Goal: Task Accomplishment & Management: Manage account settings

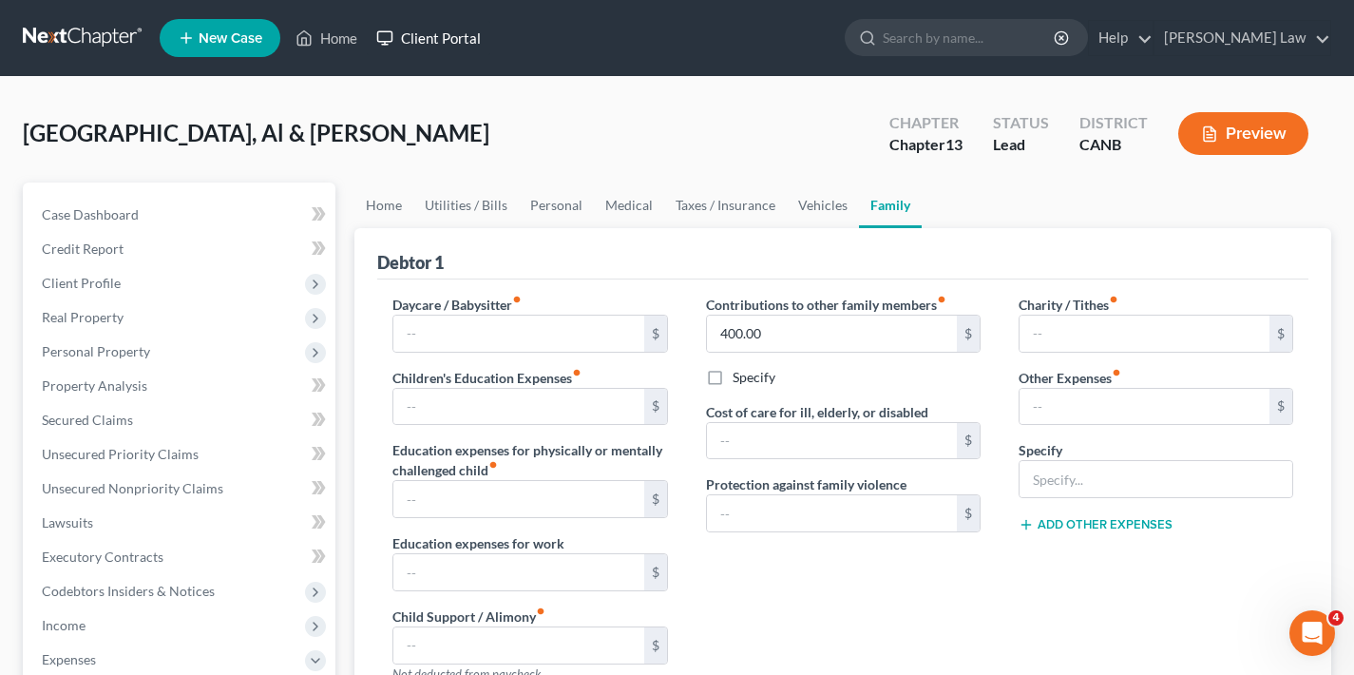
click at [448, 43] on link "Client Portal" at bounding box center [429, 38] width 124 height 34
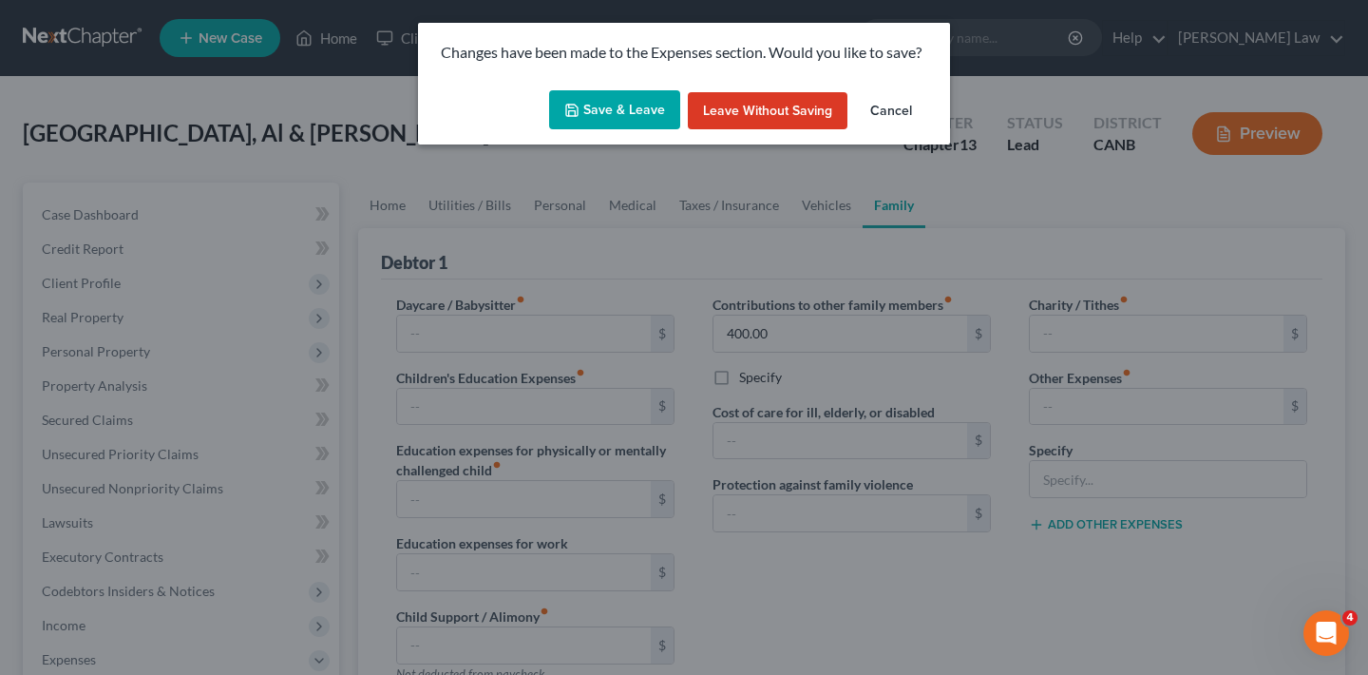
click at [617, 112] on button "Save & Leave" at bounding box center [614, 110] width 131 height 40
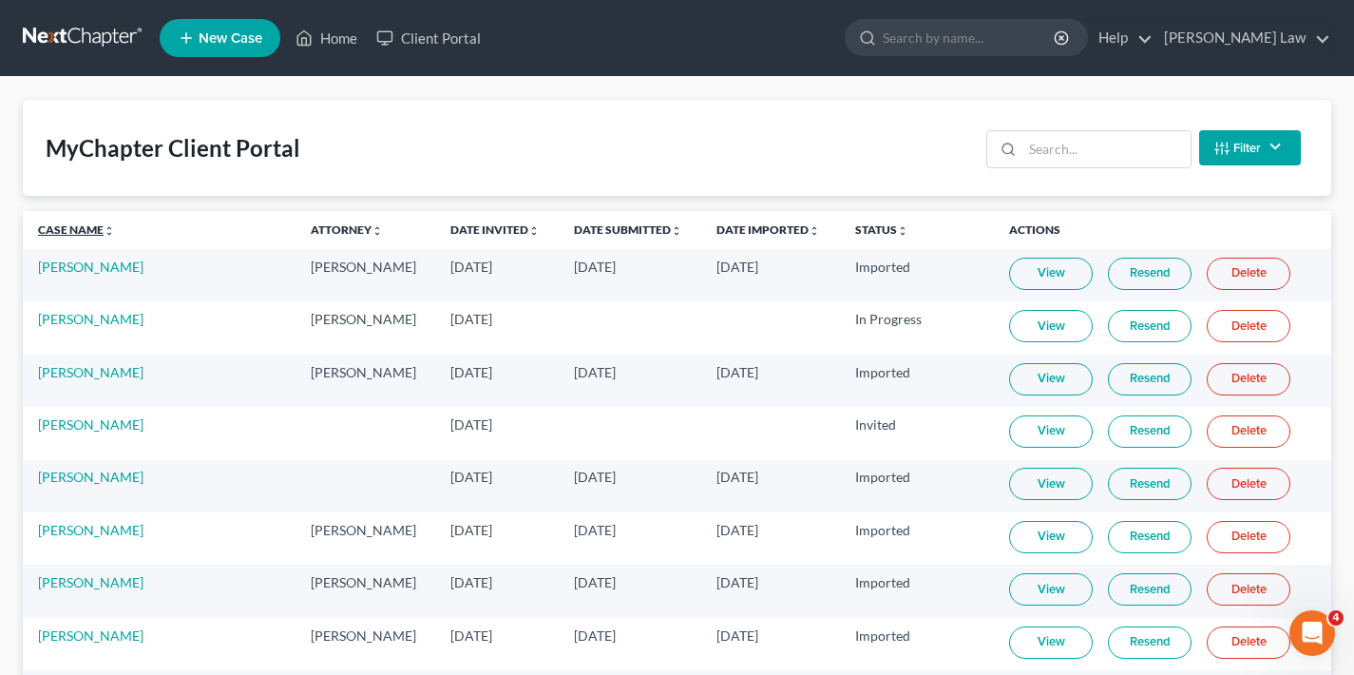
click at [62, 229] on link "Case Name unfold_more expand_more expand_less" at bounding box center [76, 229] width 77 height 14
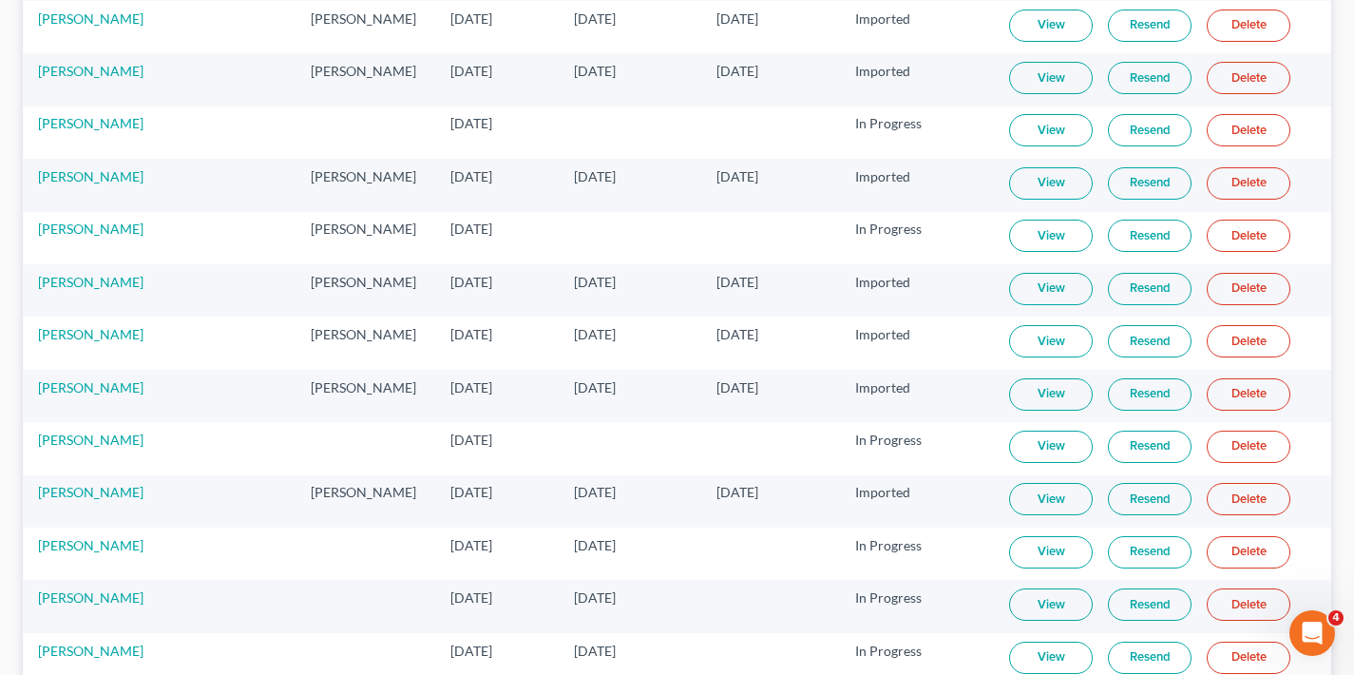
scroll to position [3754, 0]
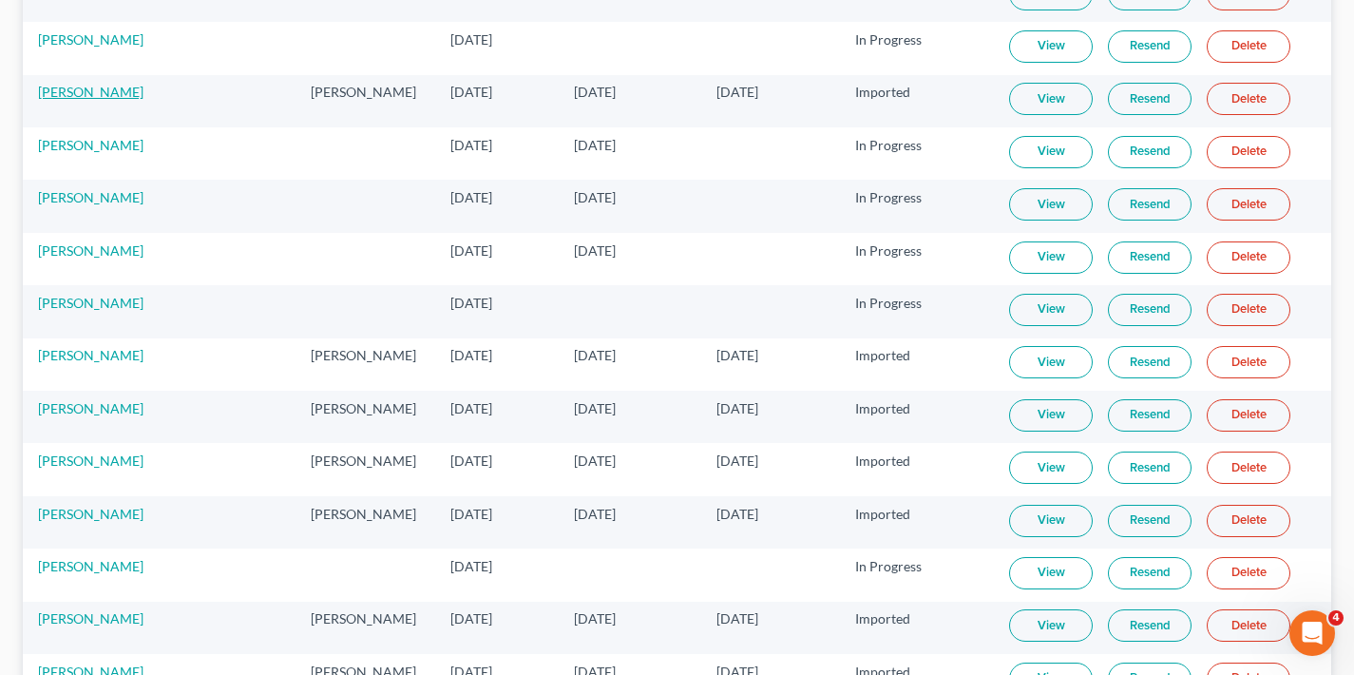
click at [124, 97] on link "[PERSON_NAME]" at bounding box center [90, 92] width 105 height 16
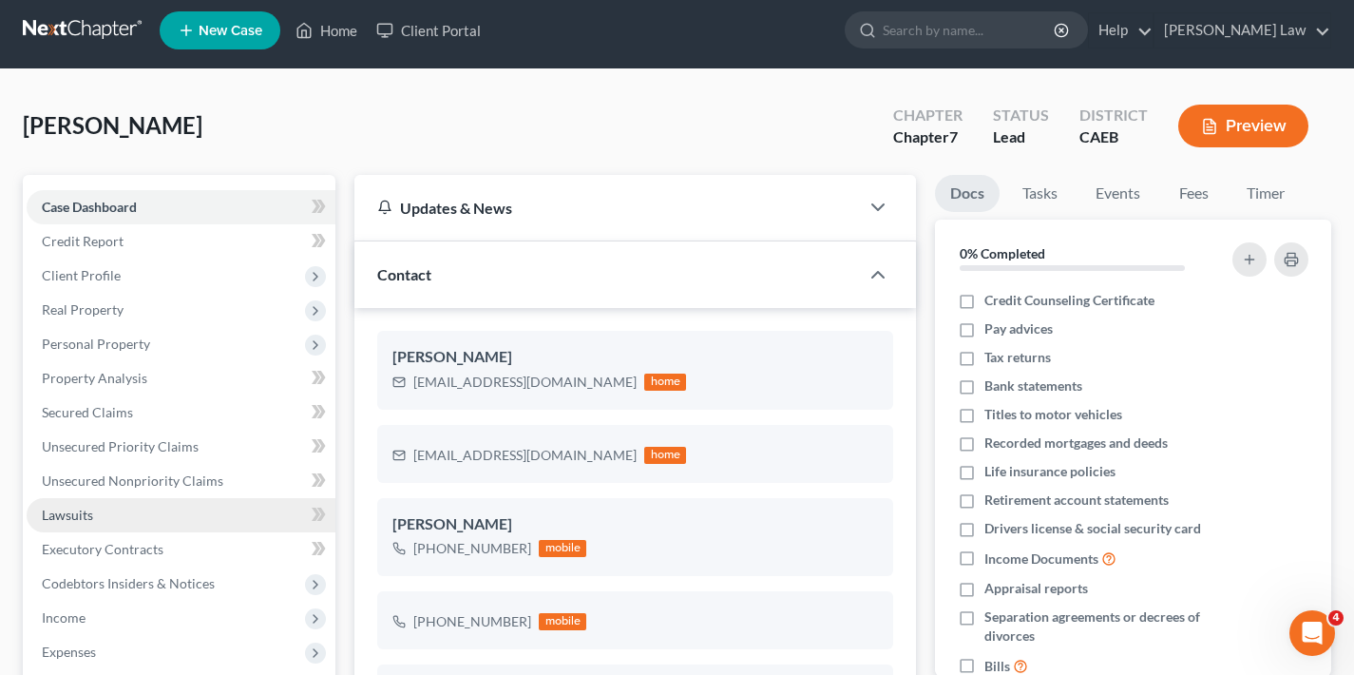
scroll to position [381, 0]
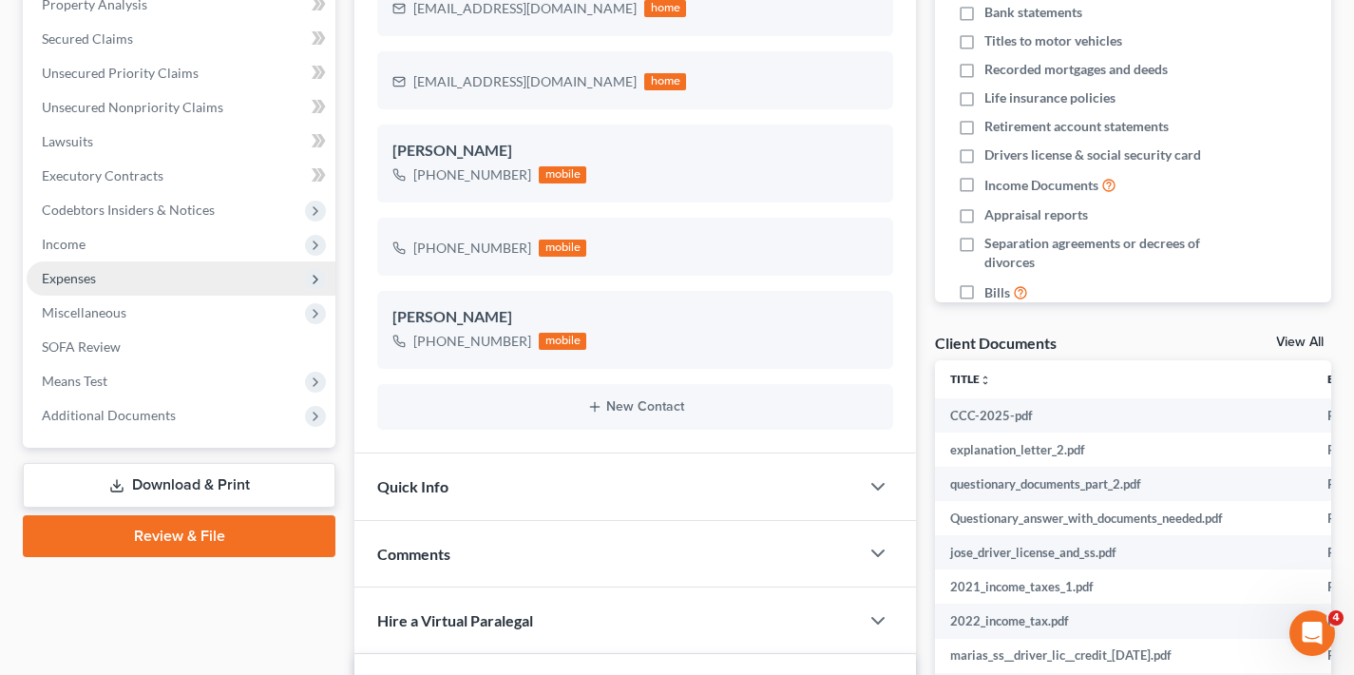
click at [91, 279] on span "Expenses" at bounding box center [69, 278] width 54 height 16
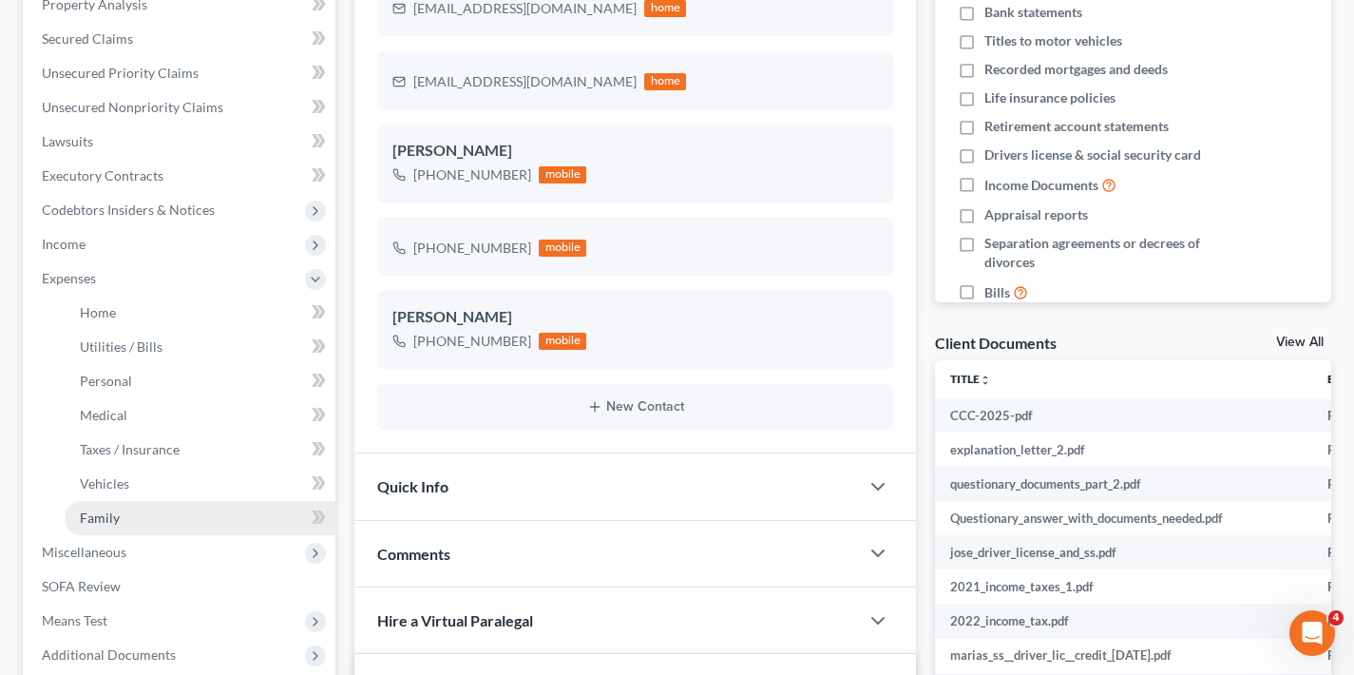
click at [132, 522] on link "Family" at bounding box center [200, 518] width 271 height 34
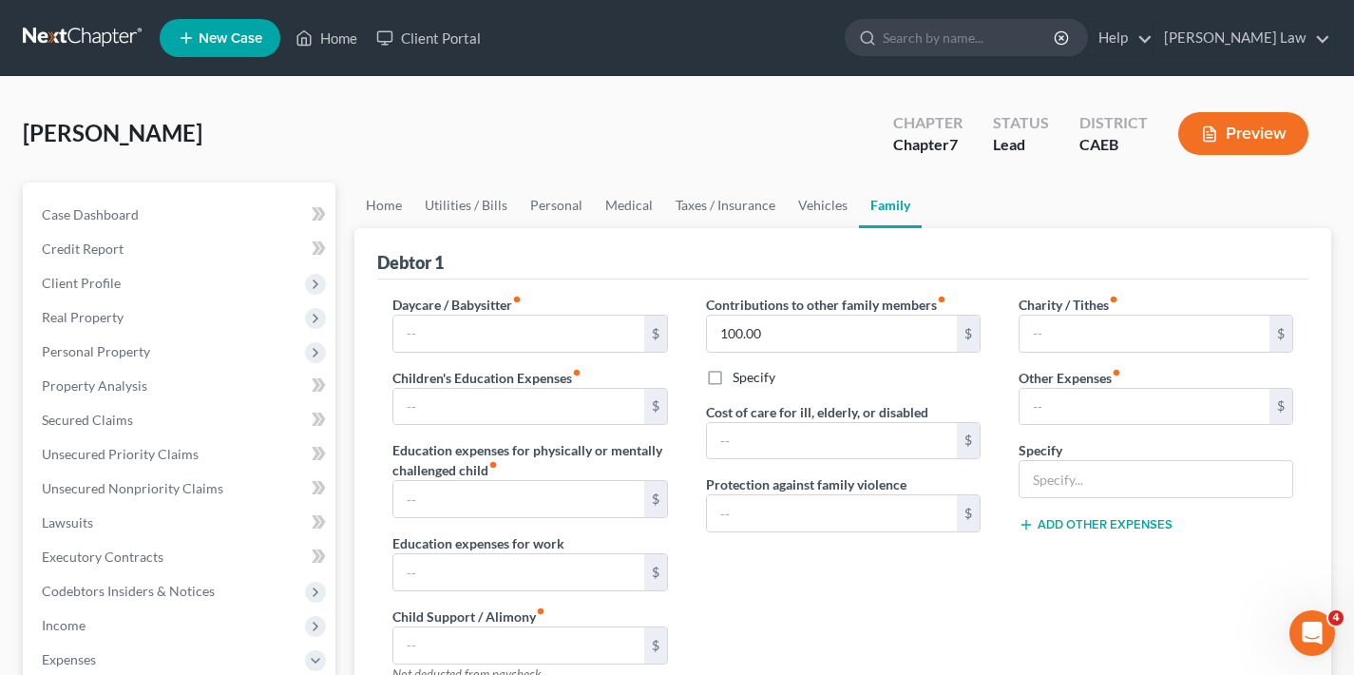
scroll to position [575, 0]
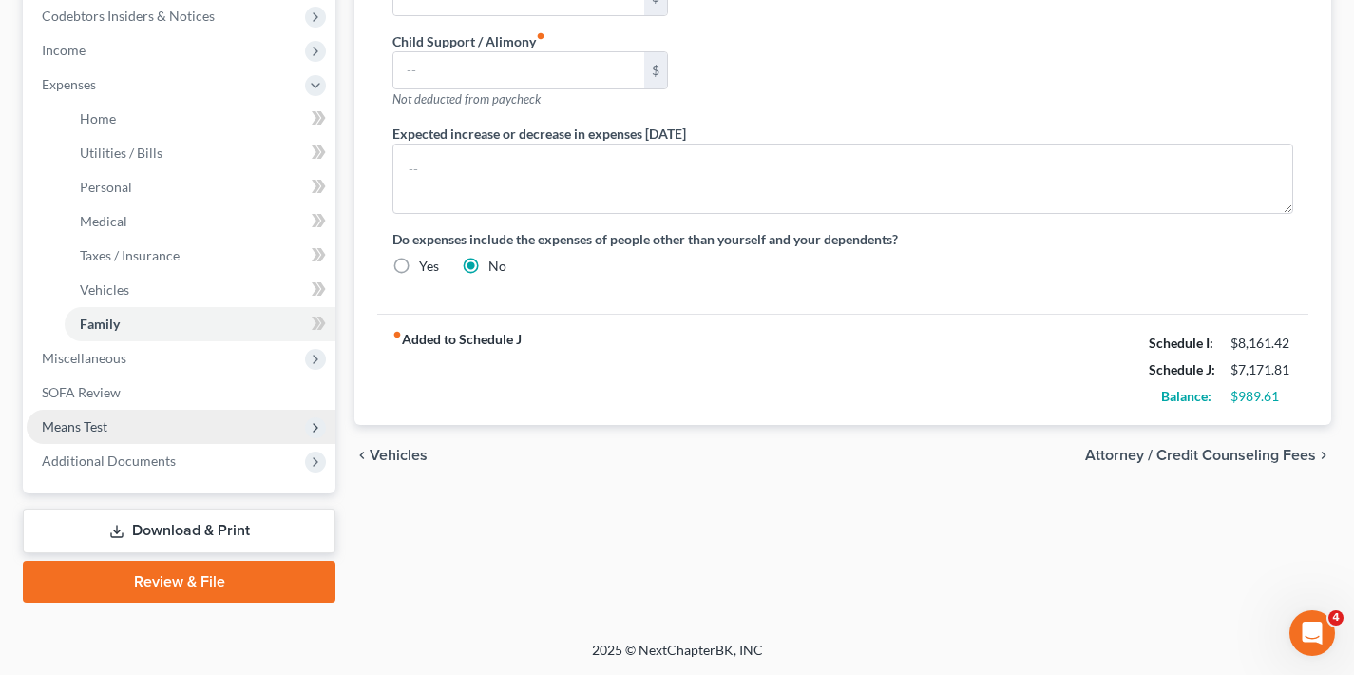
click at [177, 429] on span "Means Test" at bounding box center [181, 427] width 309 height 34
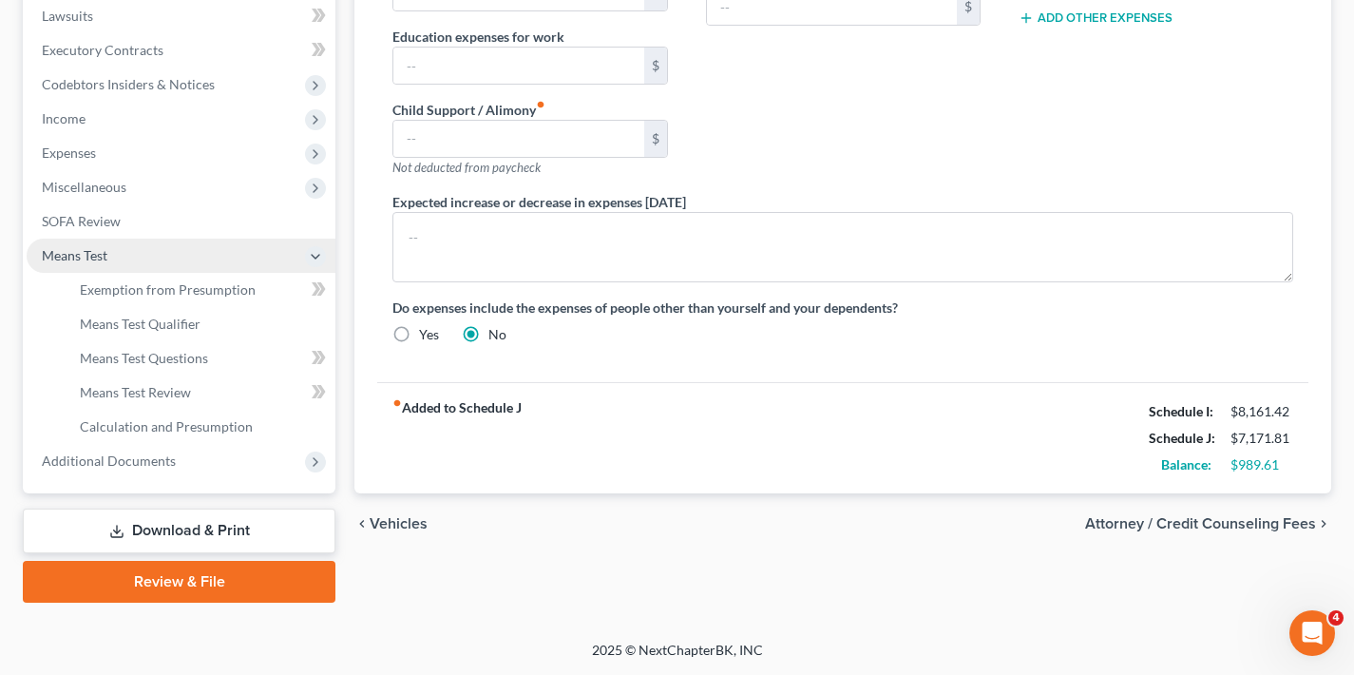
scroll to position [506, 0]
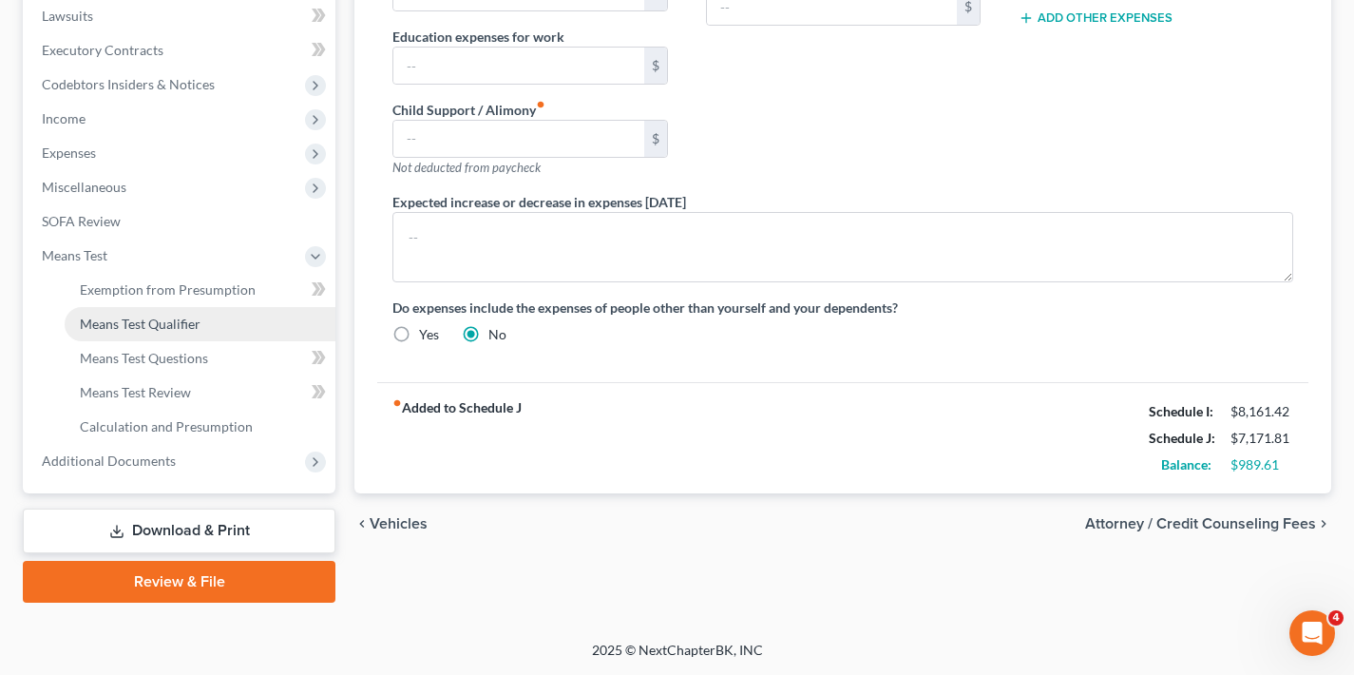
click at [212, 328] on link "Means Test Qualifier" at bounding box center [200, 324] width 271 height 34
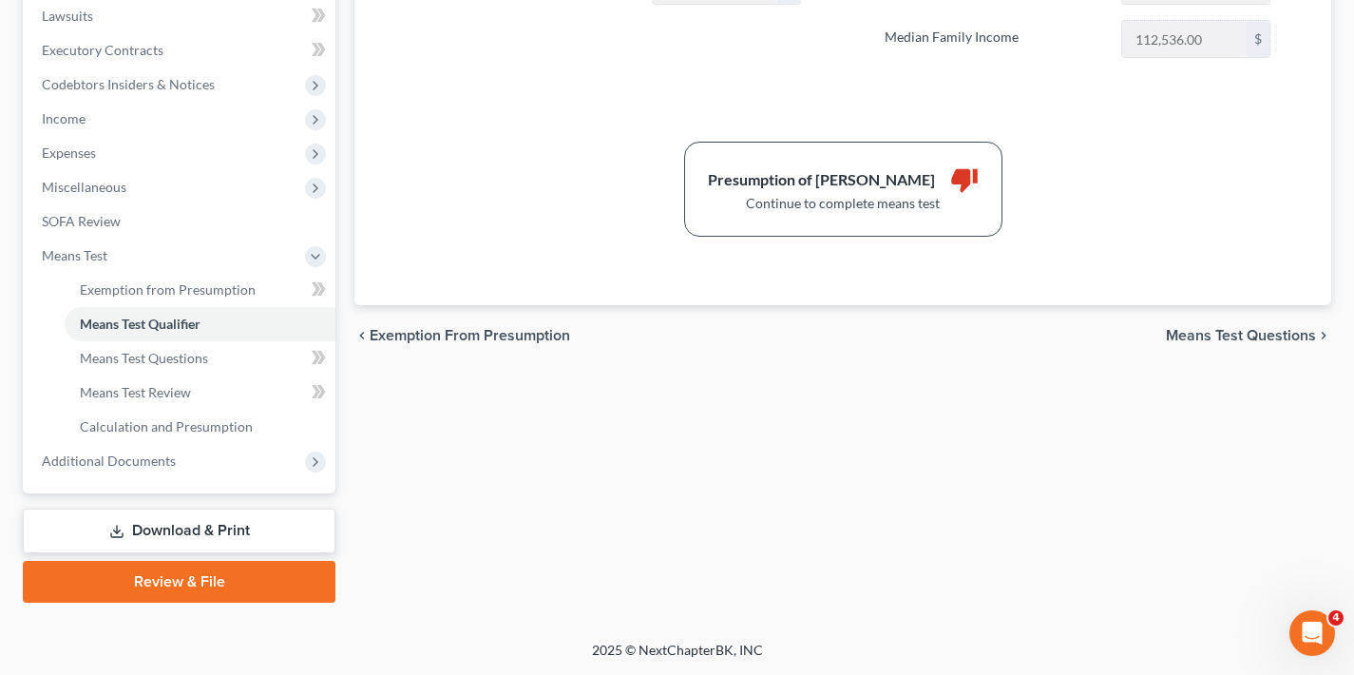
scroll to position [470, 0]
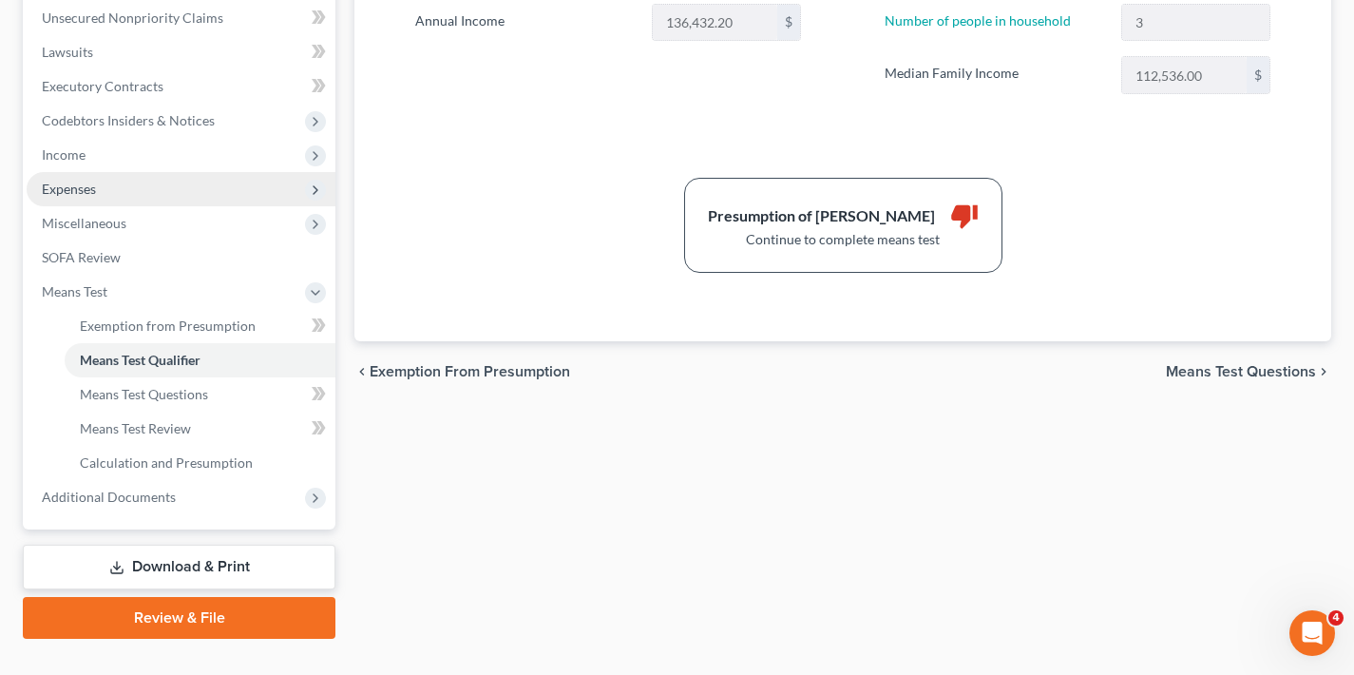
click at [100, 191] on span "Expenses" at bounding box center [181, 189] width 309 height 34
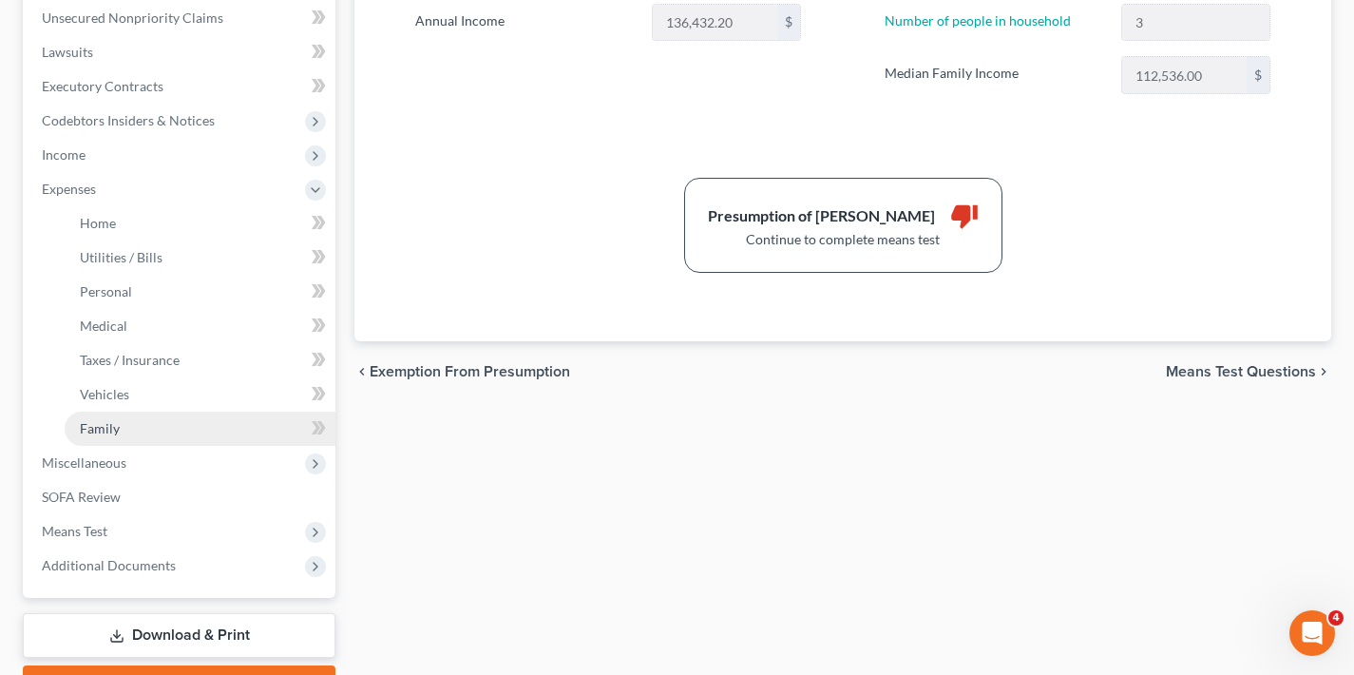
click at [145, 428] on link "Family" at bounding box center [200, 428] width 271 height 34
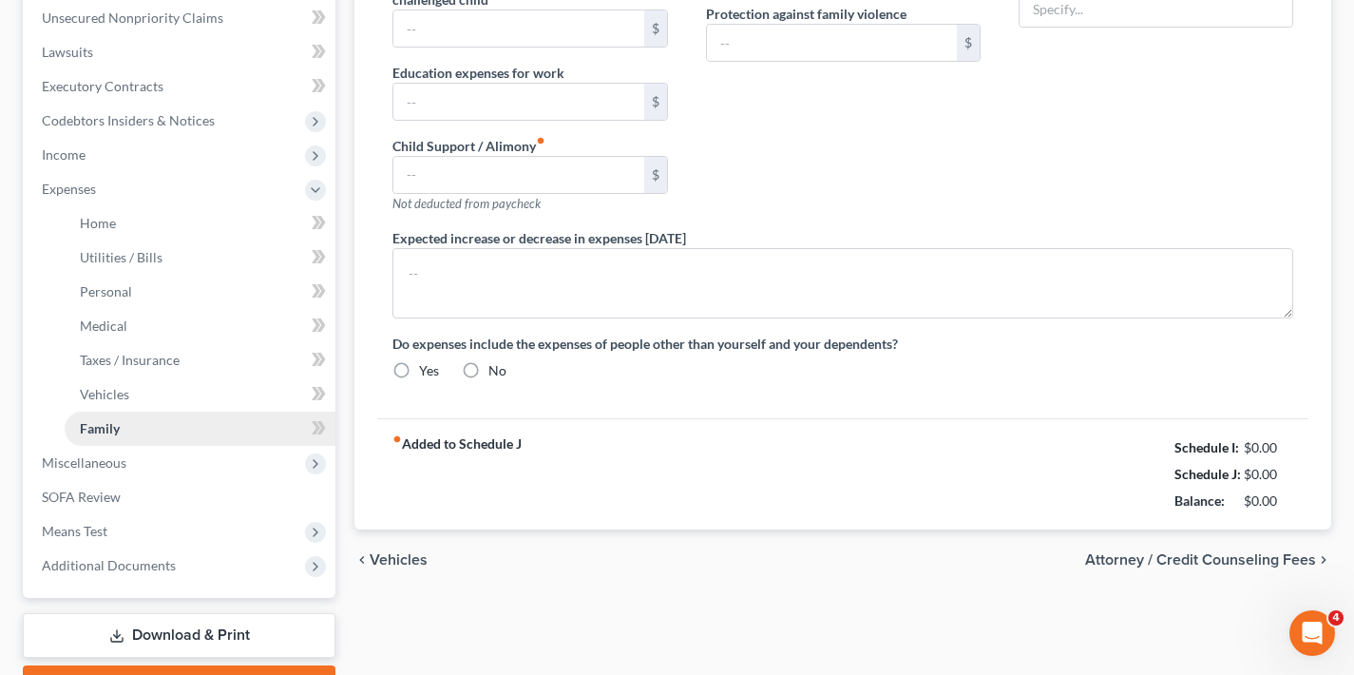
type input "100.00"
radio input "true"
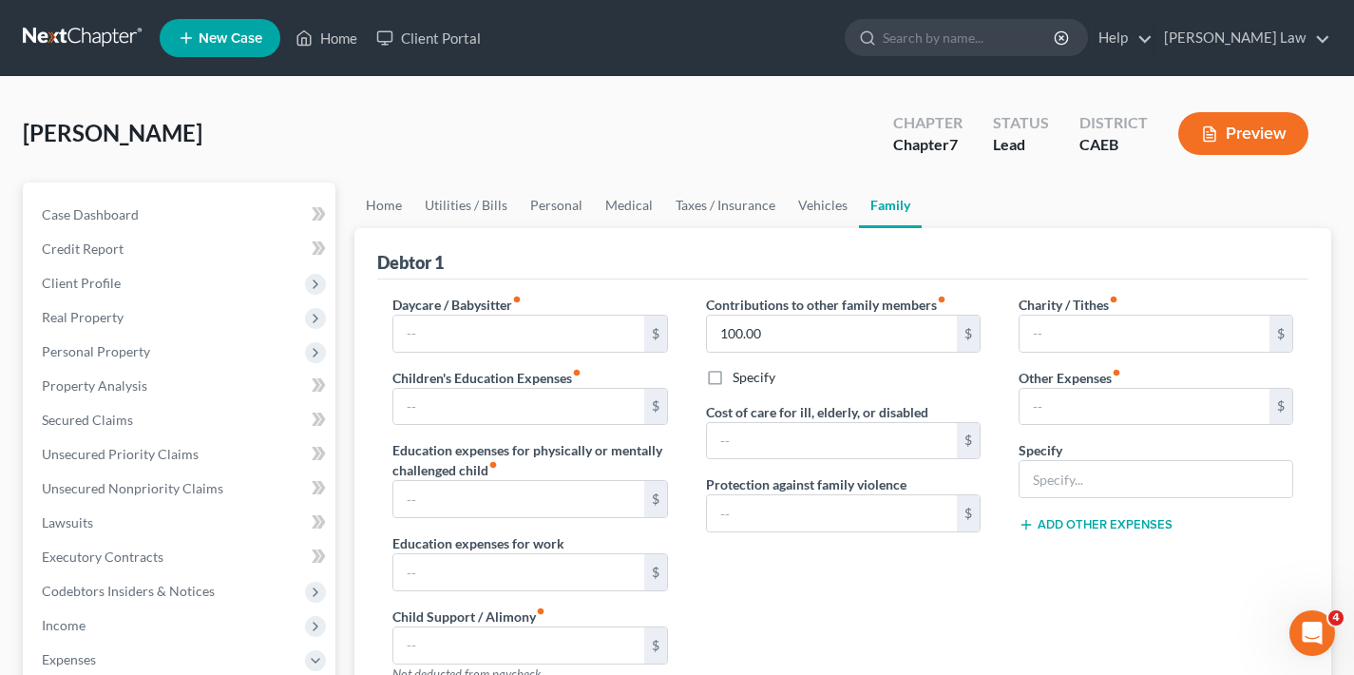
scroll to position [575, 0]
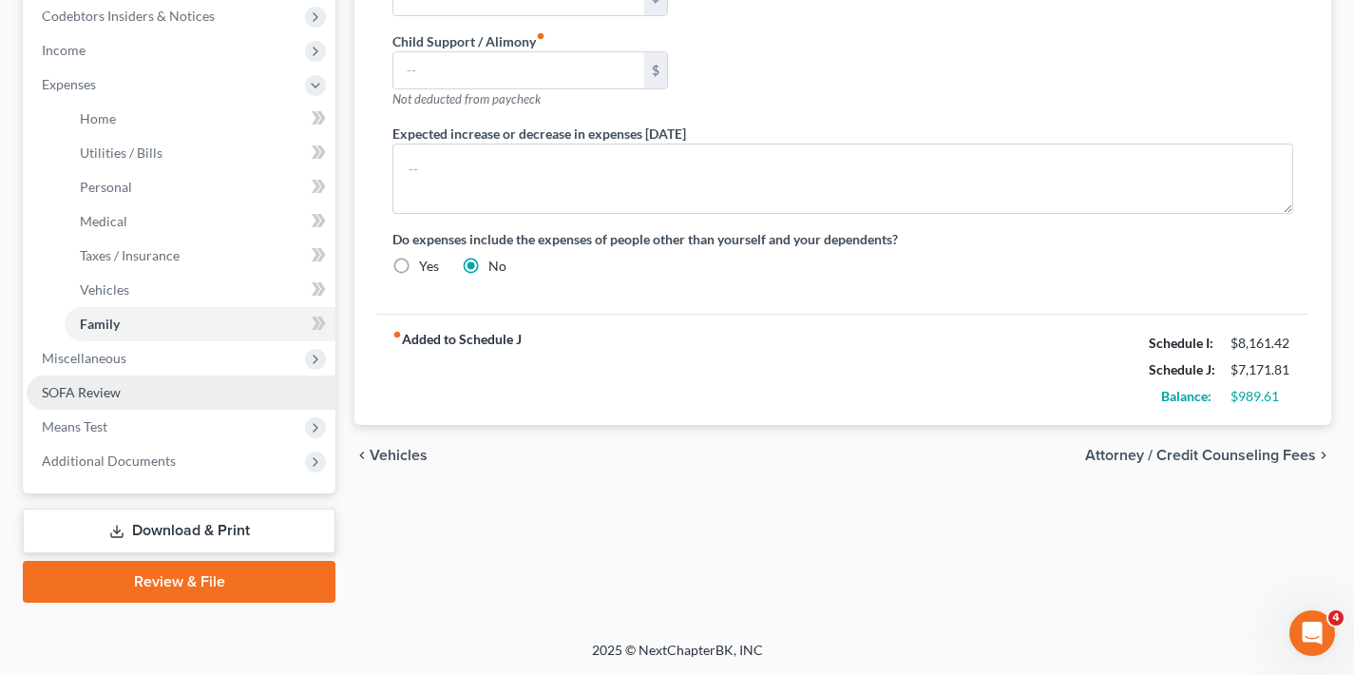
click at [161, 400] on link "SOFA Review" at bounding box center [181, 392] width 309 height 34
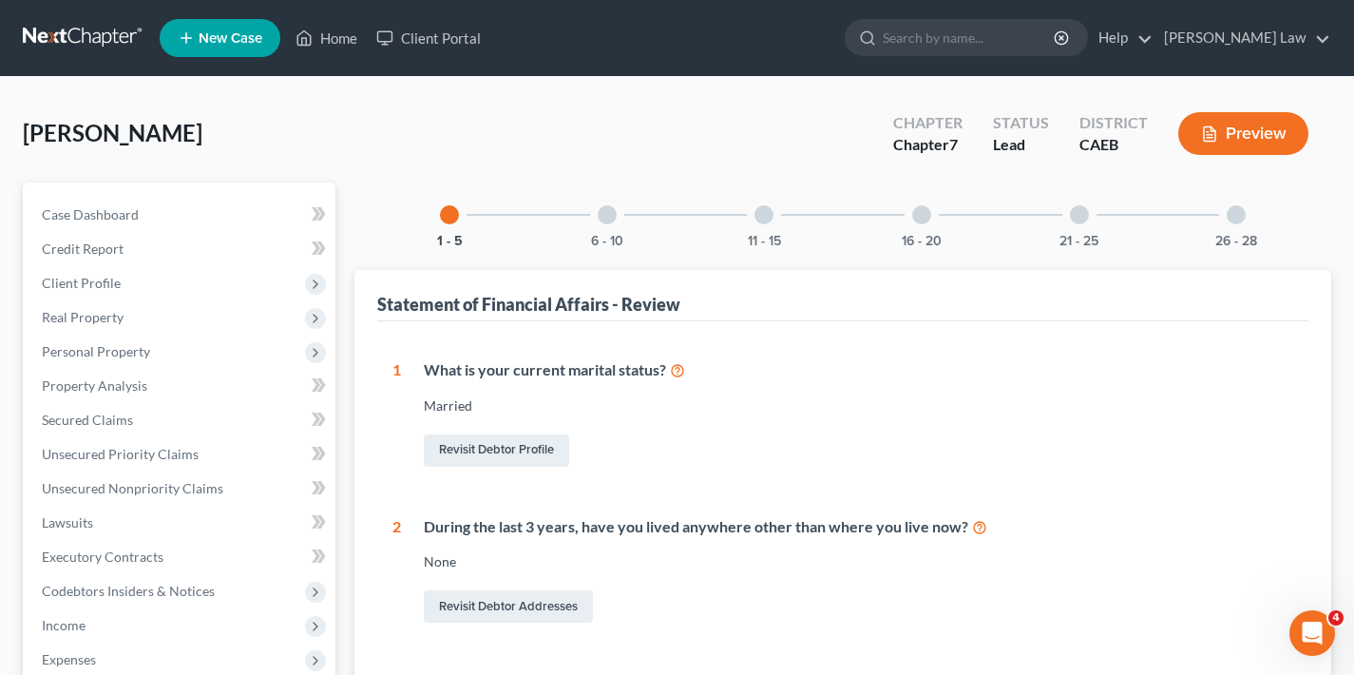
scroll to position [379, 0]
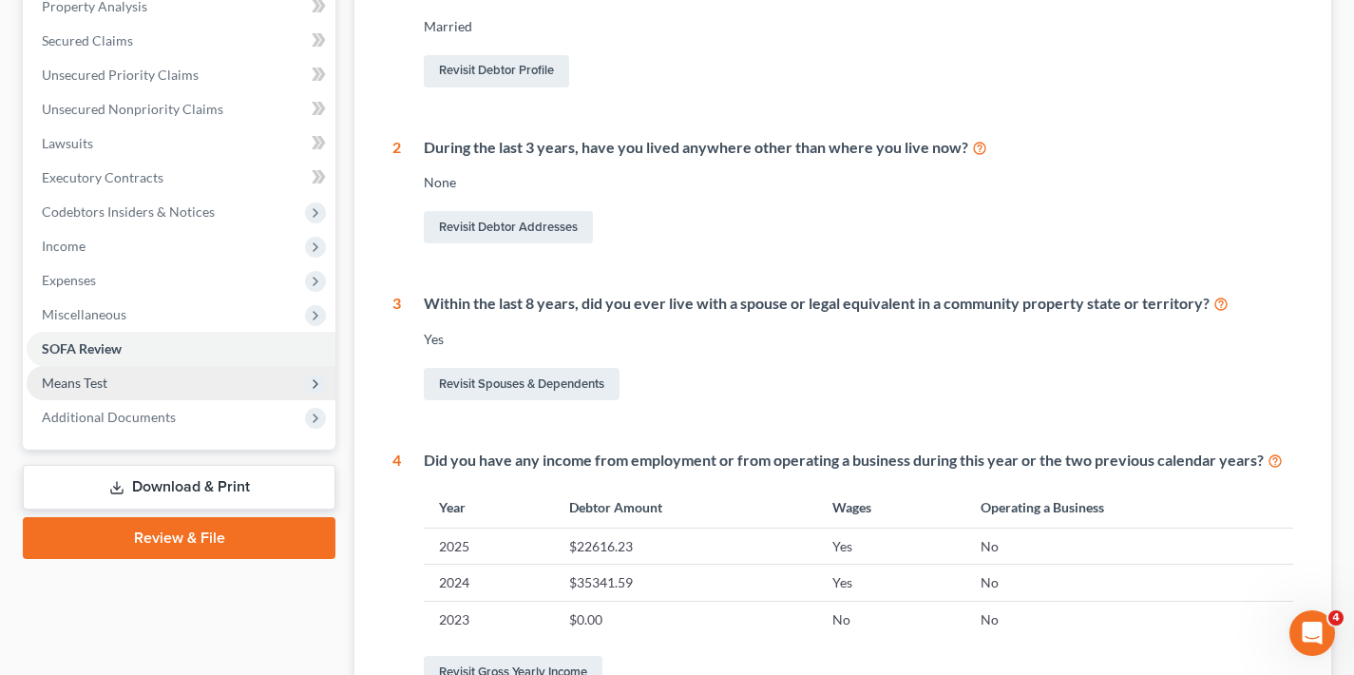
click at [156, 385] on span "Means Test" at bounding box center [181, 383] width 309 height 34
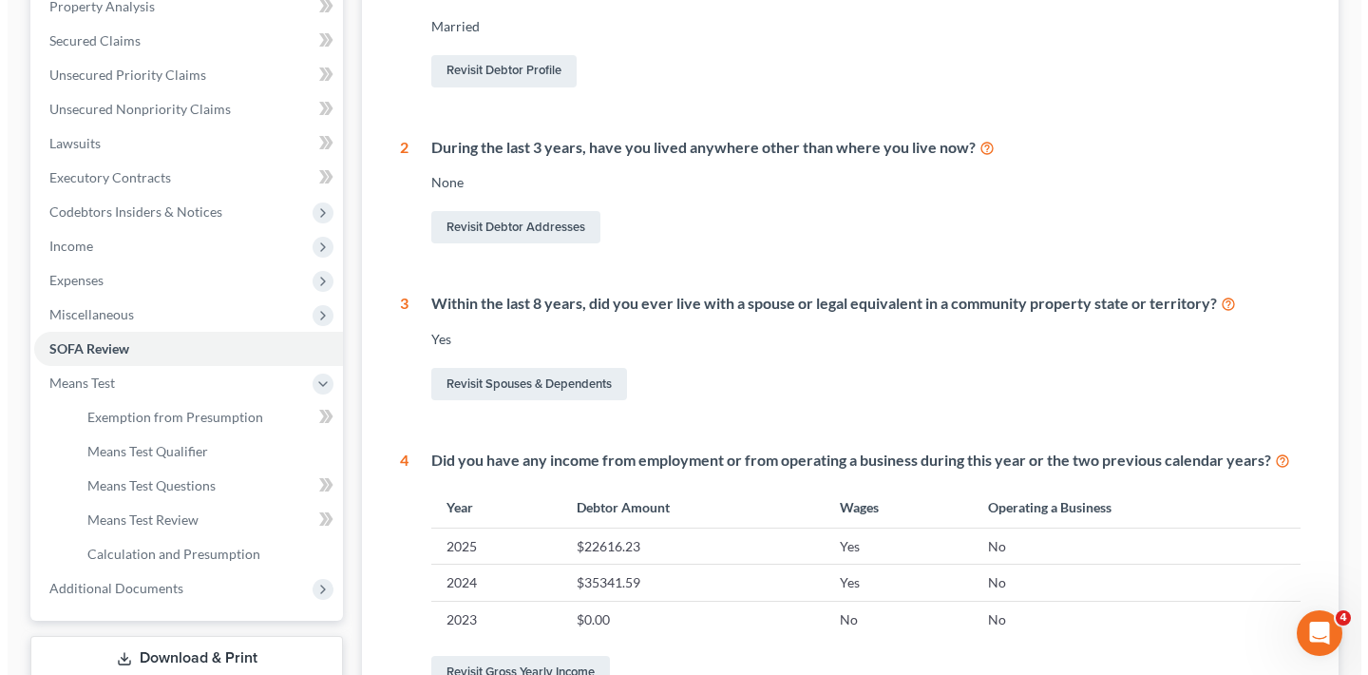
scroll to position [0, 0]
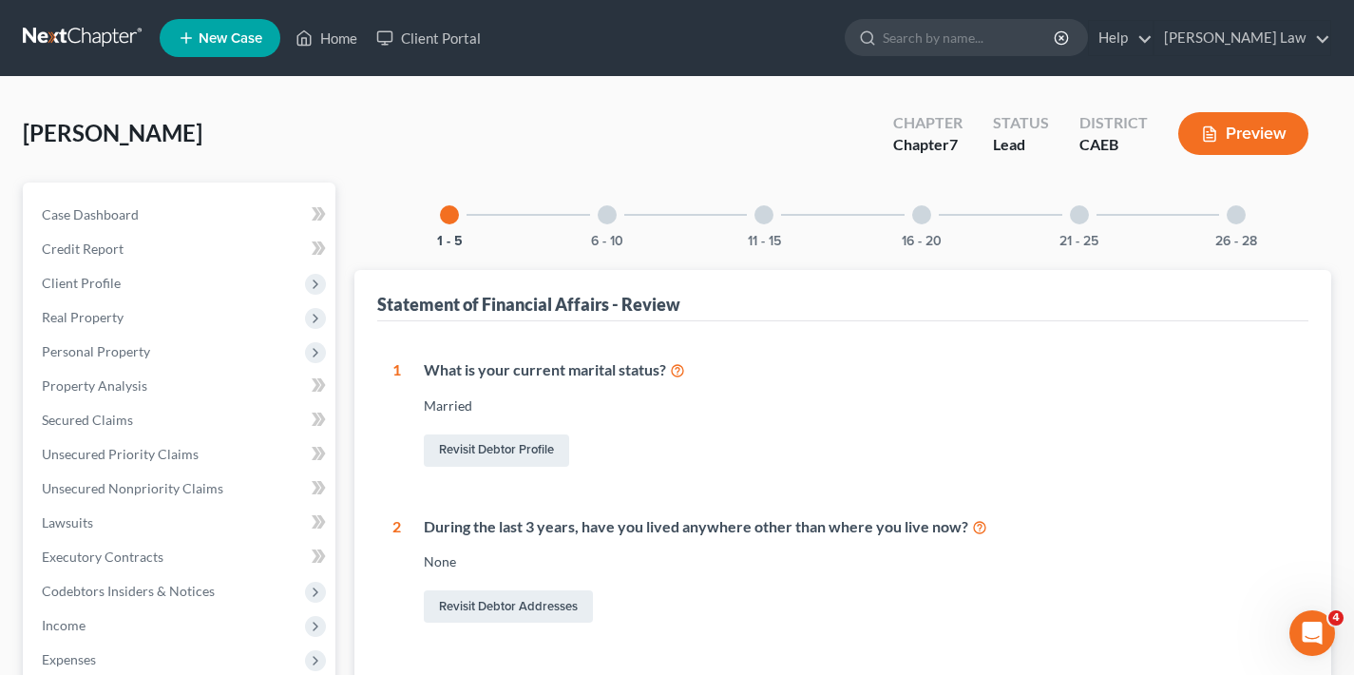
click at [1275, 143] on button "Preview" at bounding box center [1243, 133] width 130 height 43
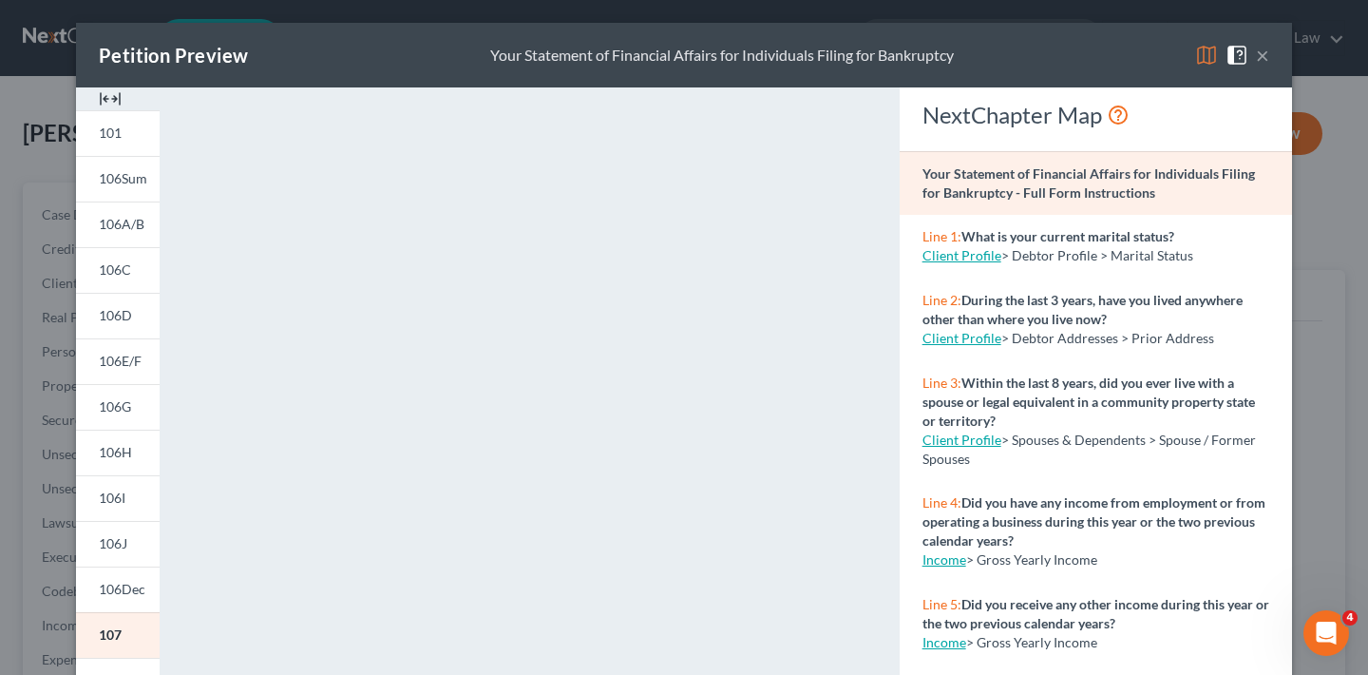
click at [1262, 56] on button "×" at bounding box center [1262, 55] width 13 height 23
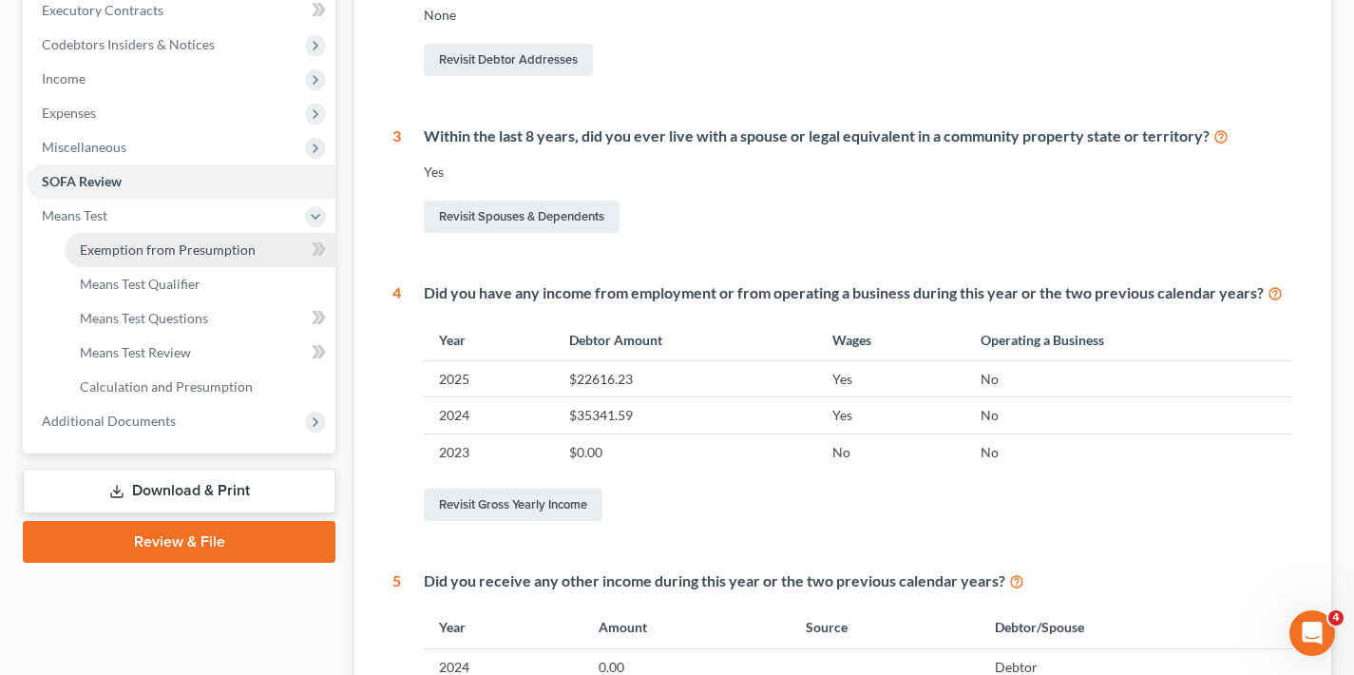
scroll to position [543, 0]
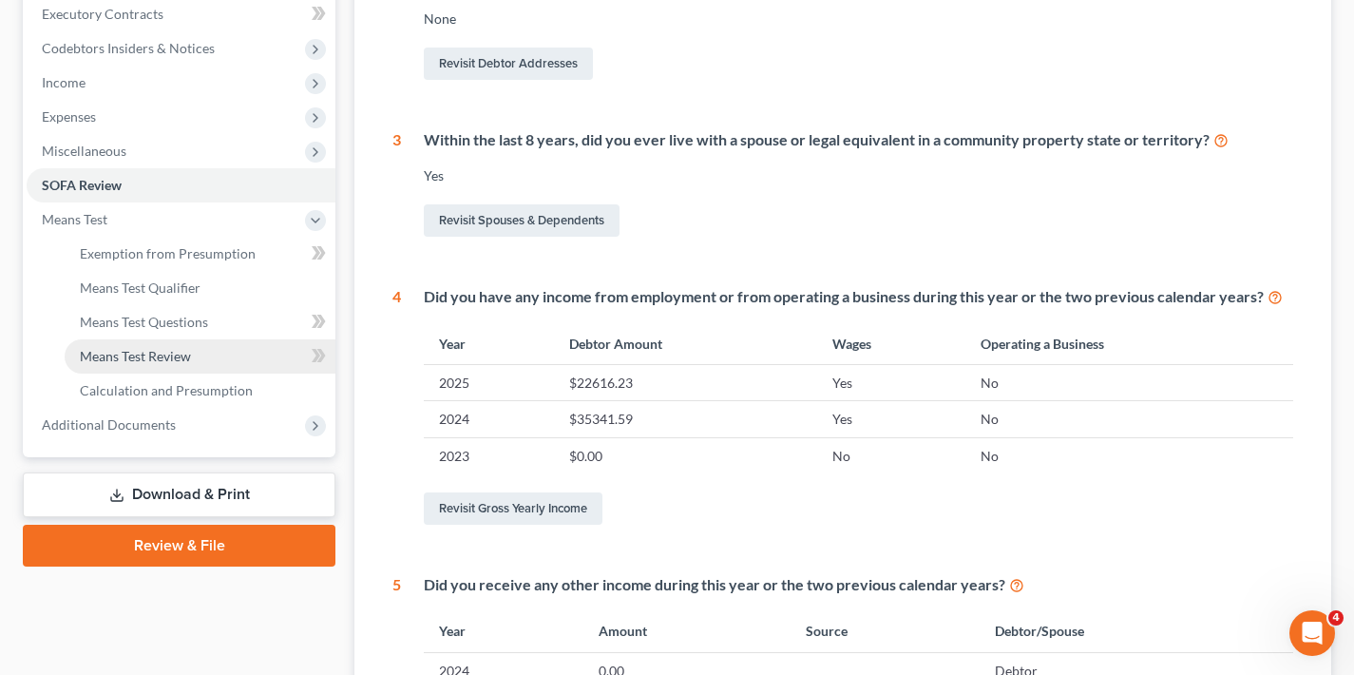
click at [214, 362] on link "Means Test Review" at bounding box center [200, 356] width 271 height 34
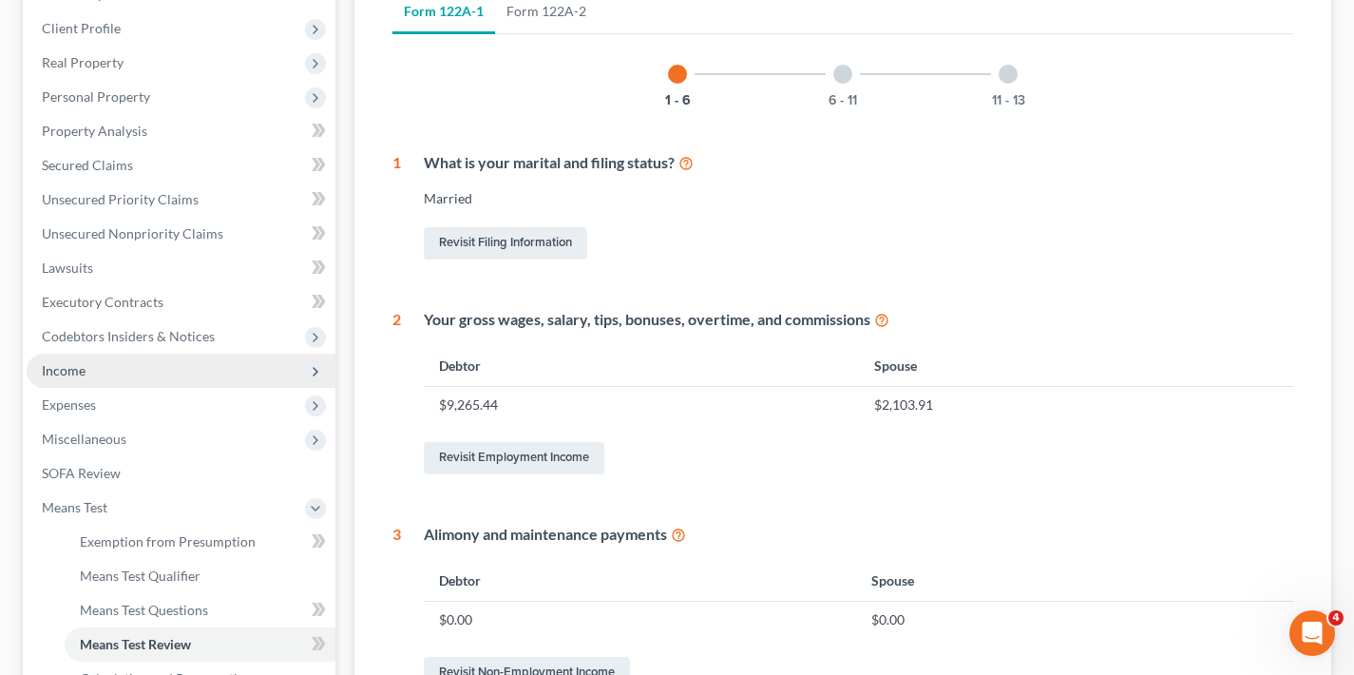
scroll to position [418, 0]
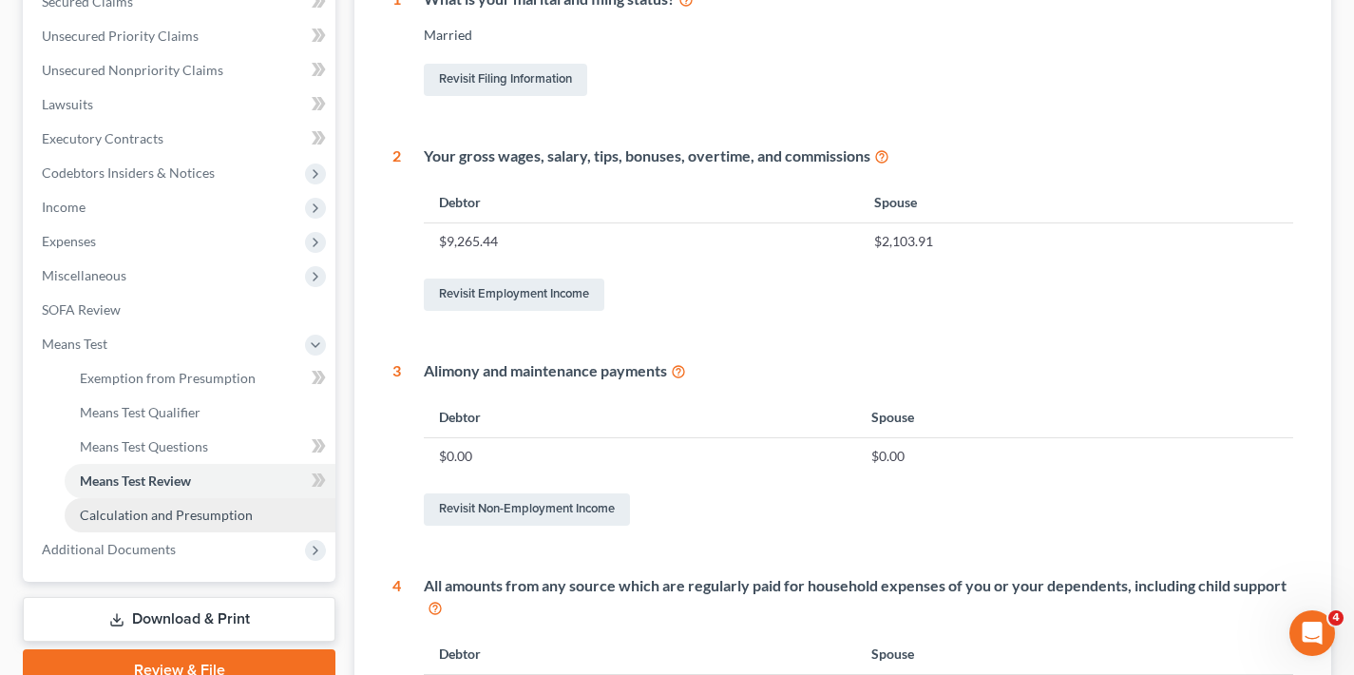
click at [241, 518] on span "Calculation and Presumption" at bounding box center [166, 514] width 173 height 16
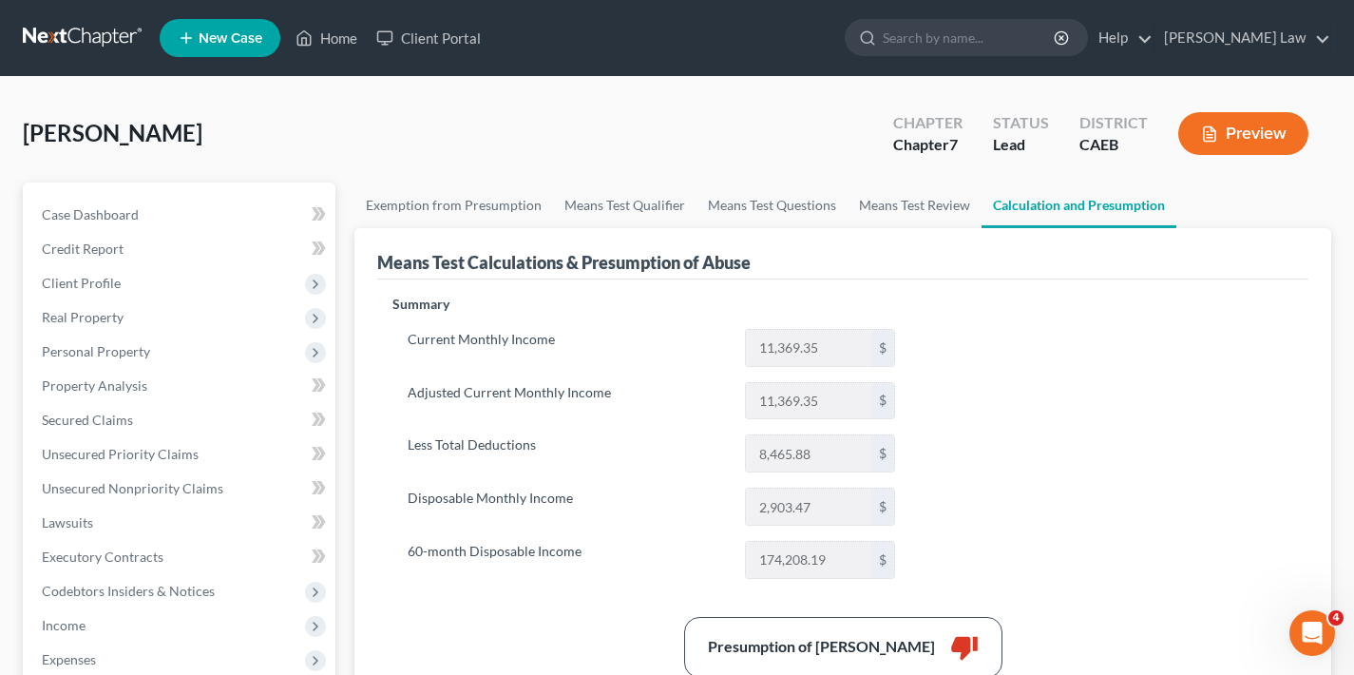
click at [1265, 133] on button "Preview" at bounding box center [1243, 133] width 130 height 43
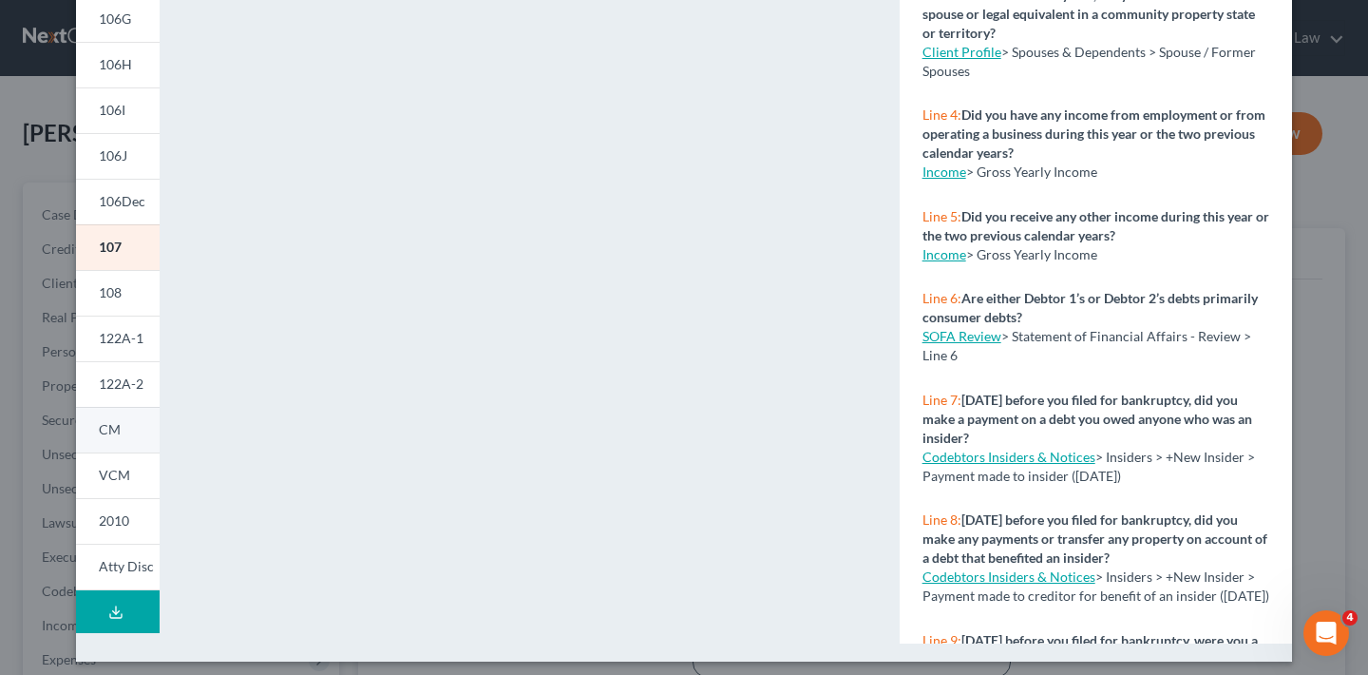
scroll to position [397, 0]
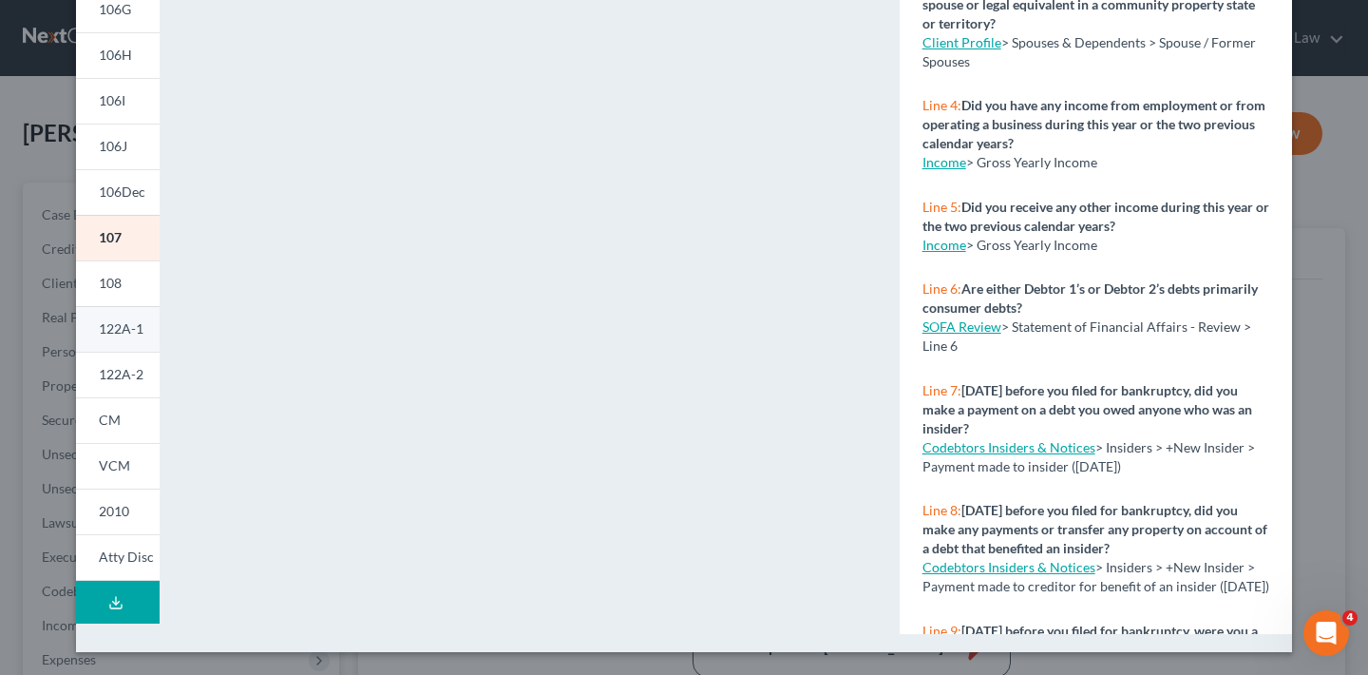
click at [118, 332] on span "122A-1" at bounding box center [121, 328] width 45 height 16
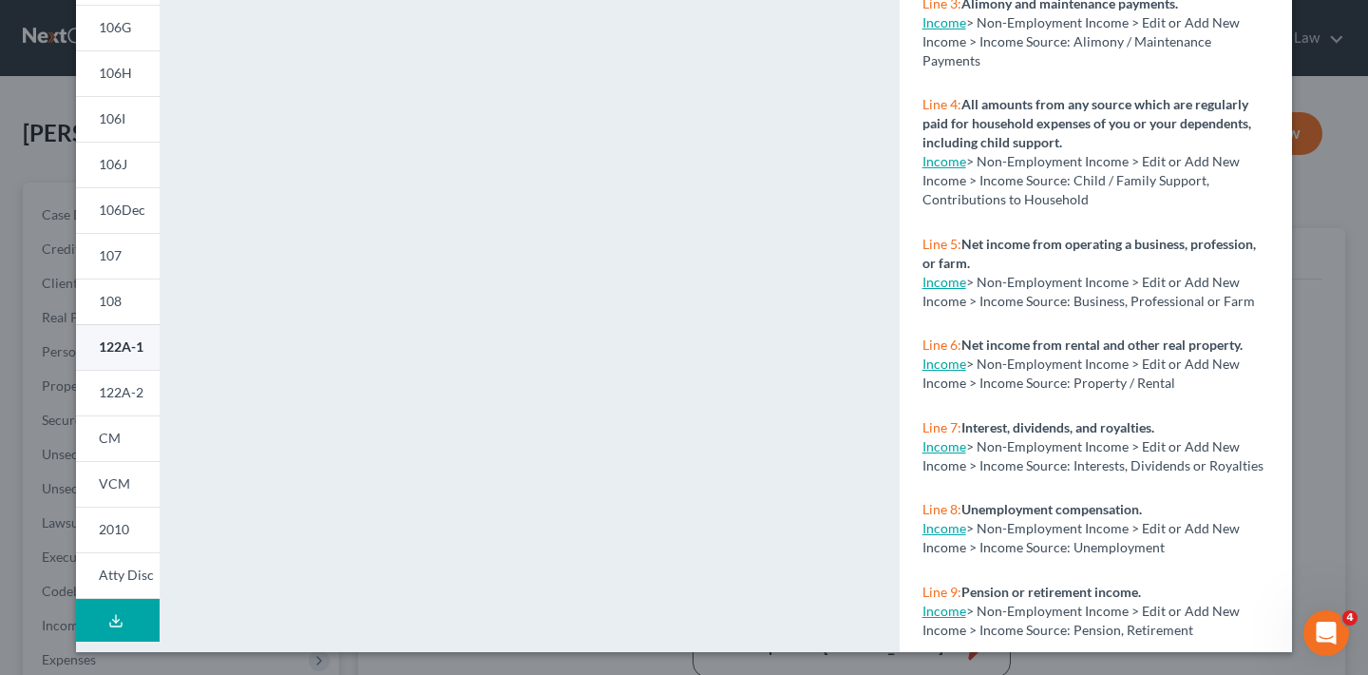
scroll to position [379, 0]
click at [104, 394] on span "122A-2" at bounding box center [121, 392] width 45 height 16
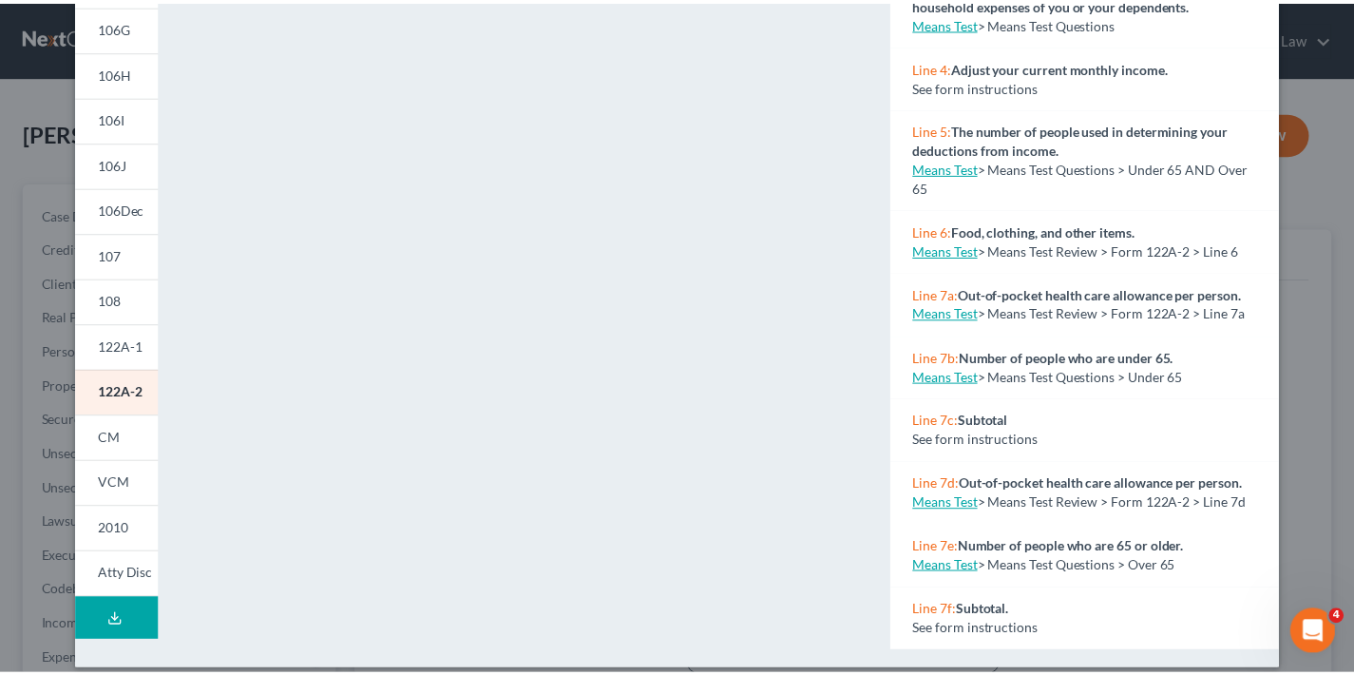
scroll to position [0, 0]
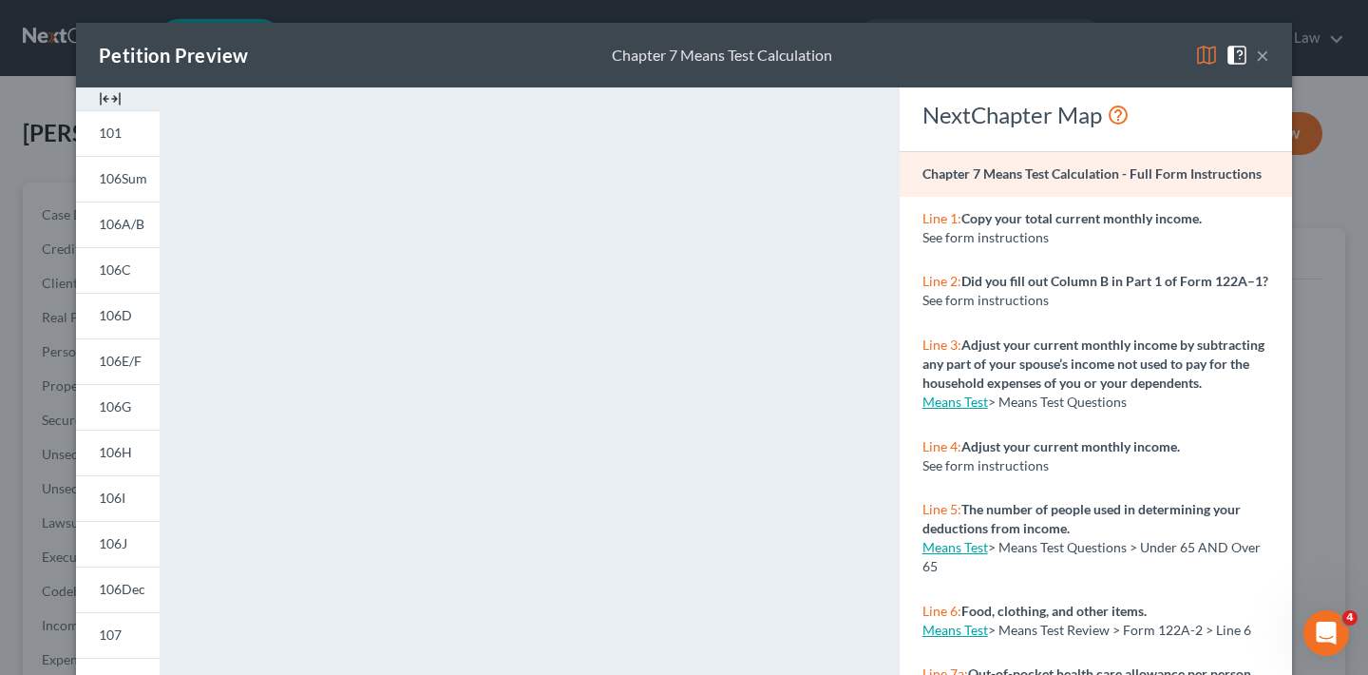
click at [1258, 55] on button "×" at bounding box center [1262, 55] width 13 height 23
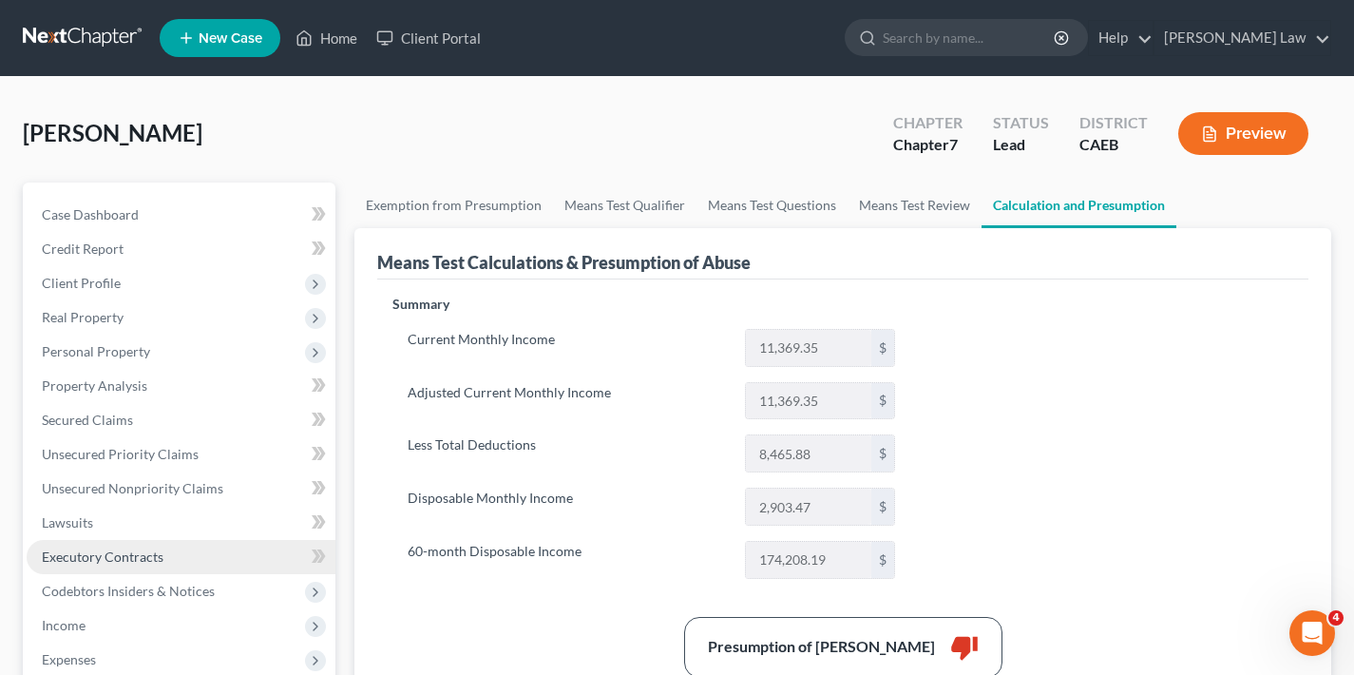
scroll to position [366, 0]
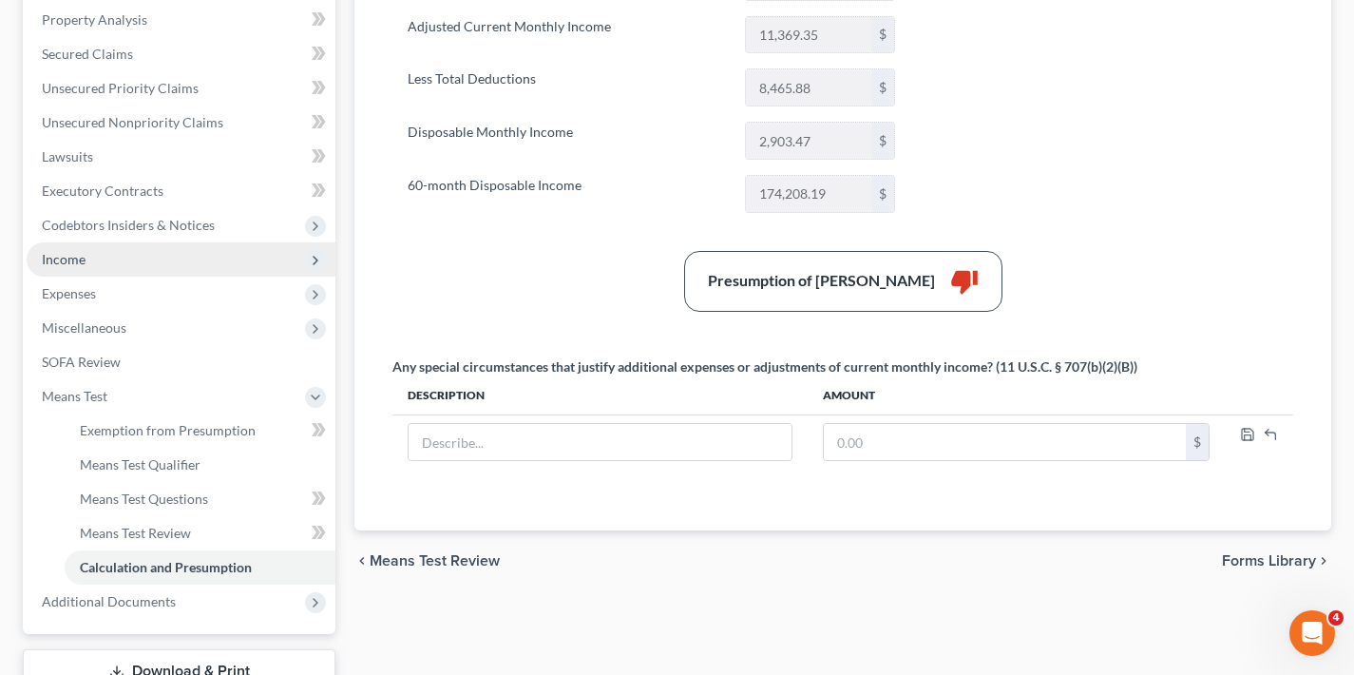
click at [142, 260] on span "Income" at bounding box center [181, 259] width 309 height 34
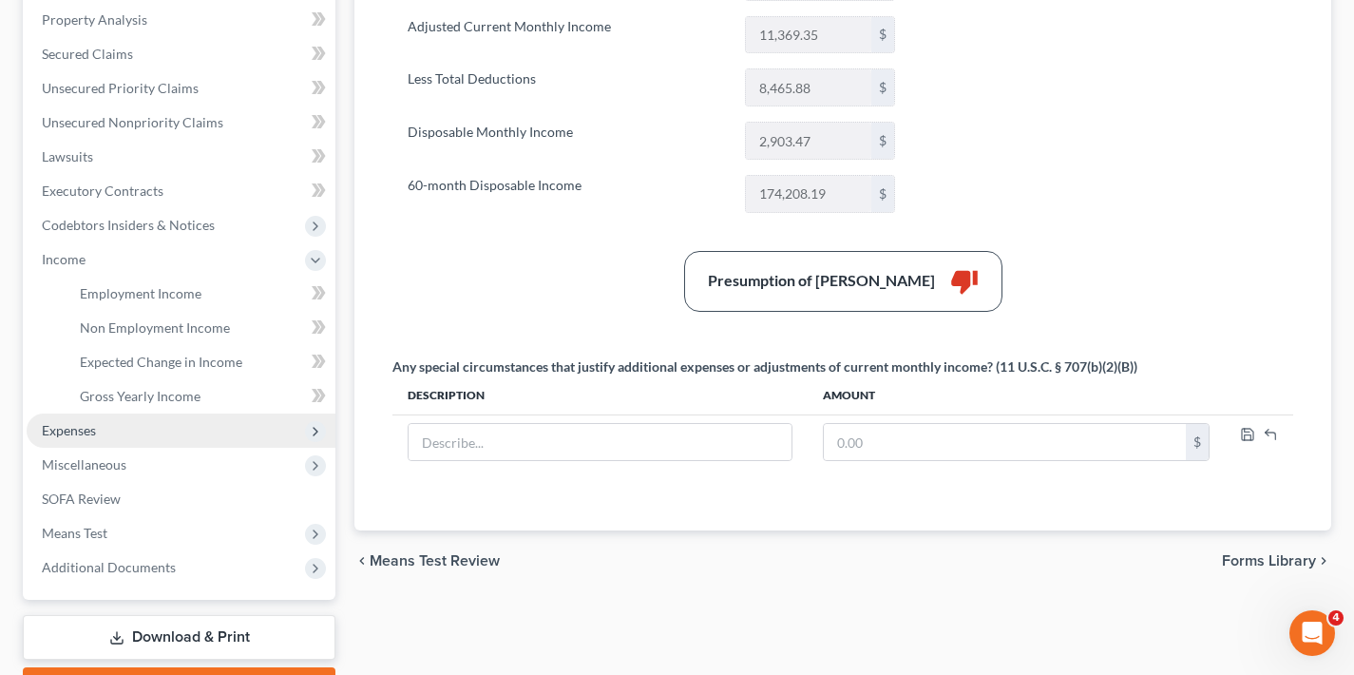
click at [107, 430] on span "Expenses" at bounding box center [181, 430] width 309 height 34
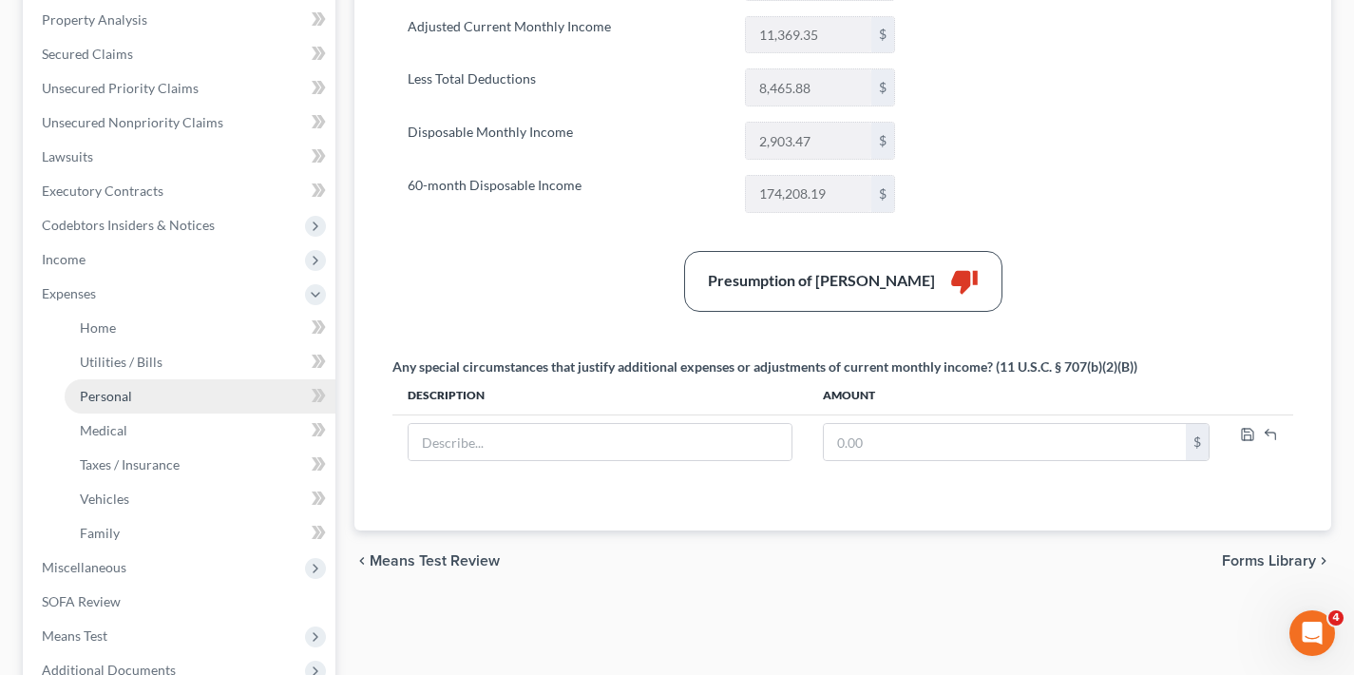
scroll to position [546, 0]
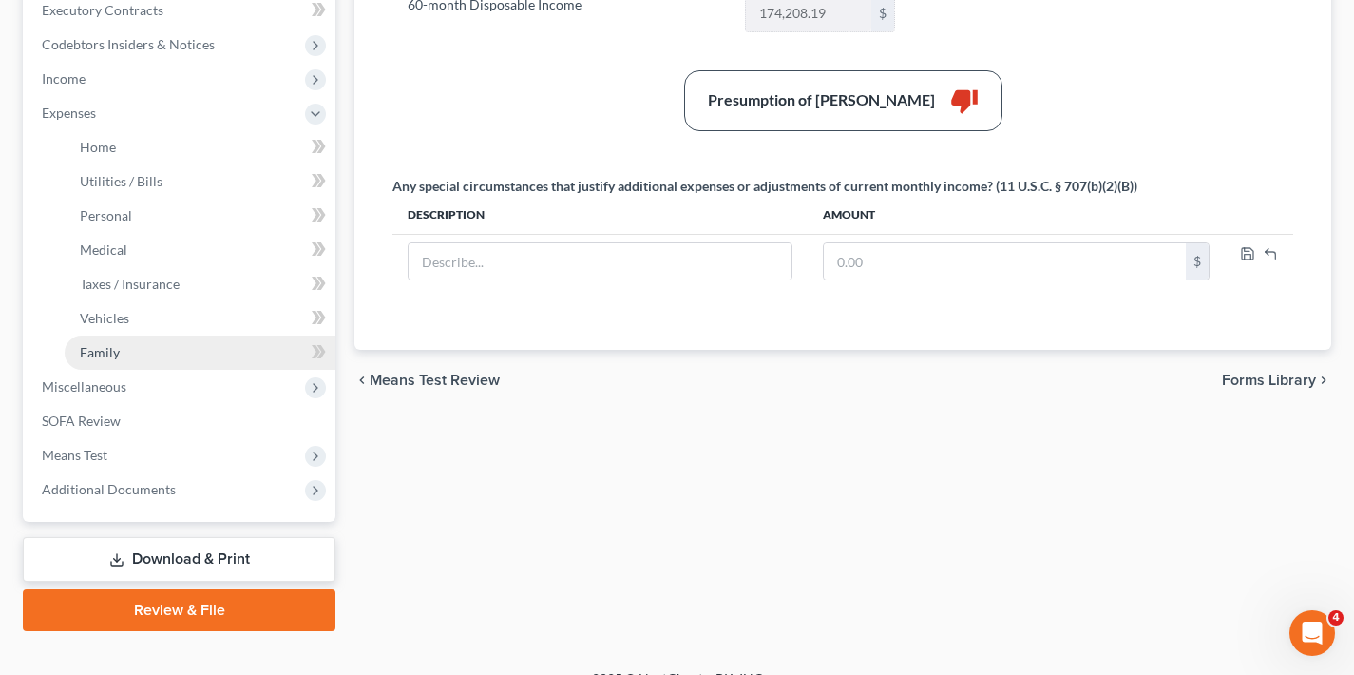
click at [194, 348] on link "Family" at bounding box center [200, 352] width 271 height 34
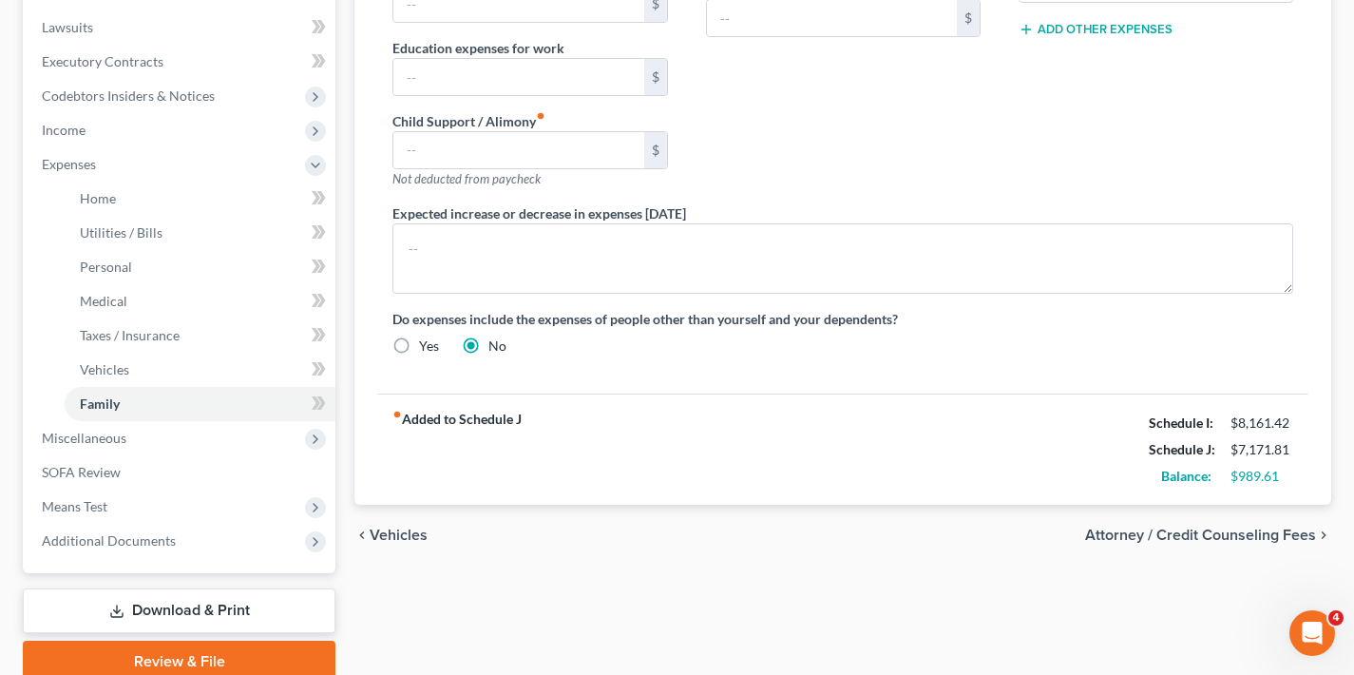
scroll to position [499, 0]
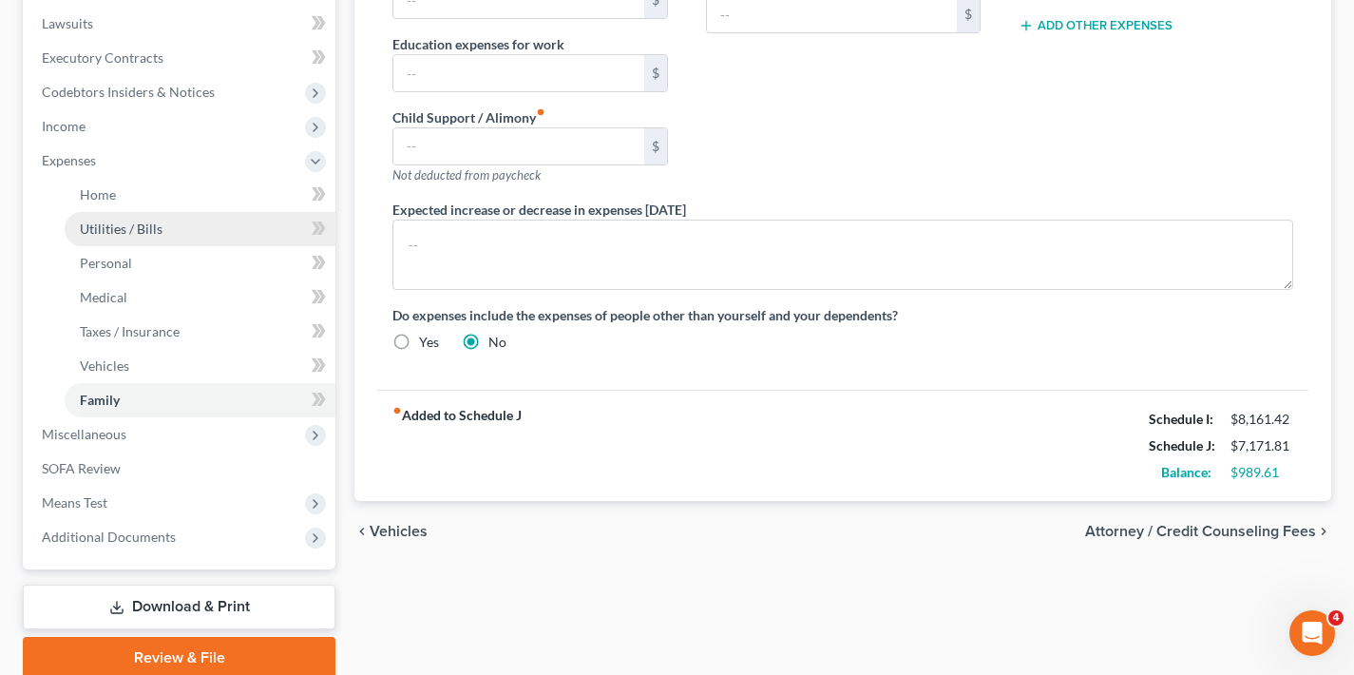
click at [127, 230] on span "Utilities / Bills" at bounding box center [121, 228] width 83 height 16
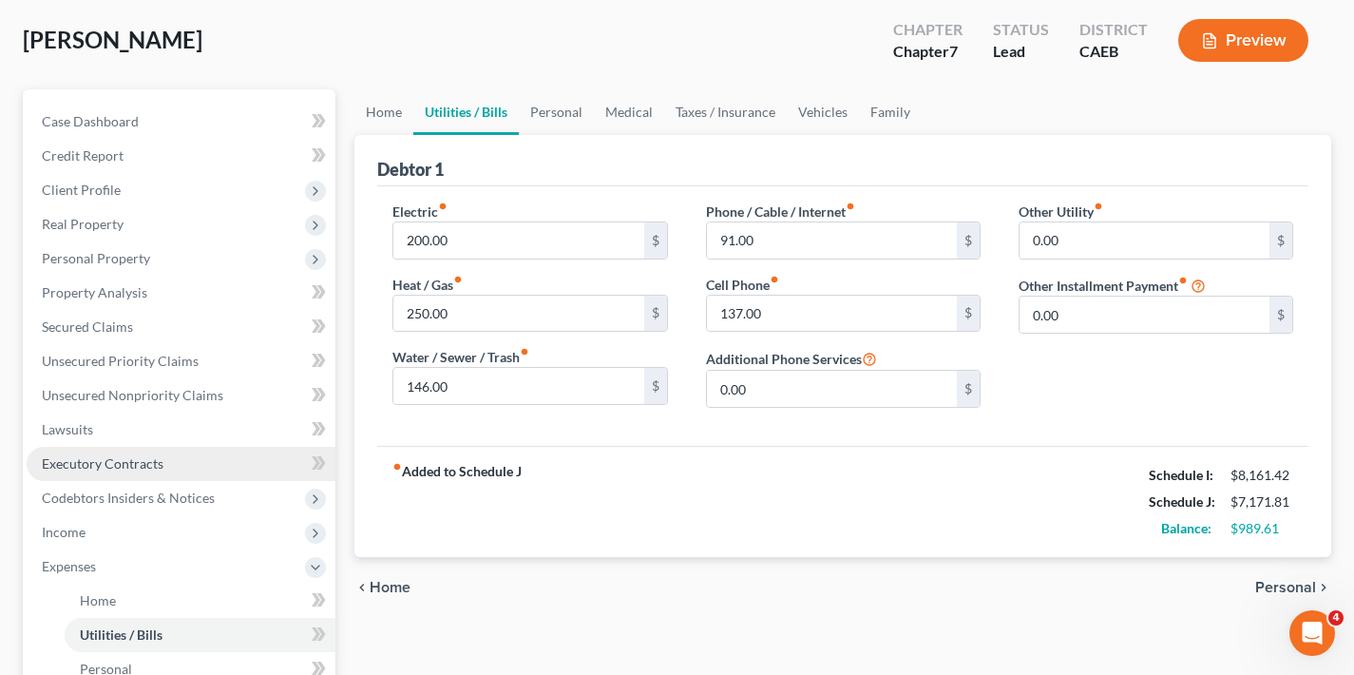
scroll to position [228, 0]
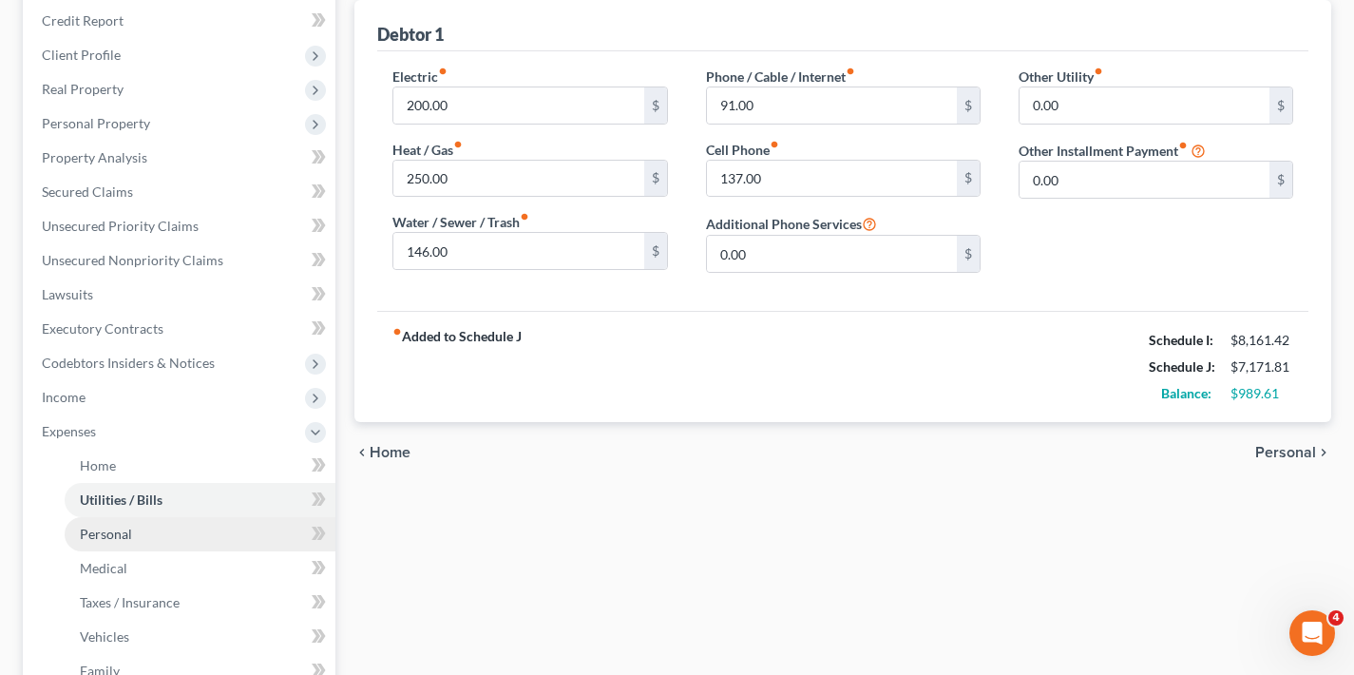
click at [153, 538] on link "Personal" at bounding box center [200, 534] width 271 height 34
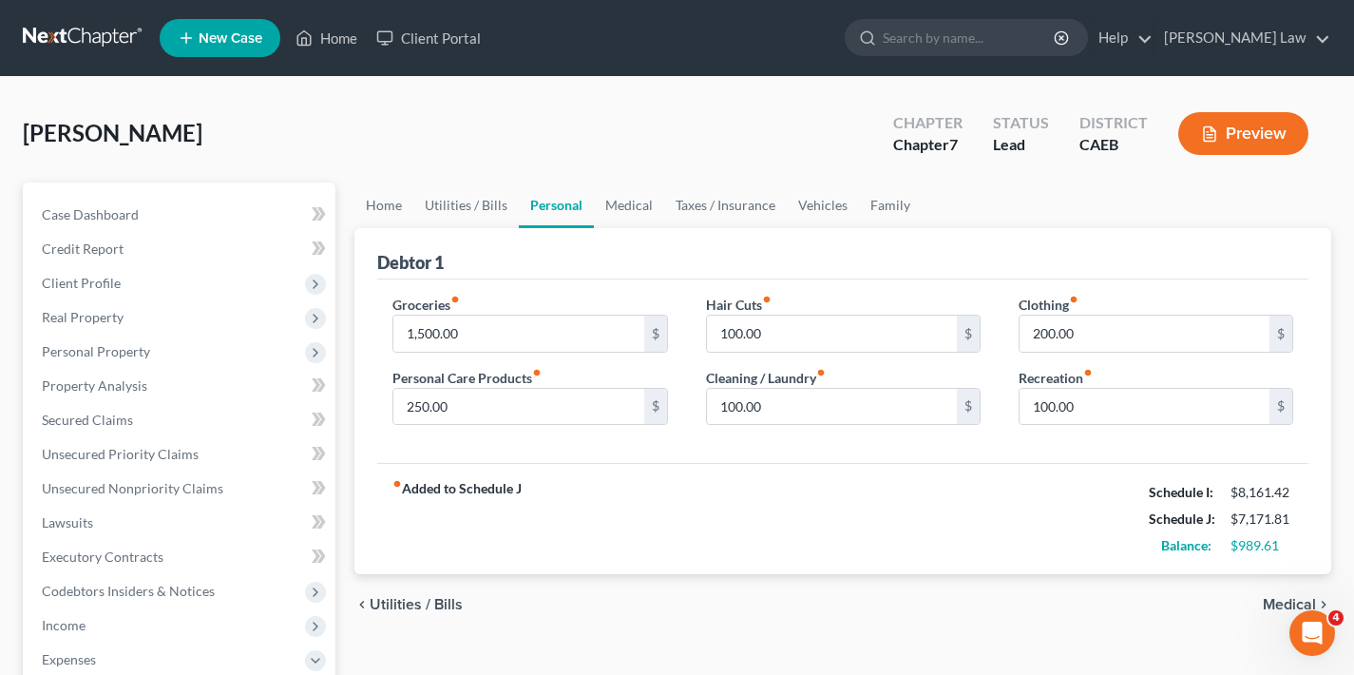
click at [1266, 140] on button "Preview" at bounding box center [1243, 133] width 130 height 43
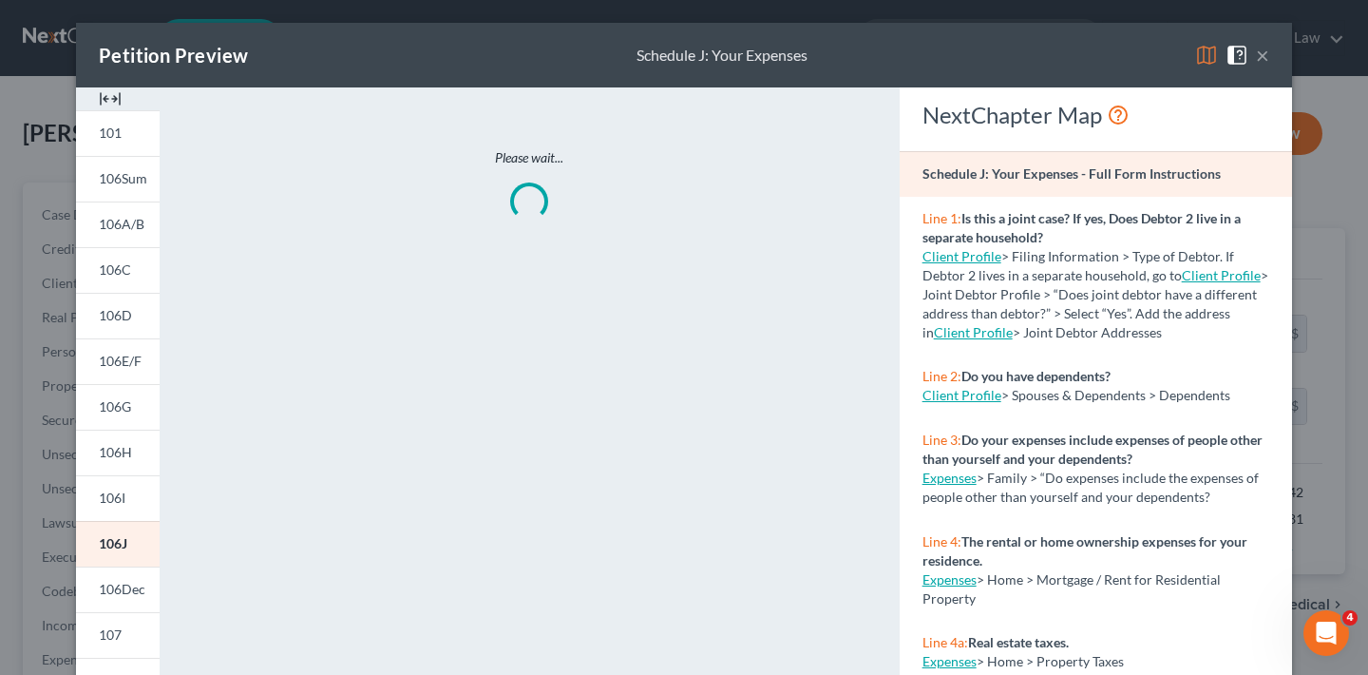
scroll to position [379, 0]
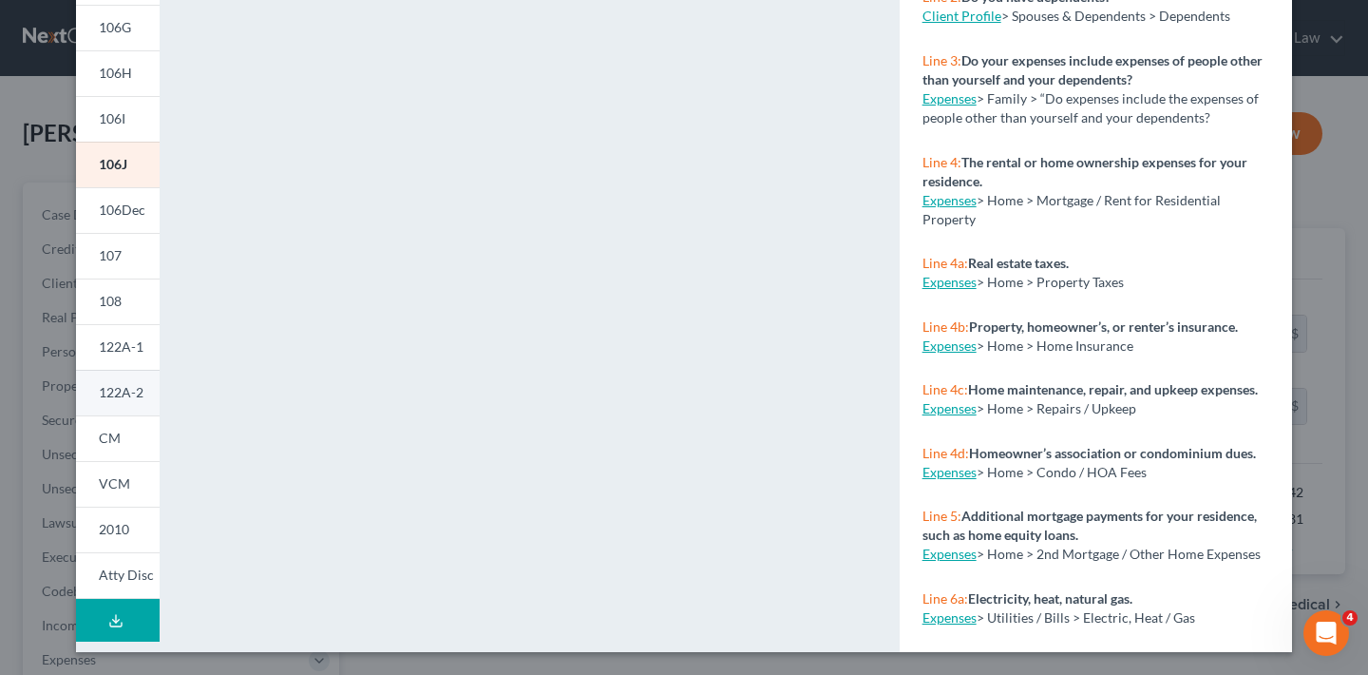
click at [121, 397] on span "122A-2" at bounding box center [121, 392] width 45 height 16
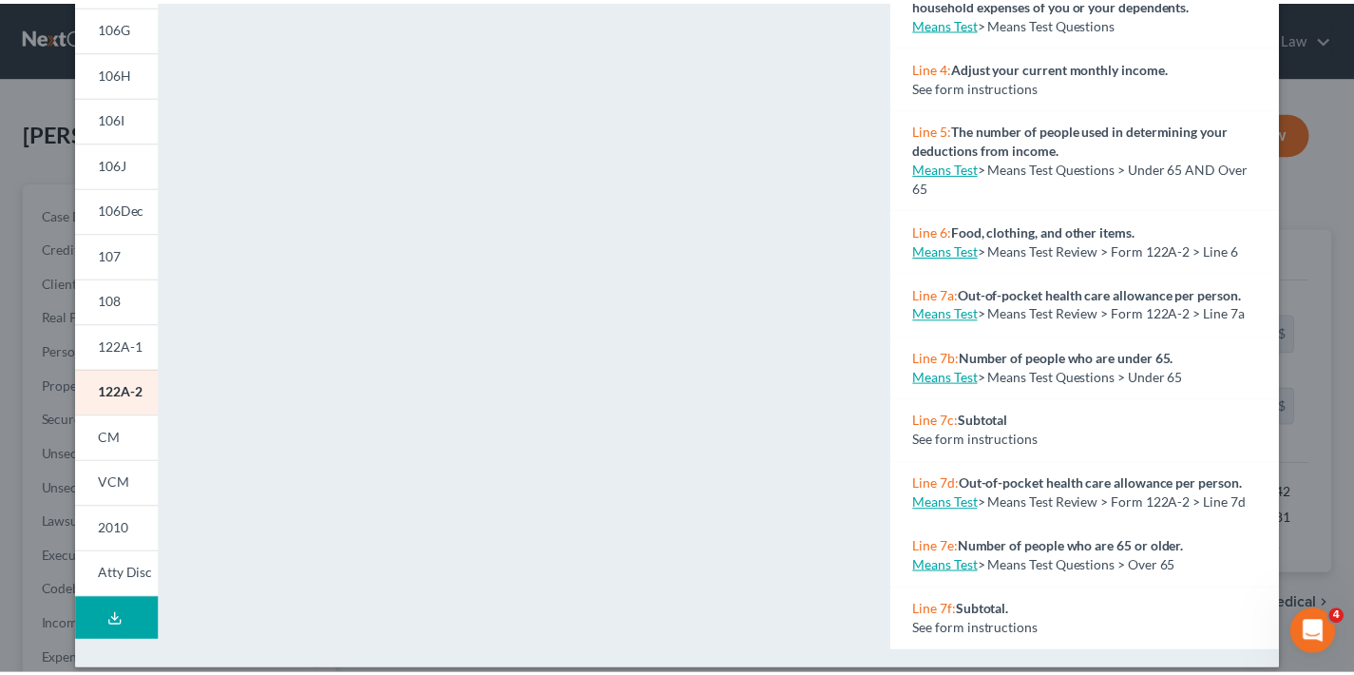
scroll to position [0, 0]
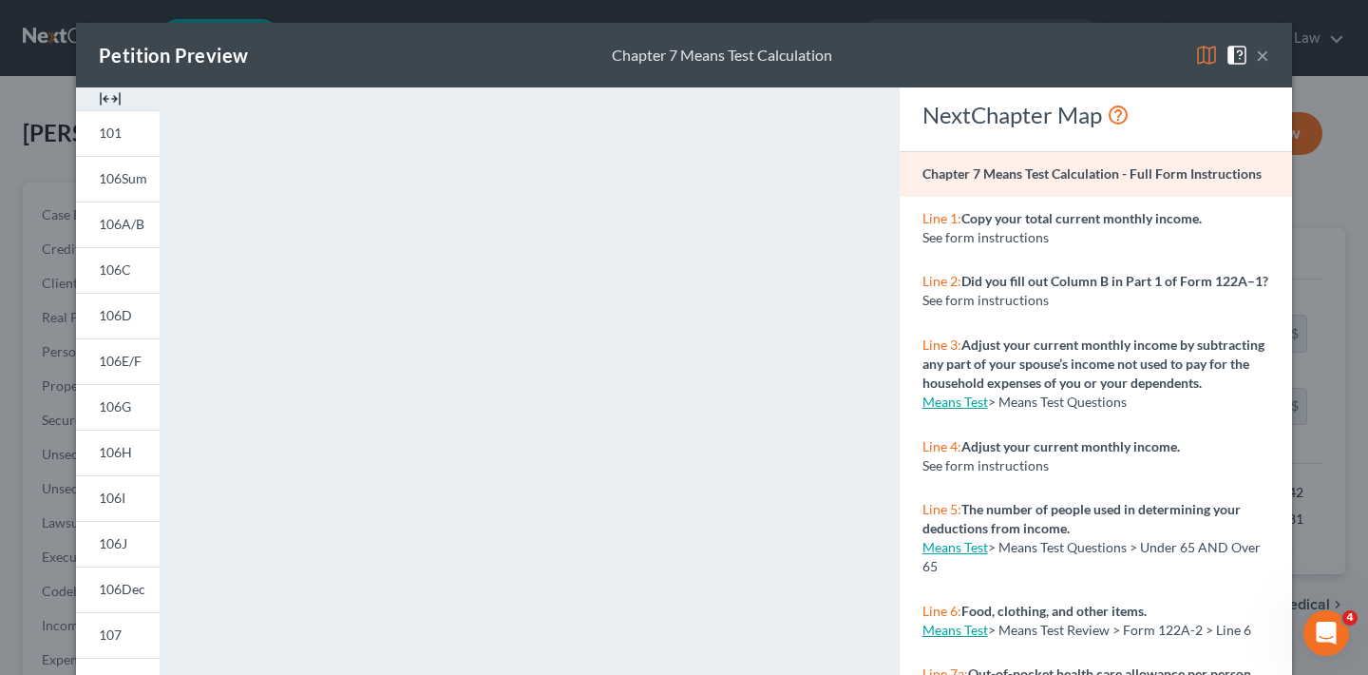
click at [1258, 56] on button "×" at bounding box center [1262, 55] width 13 height 23
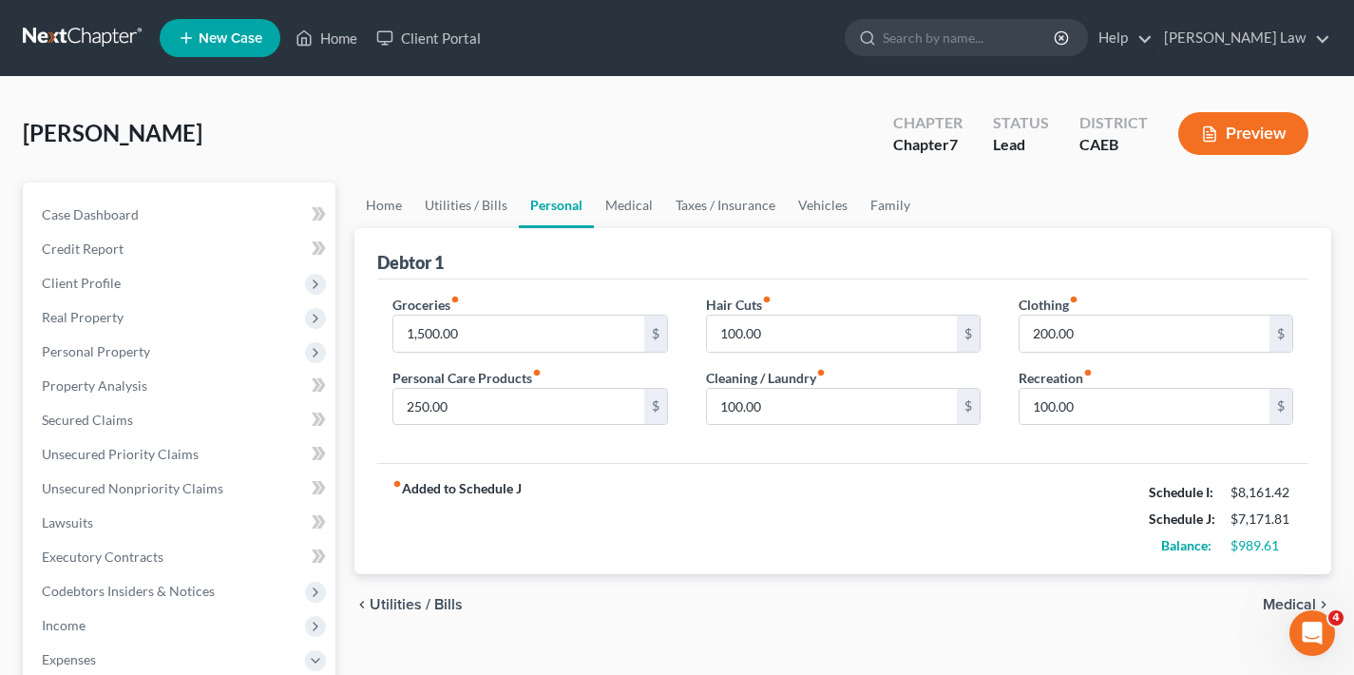
click at [1259, 131] on button "Preview" at bounding box center [1243, 133] width 130 height 43
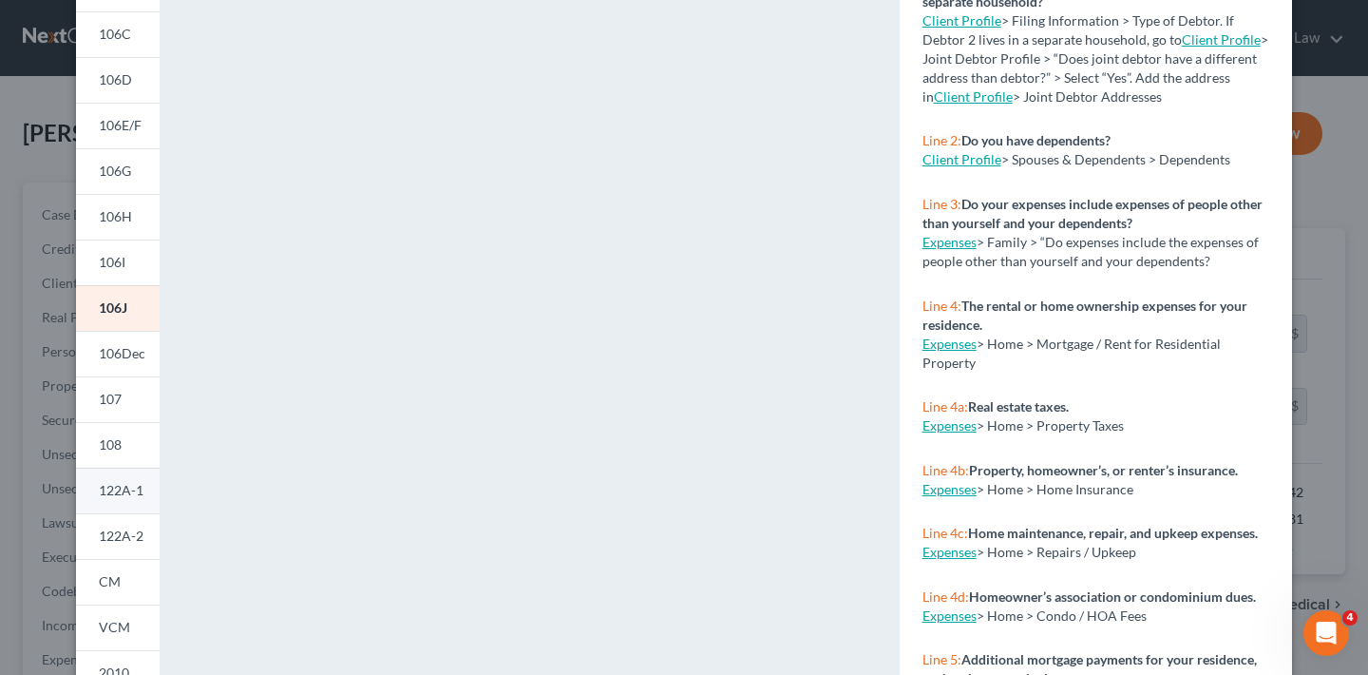
scroll to position [397, 0]
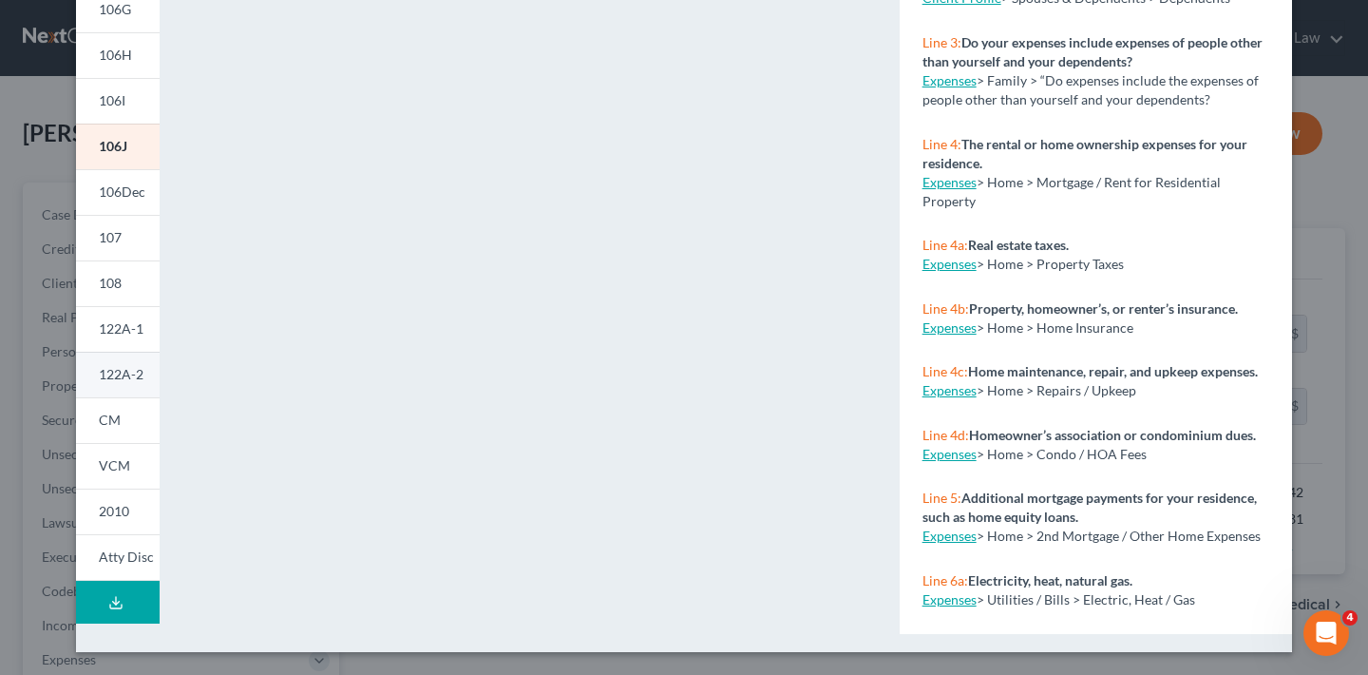
click at [114, 384] on link "122A-2" at bounding box center [118, 375] width 84 height 46
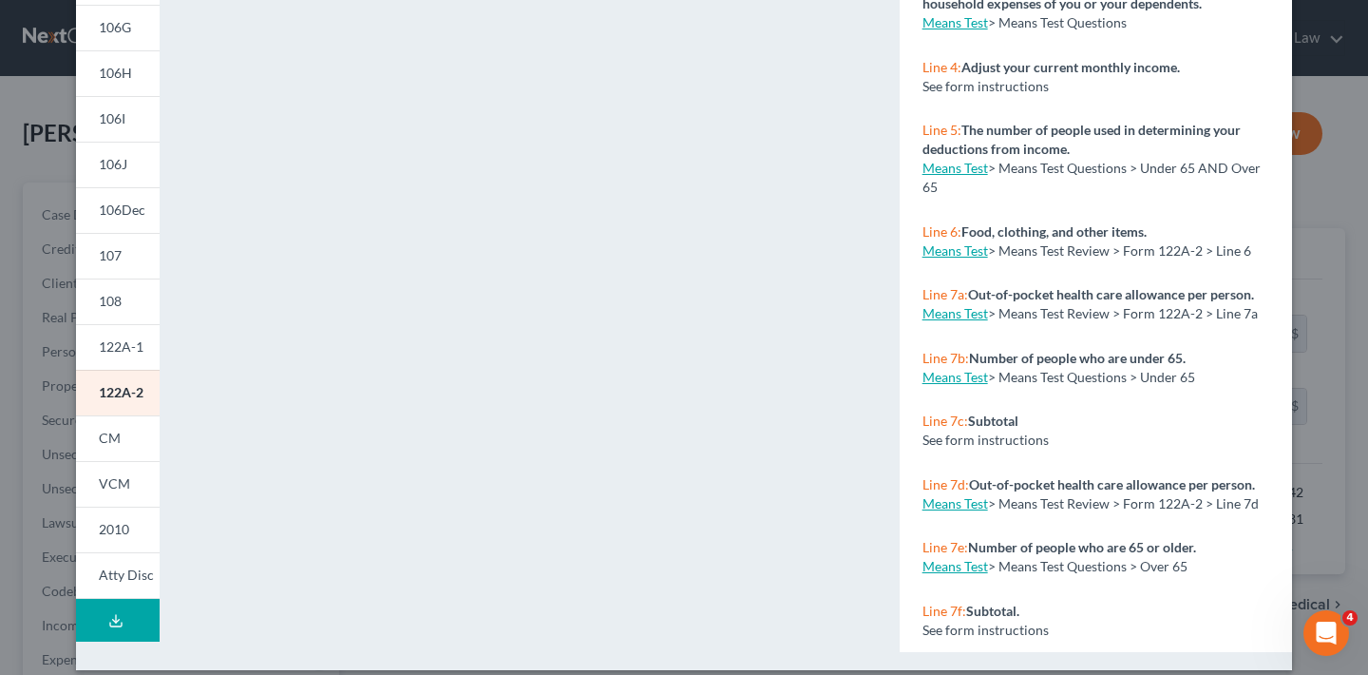
scroll to position [0, 0]
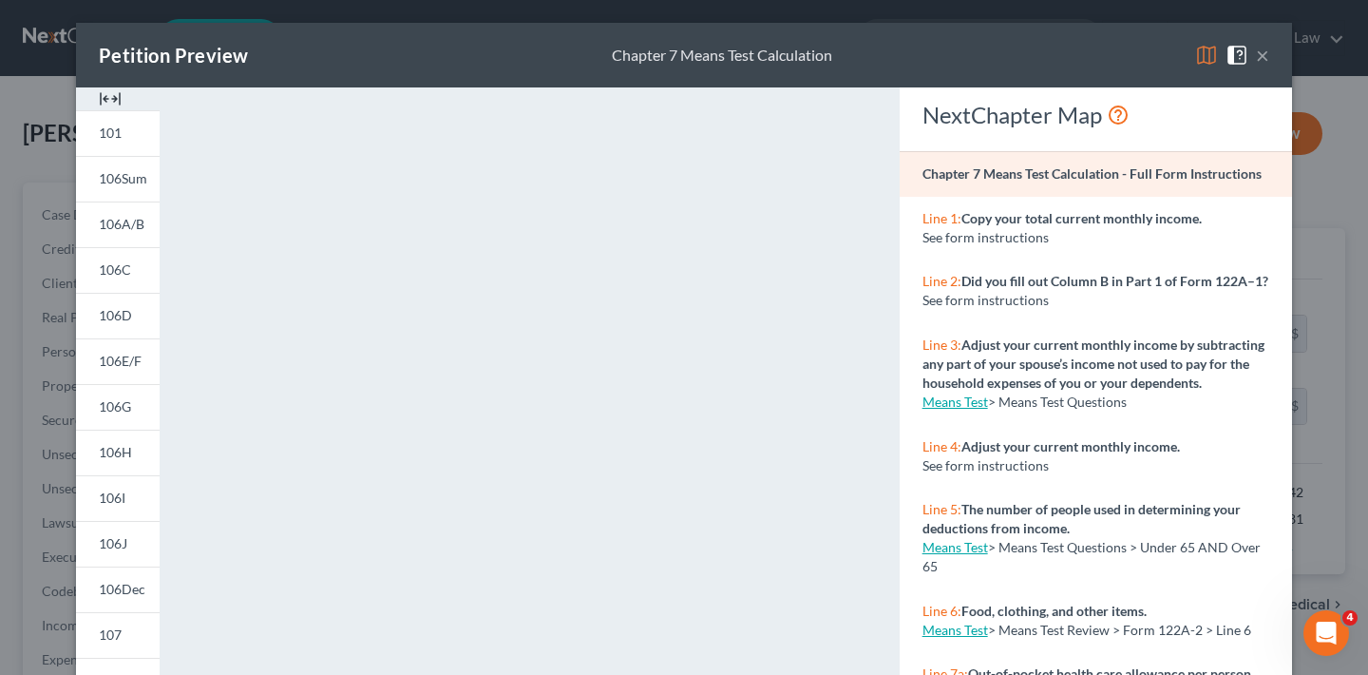
click at [1256, 58] on button "×" at bounding box center [1262, 55] width 13 height 23
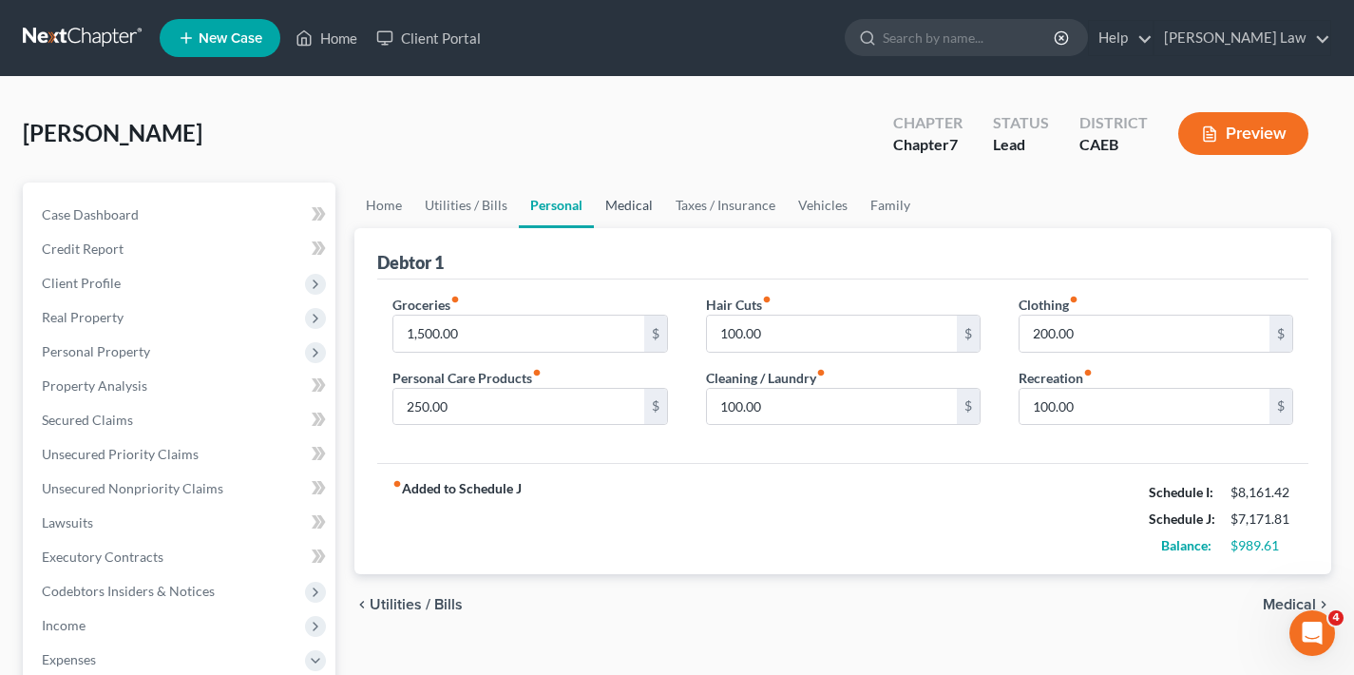
click at [640, 207] on link "Medical" at bounding box center [629, 205] width 70 height 46
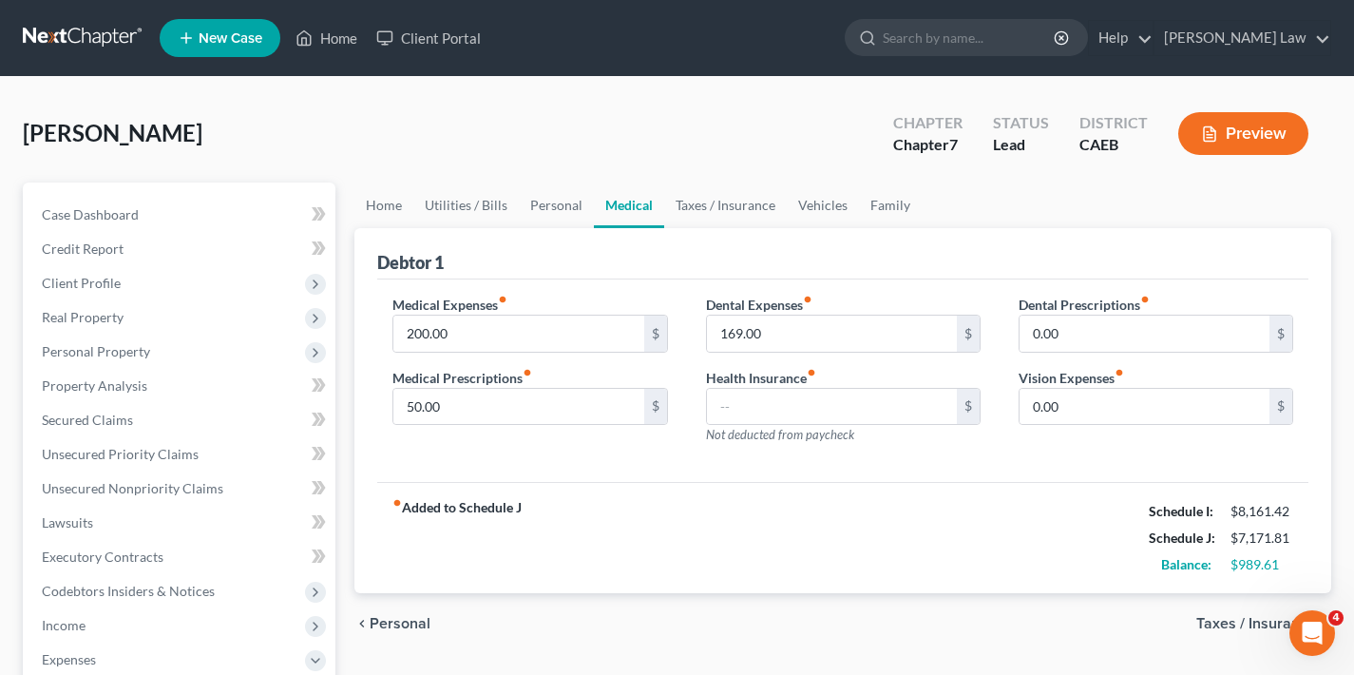
click at [1248, 128] on button "Preview" at bounding box center [1243, 133] width 130 height 43
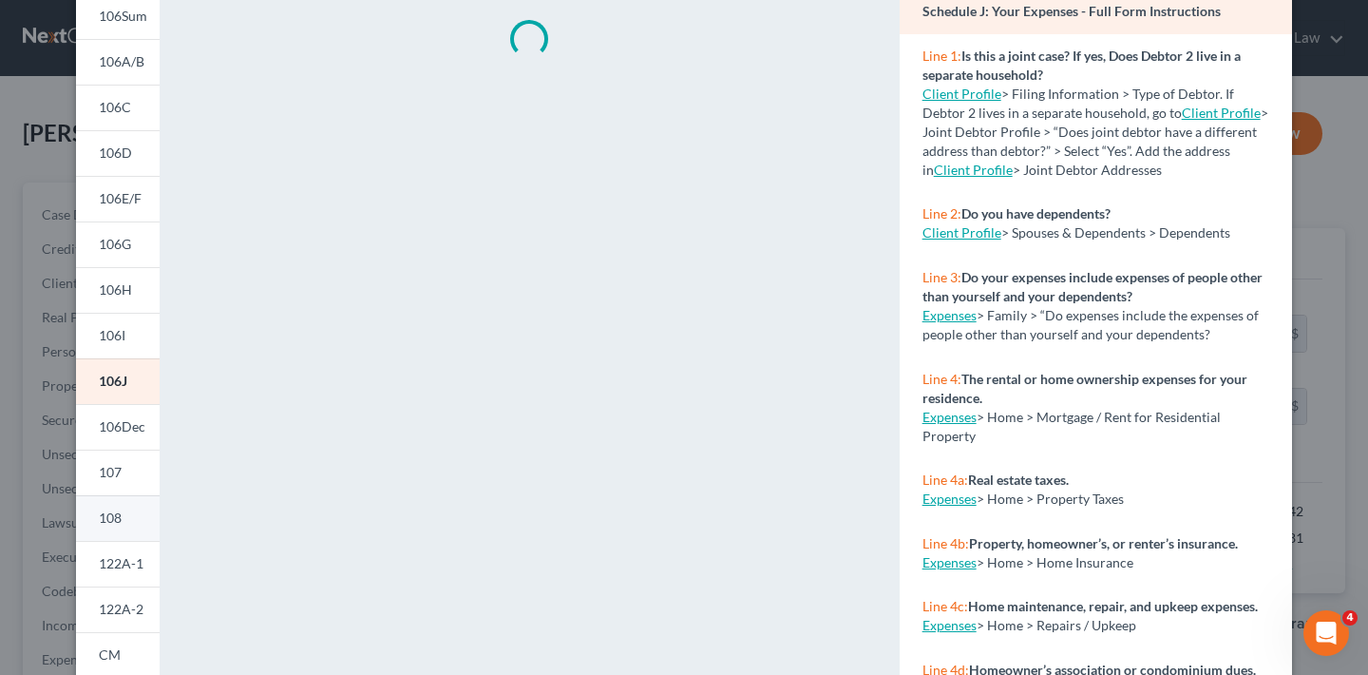
scroll to position [272, 0]
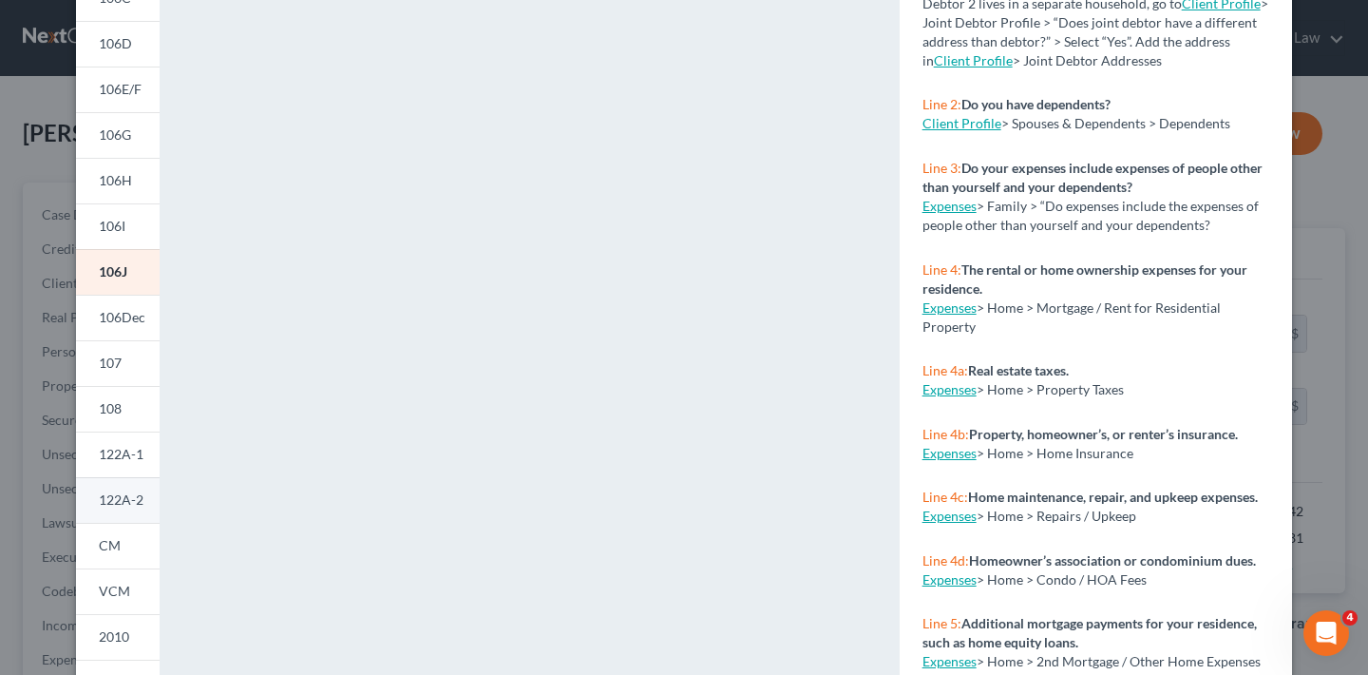
click at [117, 504] on span "122A-2" at bounding box center [121, 499] width 45 height 16
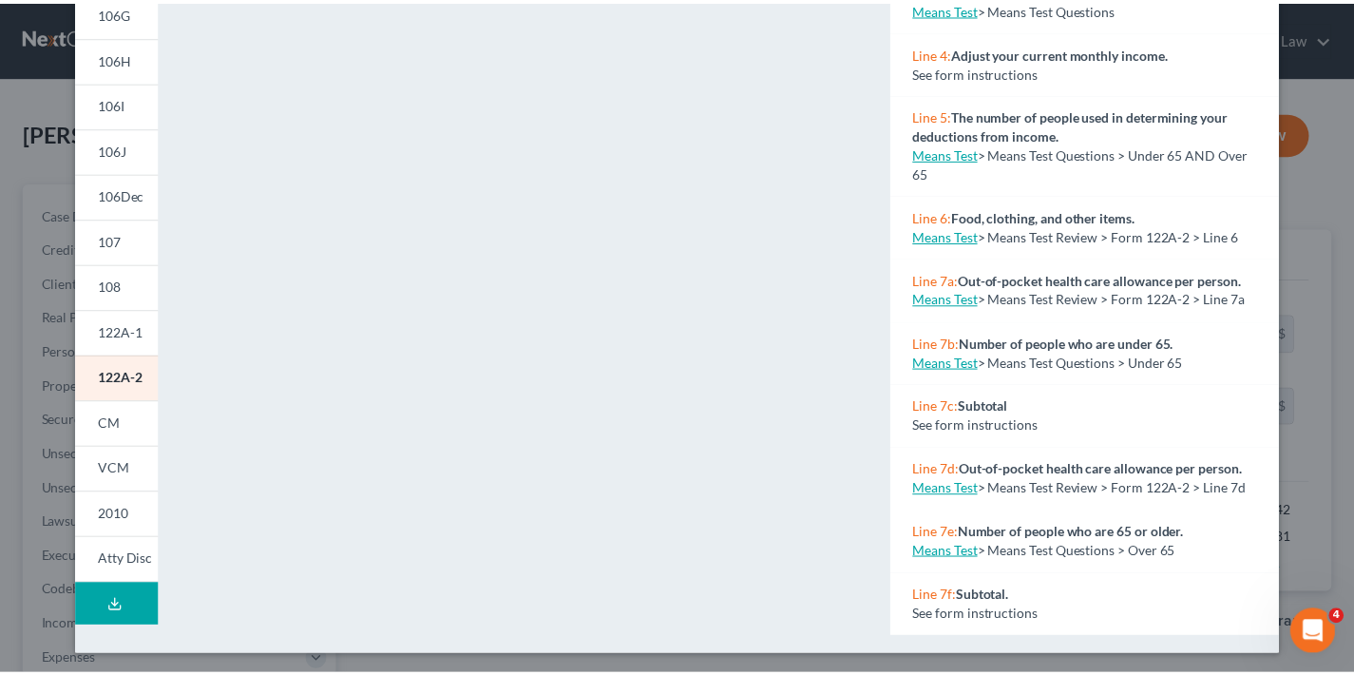
scroll to position [0, 0]
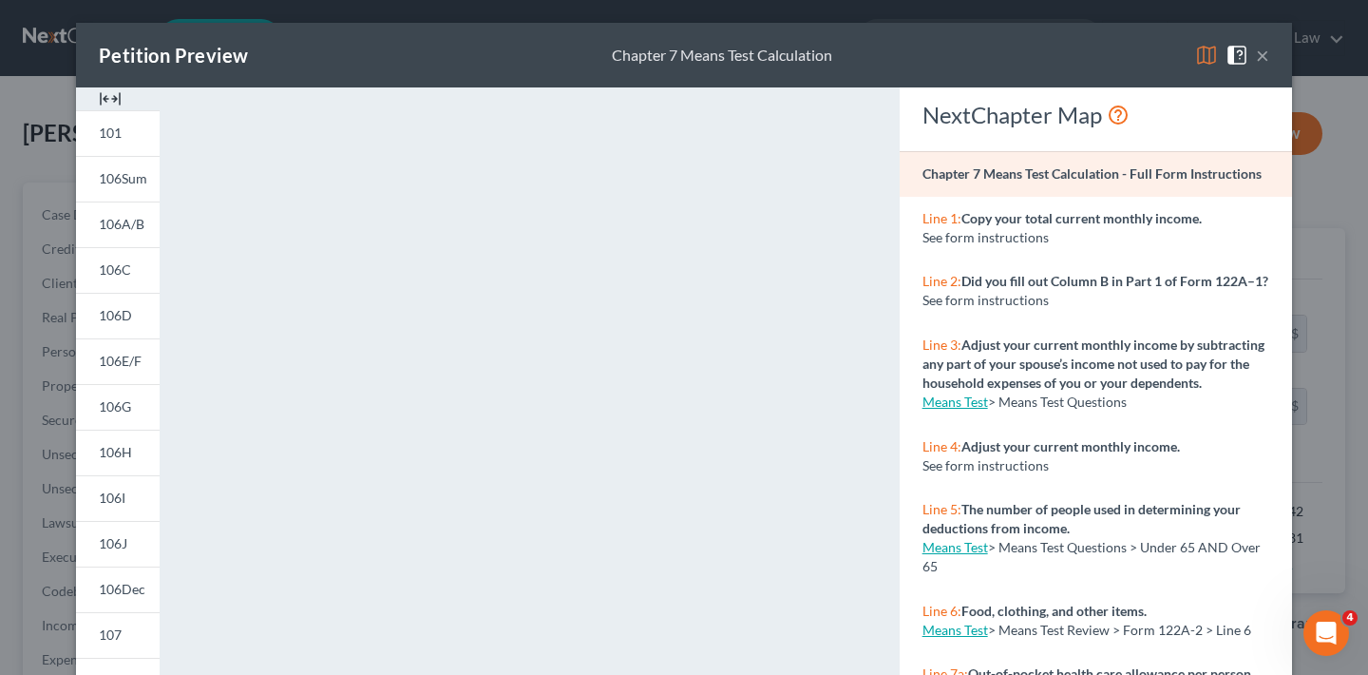
click at [1260, 55] on button "×" at bounding box center [1262, 55] width 13 height 23
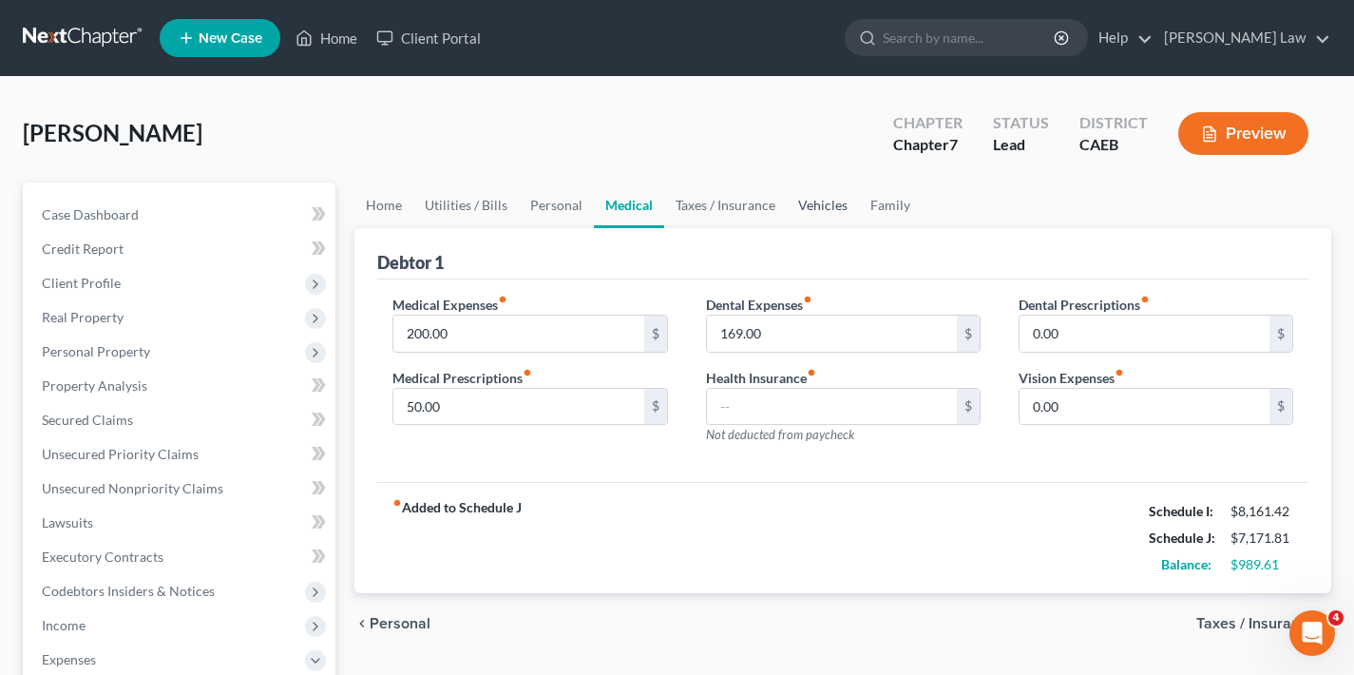
click at [814, 205] on link "Vehicles" at bounding box center [823, 205] width 72 height 46
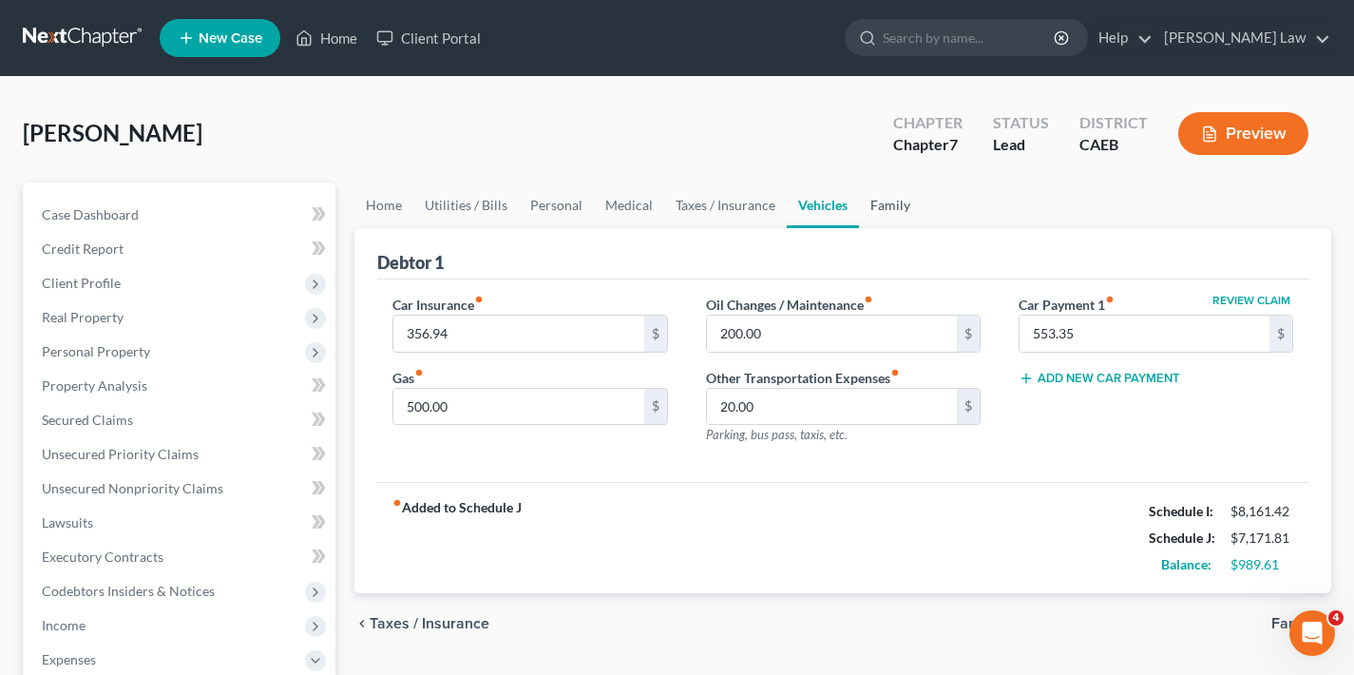
click at [884, 202] on link "Family" at bounding box center [890, 205] width 63 height 46
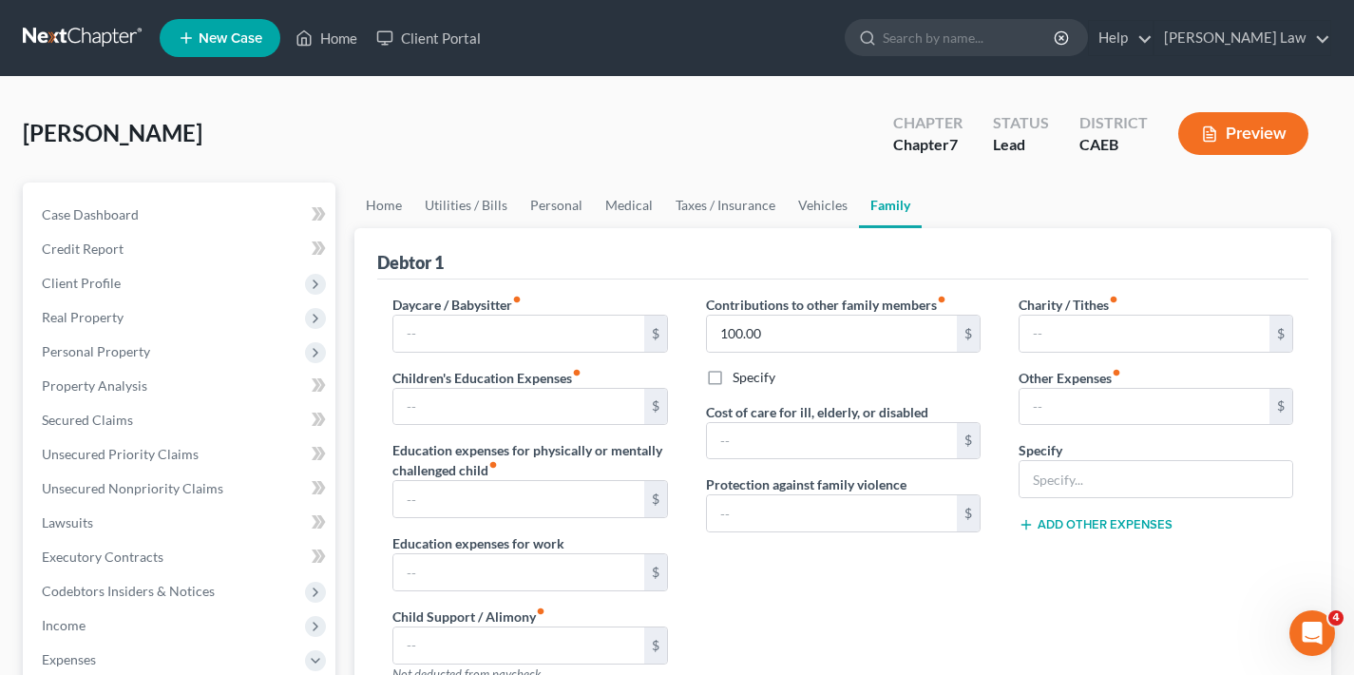
click at [453, 43] on link "Client Portal" at bounding box center [429, 38] width 124 height 34
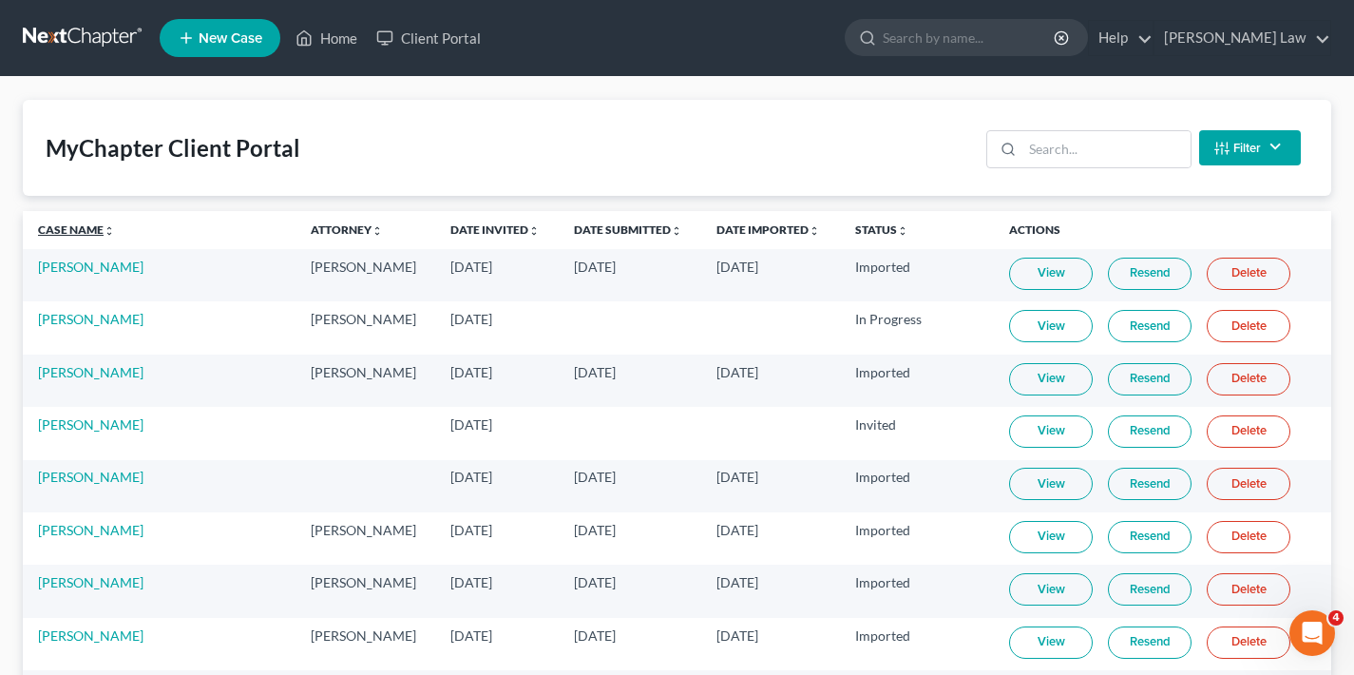
click at [73, 230] on link "Case Name unfold_more expand_more expand_less" at bounding box center [76, 229] width 77 height 14
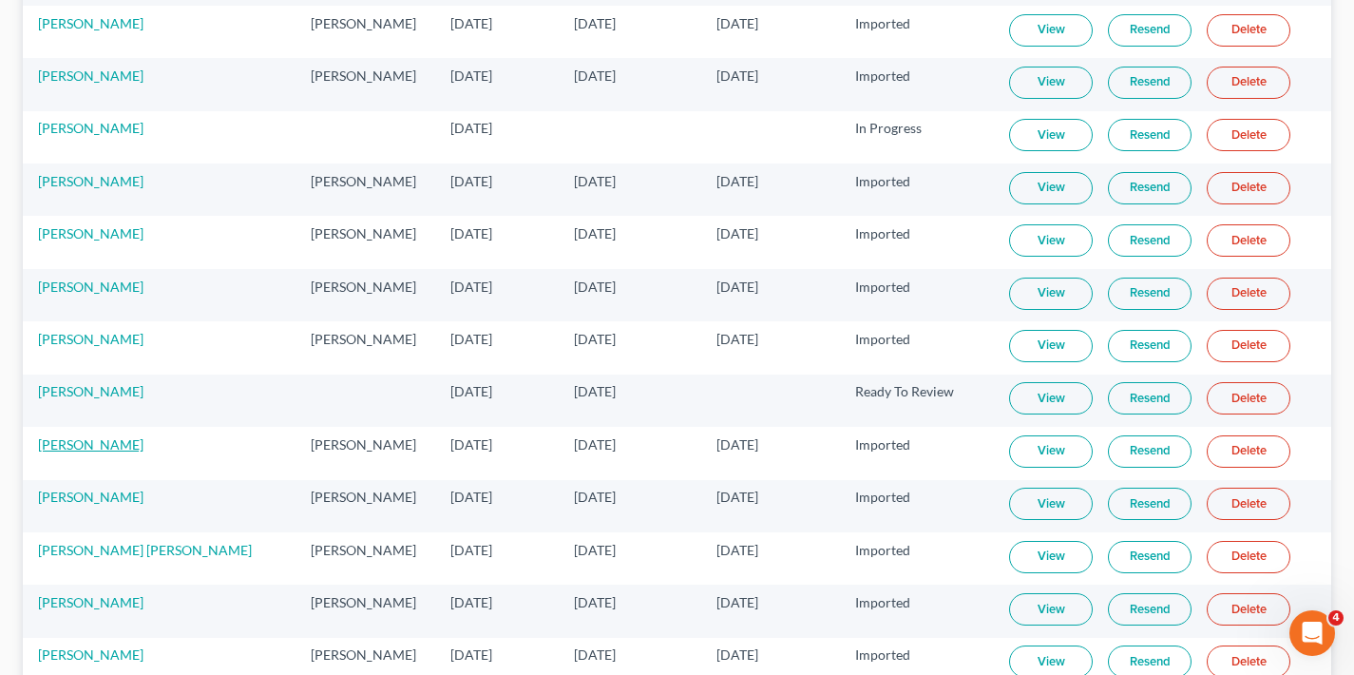
scroll to position [6453, 0]
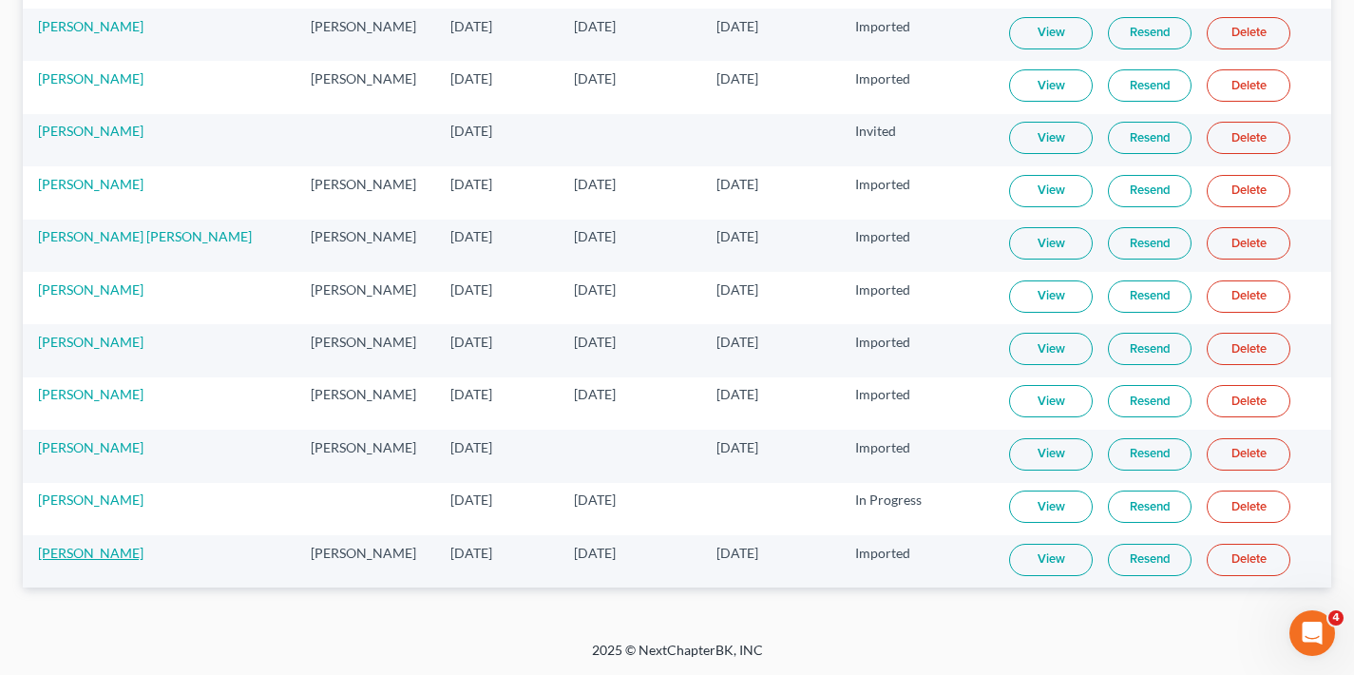
click at [68, 559] on link "[PERSON_NAME]" at bounding box center [90, 552] width 105 height 16
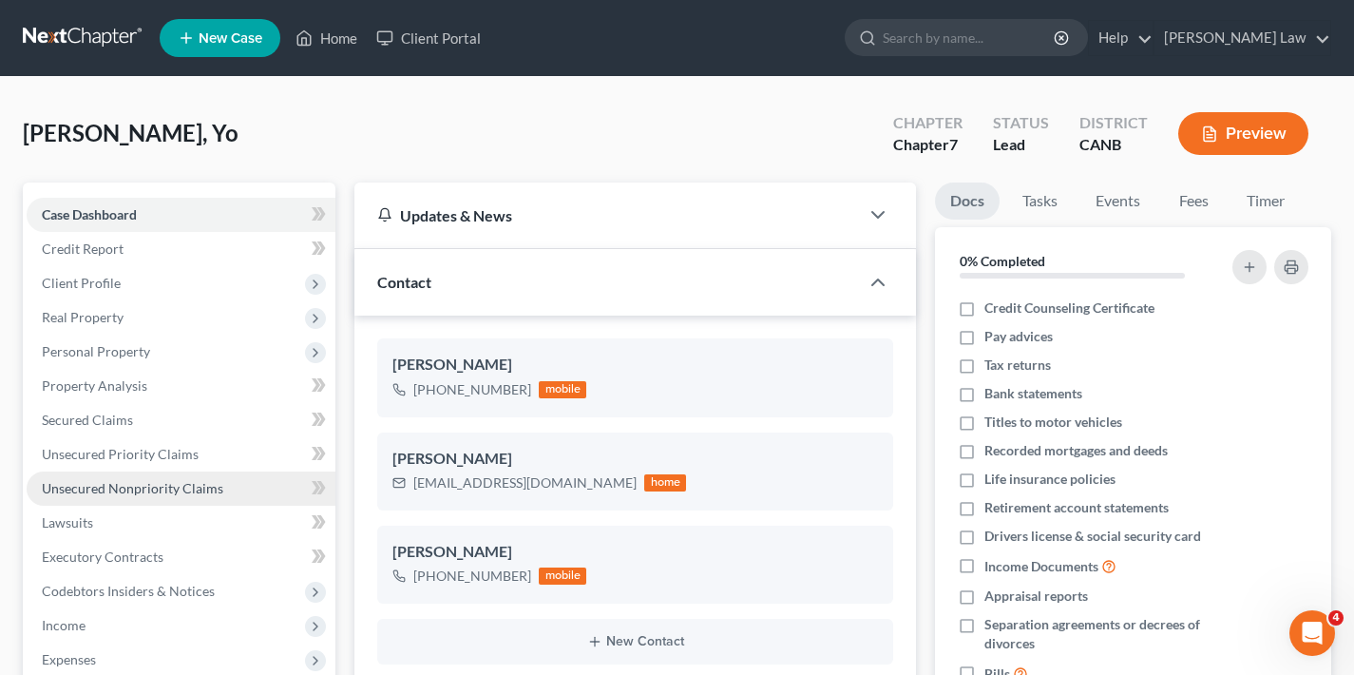
click at [136, 489] on span "Unsecured Nonpriority Claims" at bounding box center [132, 488] width 181 height 16
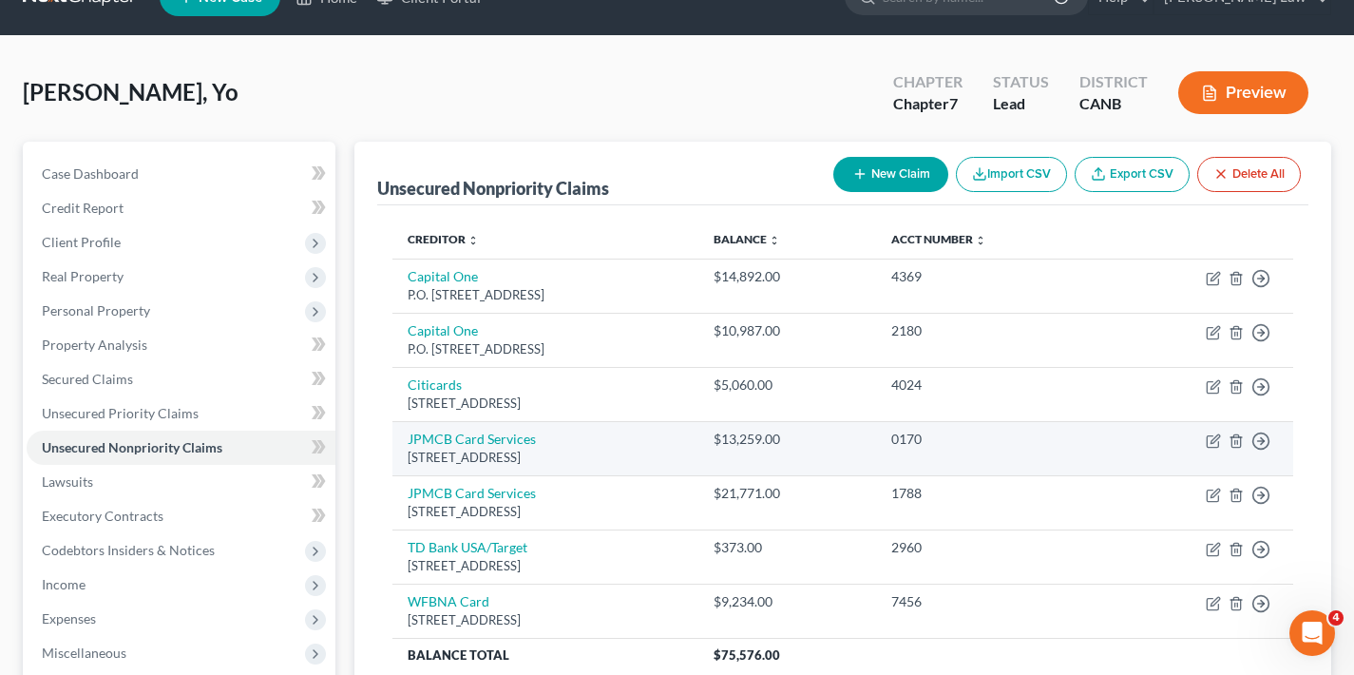
scroll to position [161, 0]
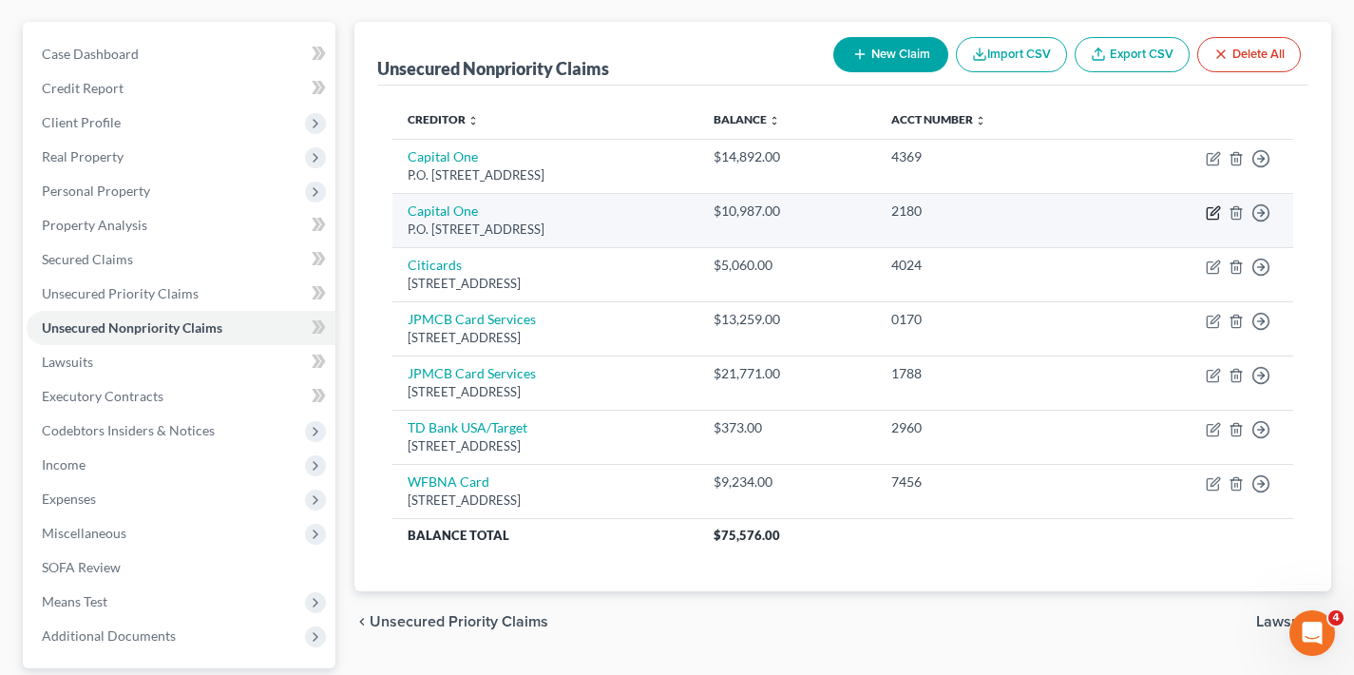
click at [1216, 215] on icon "button" at bounding box center [1213, 212] width 15 height 15
select select "46"
select select "2"
select select "0"
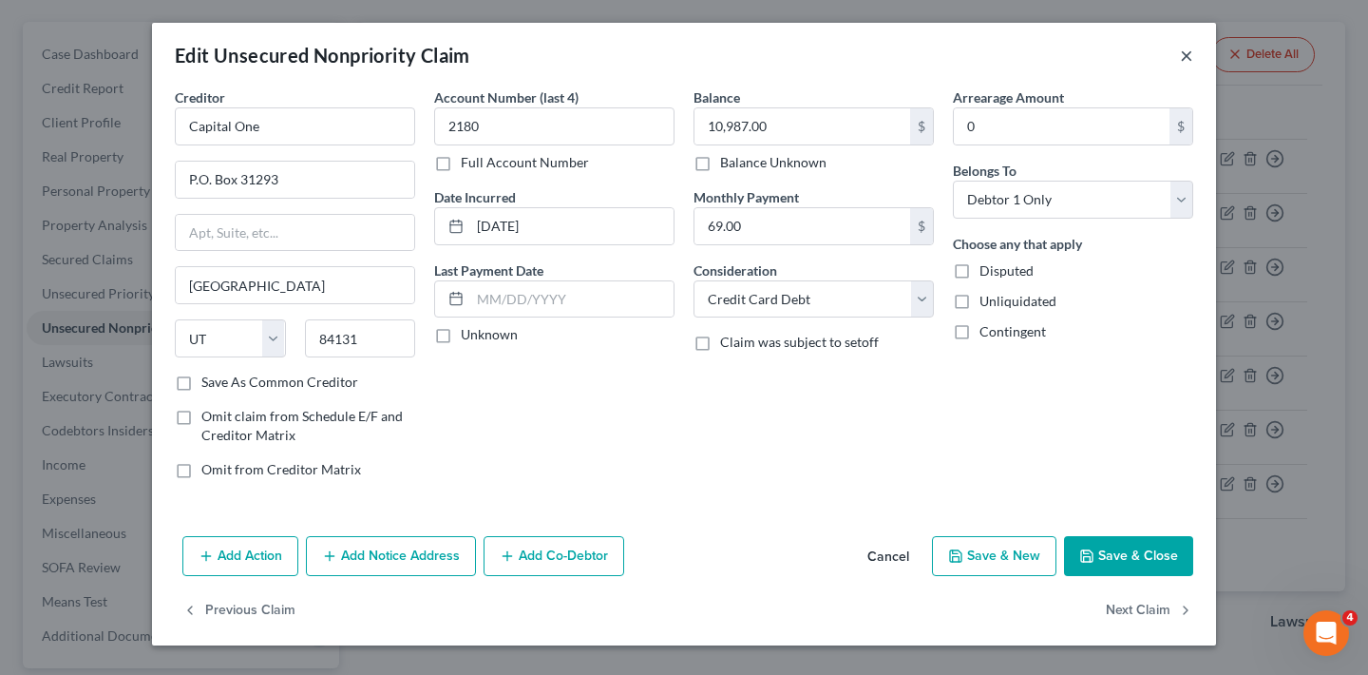
click at [1185, 56] on button "×" at bounding box center [1186, 55] width 13 height 23
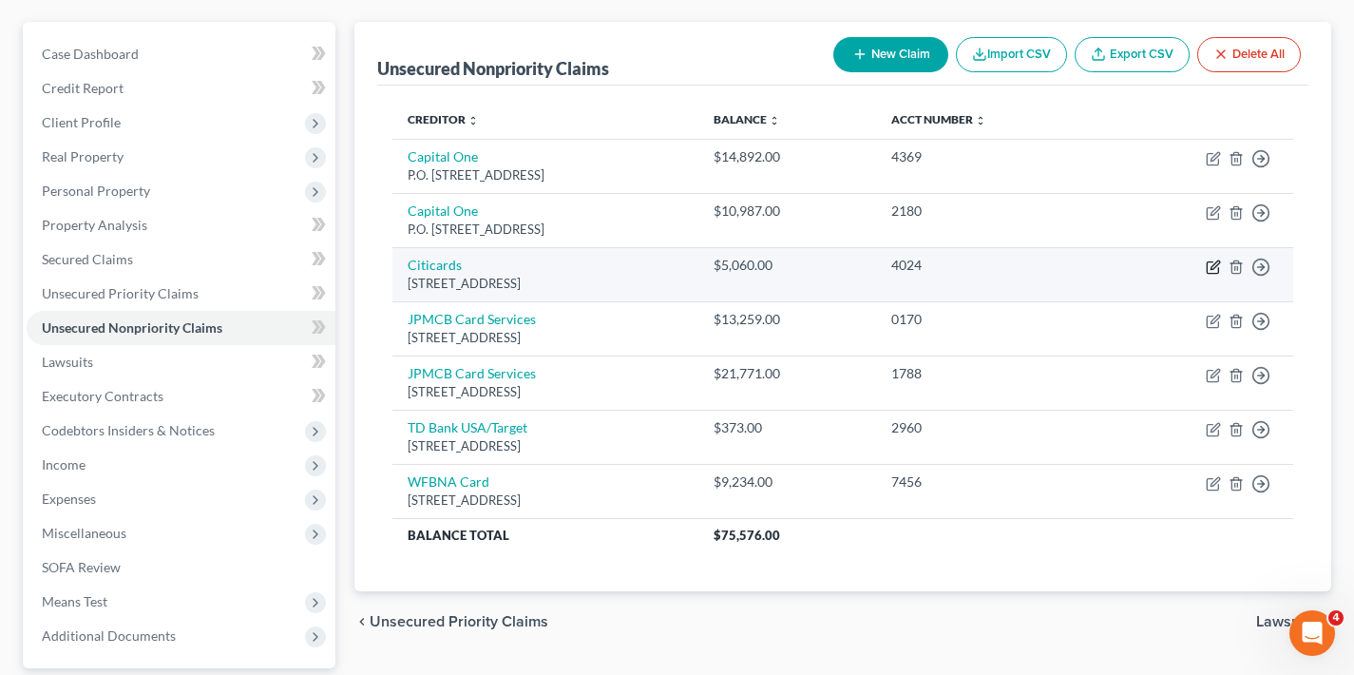
click at [1216, 268] on icon "button" at bounding box center [1213, 266] width 15 height 15
select select "43"
select select "2"
select select "0"
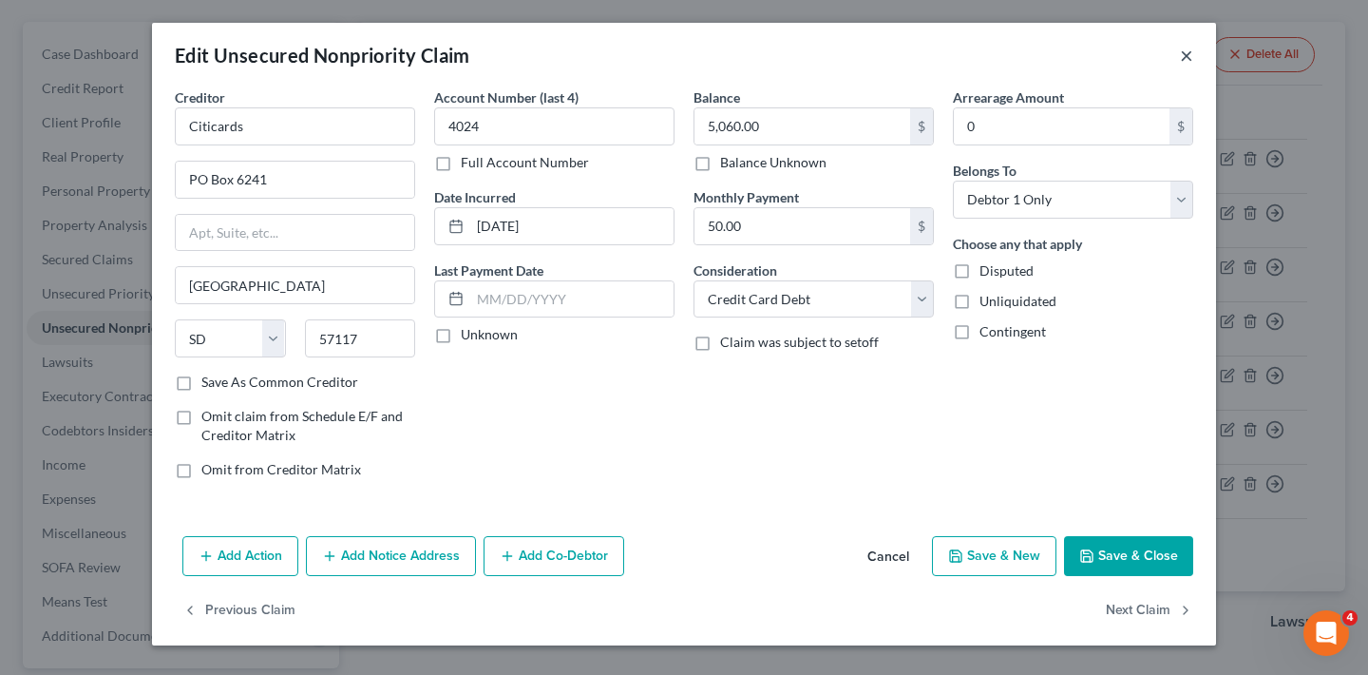
click at [1188, 60] on button "×" at bounding box center [1186, 55] width 13 height 23
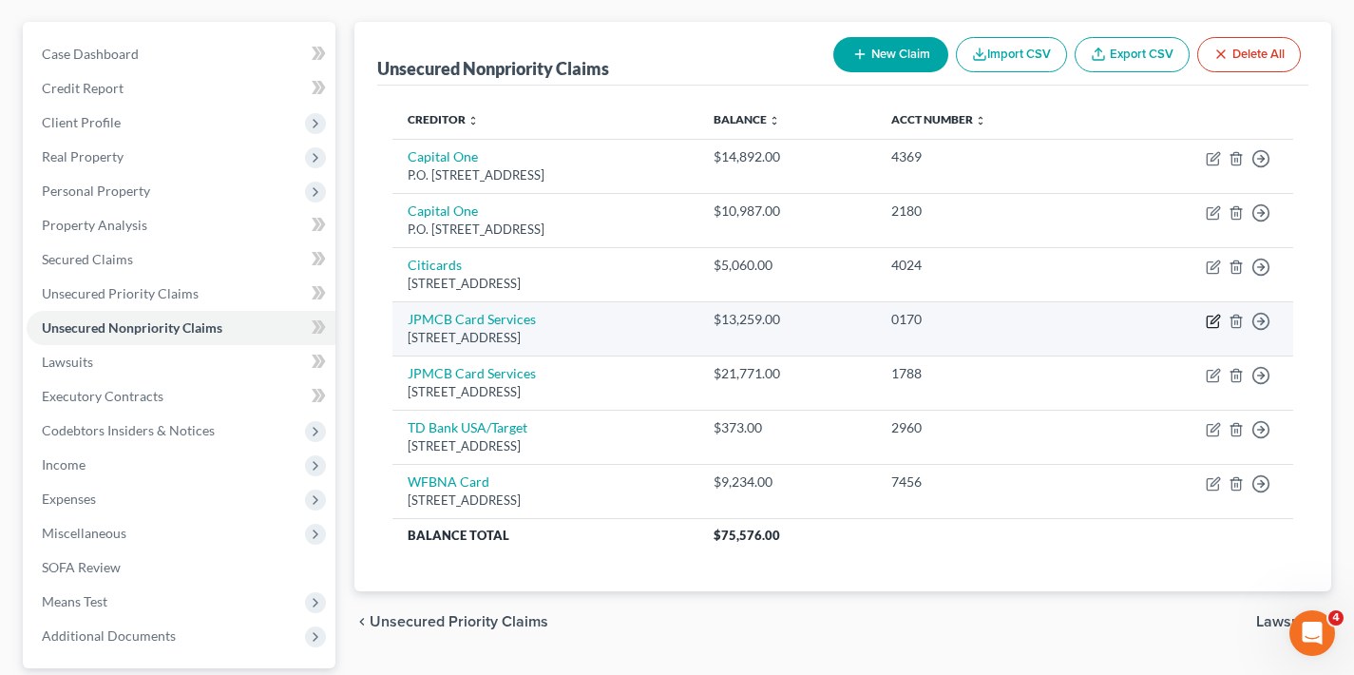
click at [1211, 321] on icon "button" at bounding box center [1215, 319] width 9 height 9
select select "7"
select select "14"
select select "0"
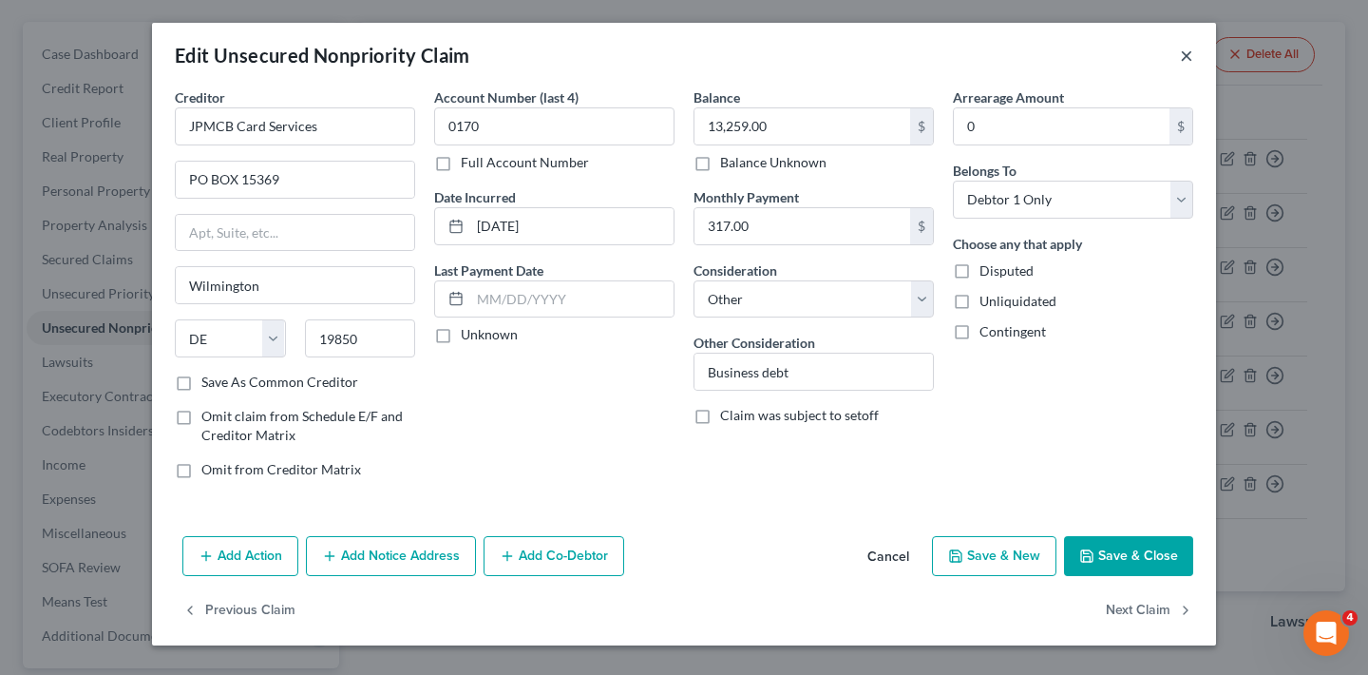
click at [1189, 53] on button "×" at bounding box center [1186, 55] width 13 height 23
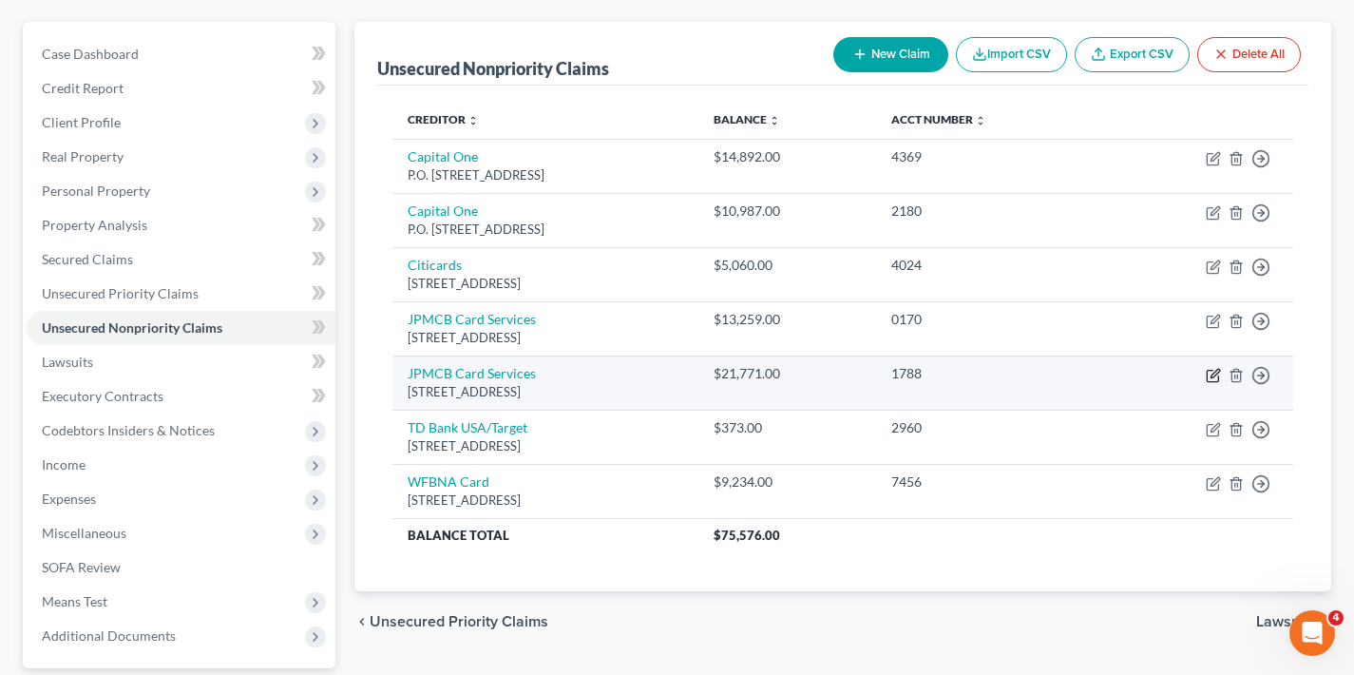
click at [1212, 372] on icon "button" at bounding box center [1213, 375] width 15 height 15
select select "7"
select select "2"
select select "0"
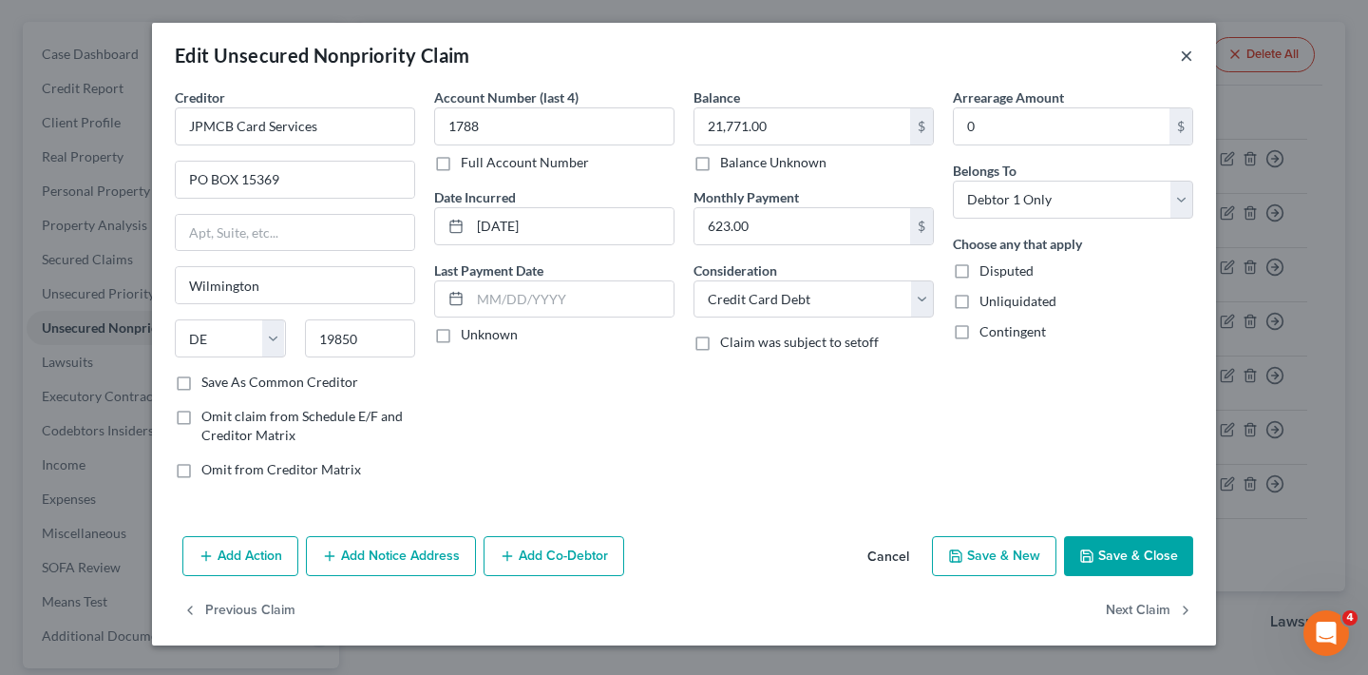
click at [1187, 51] on button "×" at bounding box center [1186, 55] width 13 height 23
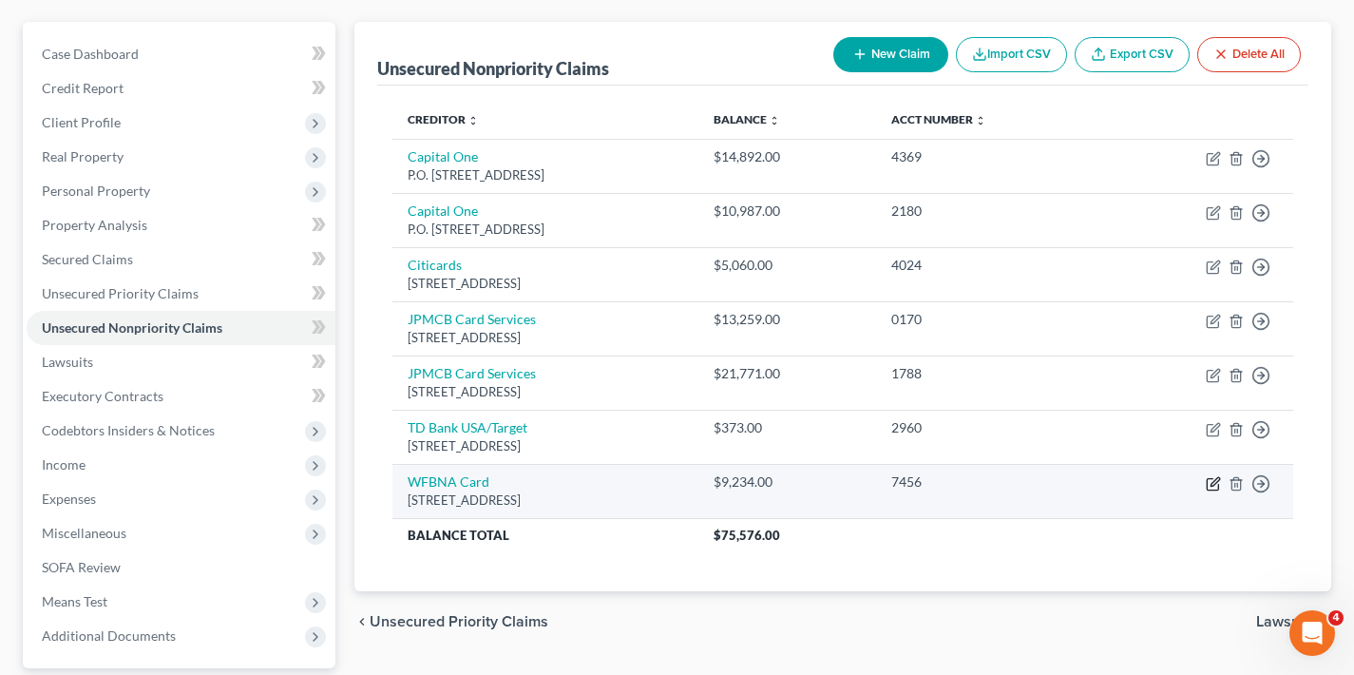
click at [1213, 483] on icon "button" at bounding box center [1213, 483] width 15 height 15
select select "24"
select select "14"
select select "0"
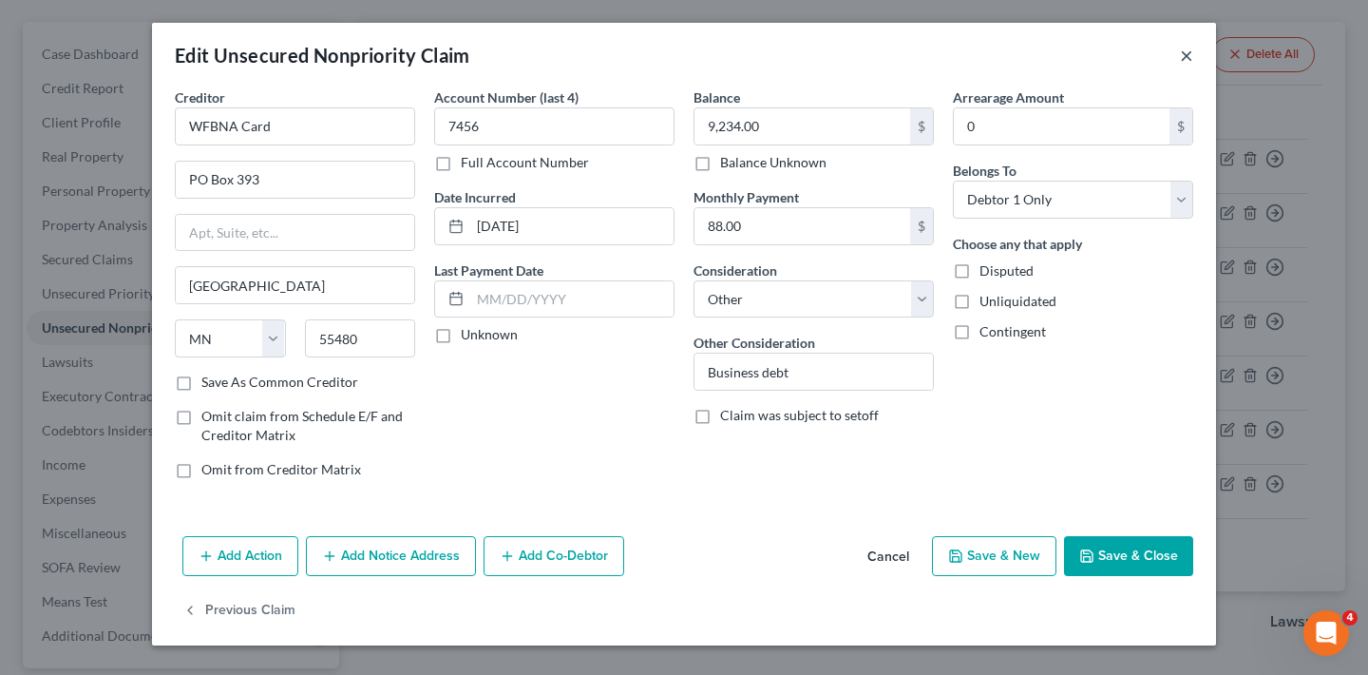
click at [1190, 57] on button "×" at bounding box center [1186, 55] width 13 height 23
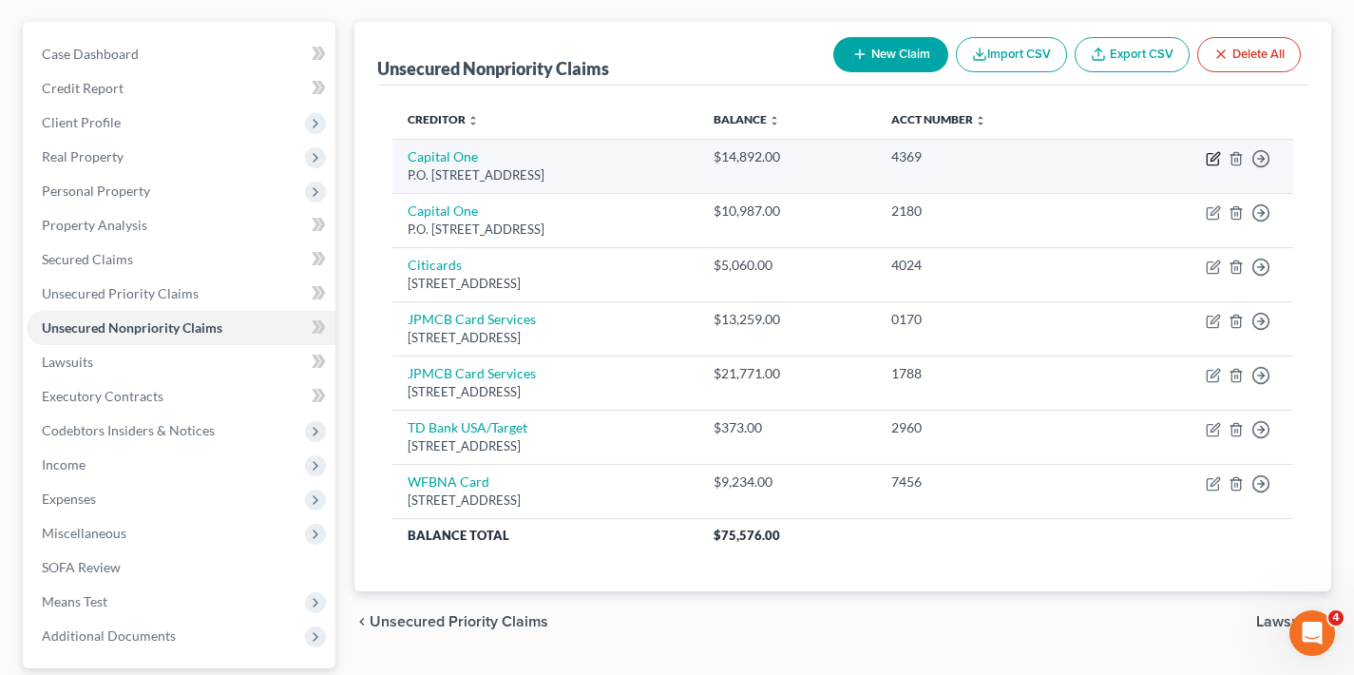
click at [1213, 157] on icon "button" at bounding box center [1215, 156] width 9 height 9
select select "46"
select select "14"
select select "0"
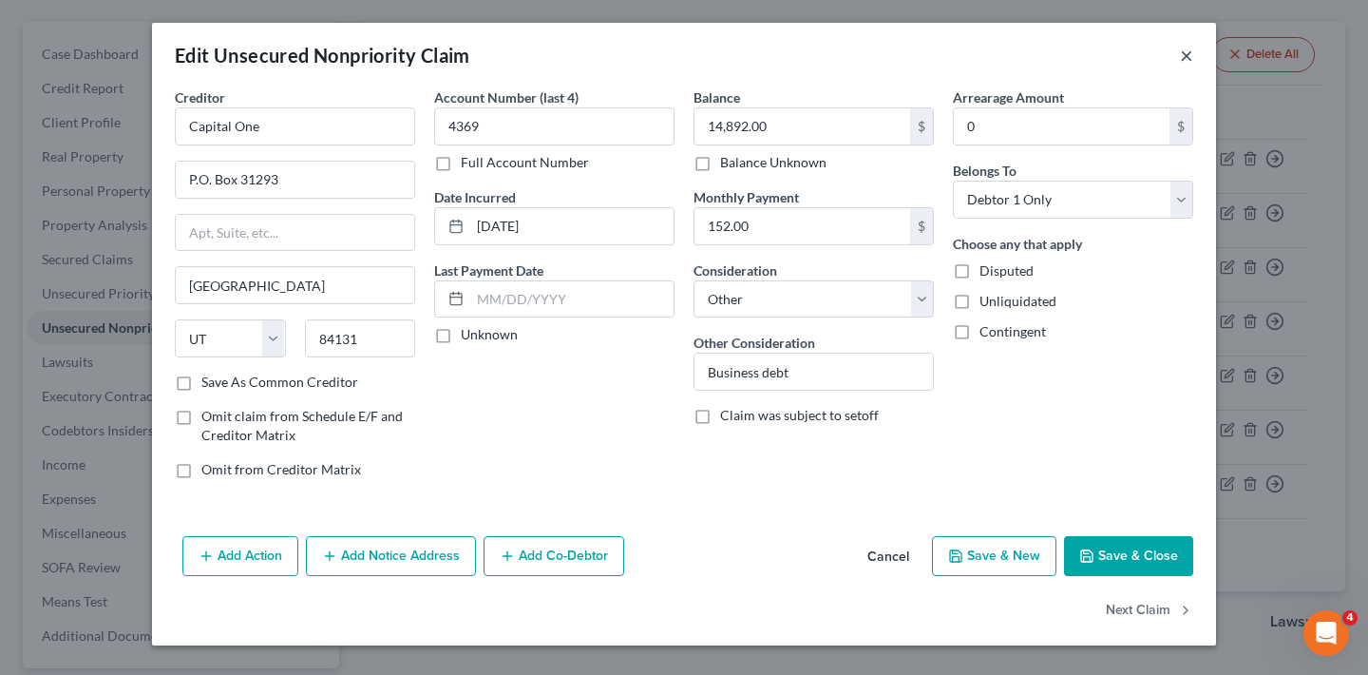
click at [1184, 52] on button "×" at bounding box center [1186, 55] width 13 height 23
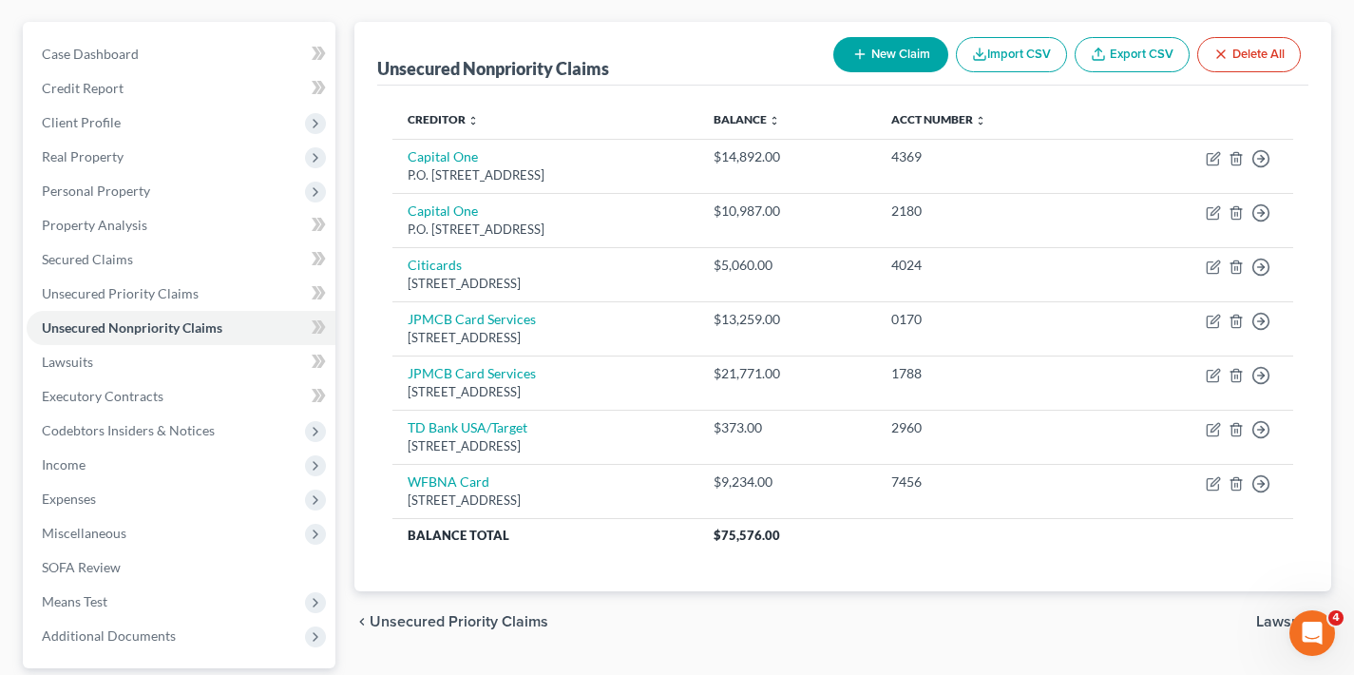
scroll to position [335, 0]
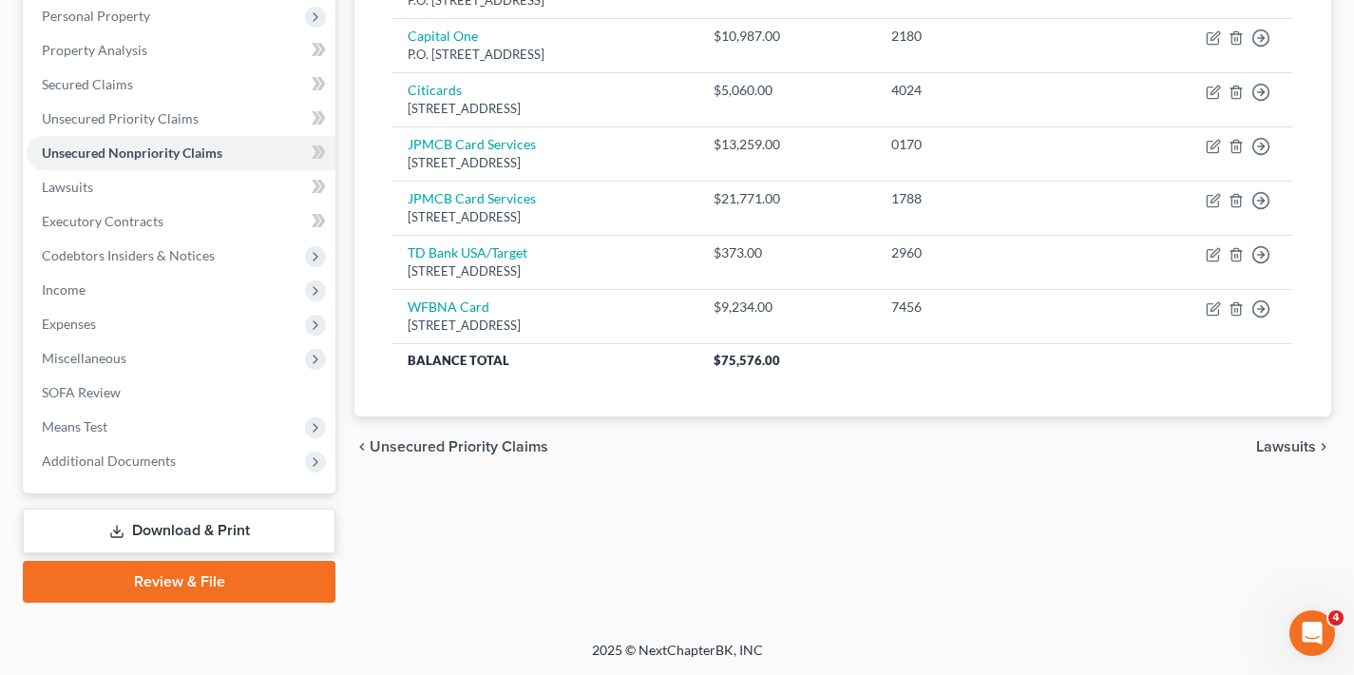
click at [1285, 444] on span "Lawsuits" at bounding box center [1286, 446] width 60 height 15
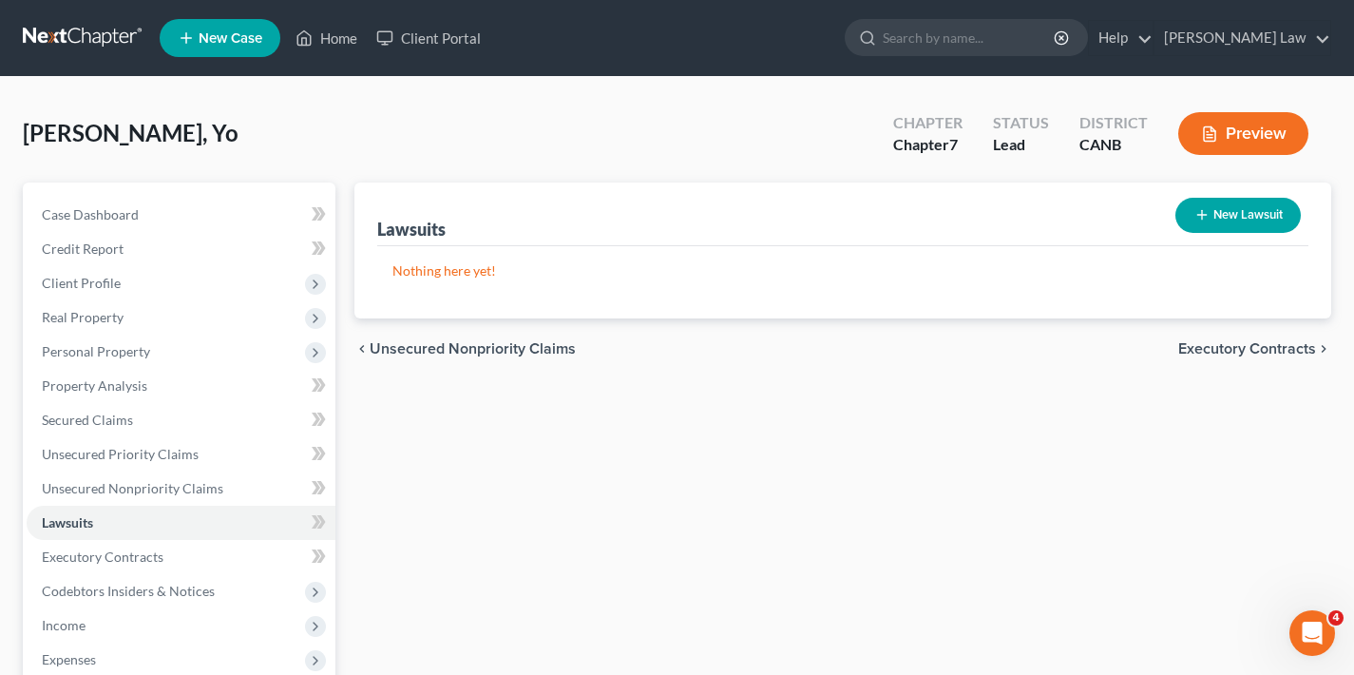
click at [1221, 349] on span "Executory Contracts" at bounding box center [1247, 348] width 138 height 15
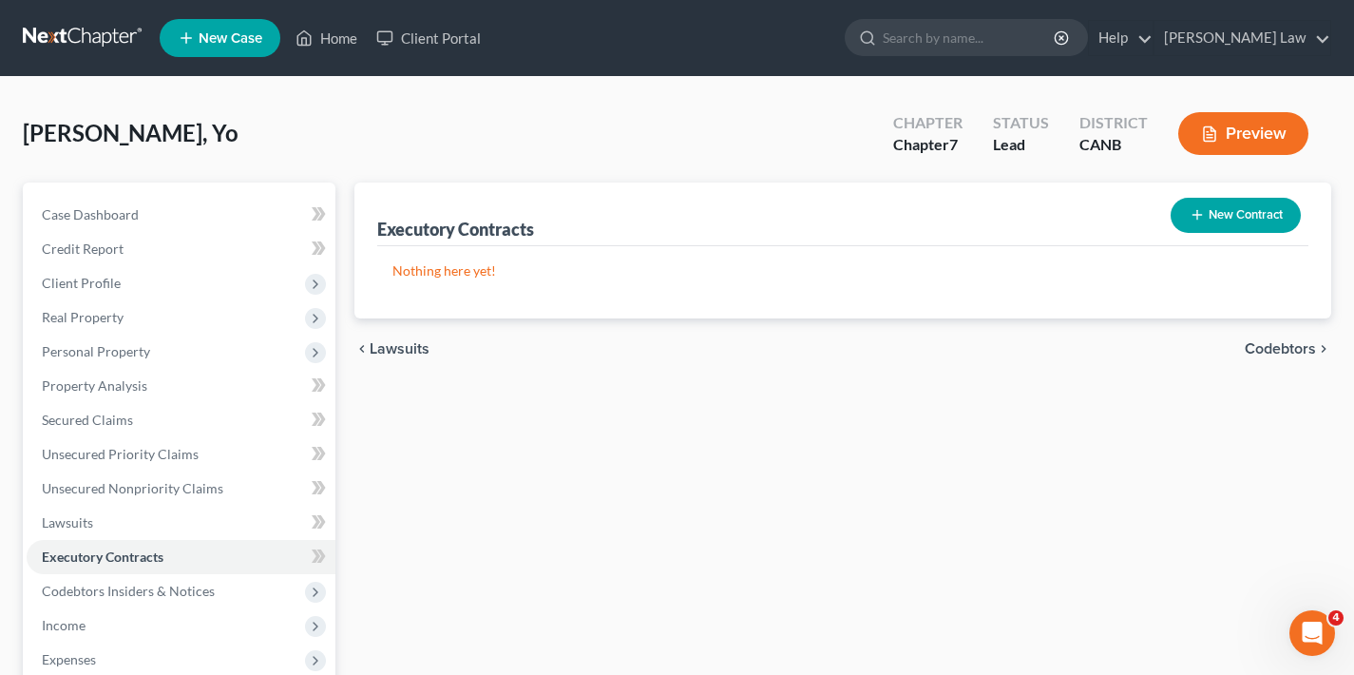
click at [1297, 344] on span "Codebtors" at bounding box center [1280, 348] width 71 height 15
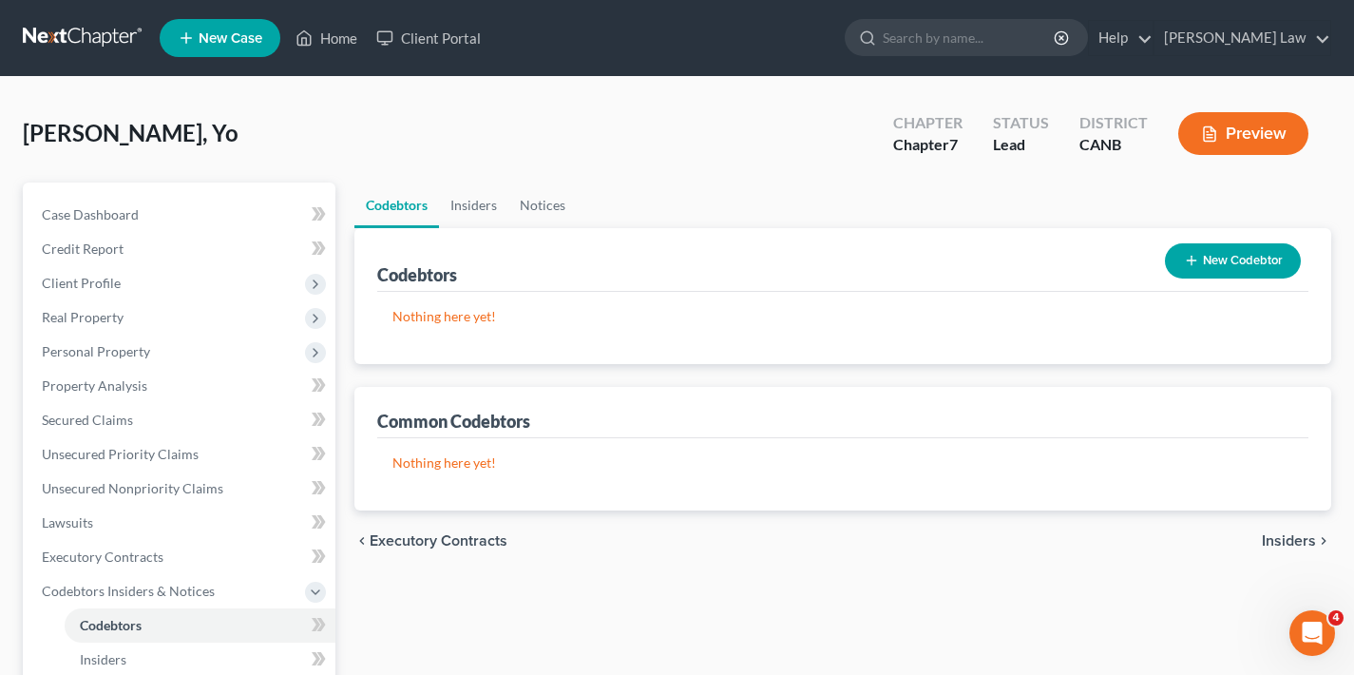
click at [1276, 538] on span "Insiders" at bounding box center [1289, 540] width 54 height 15
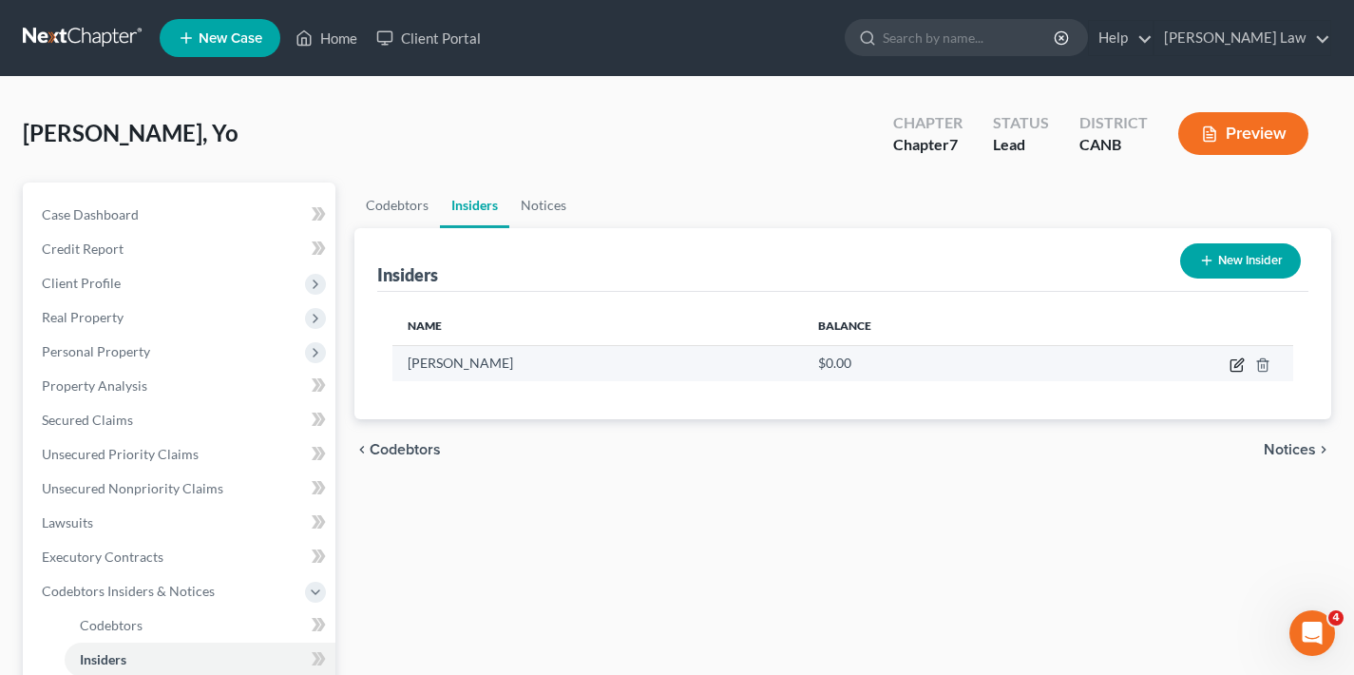
click at [1233, 364] on icon "button" at bounding box center [1237, 364] width 15 height 15
select select "4"
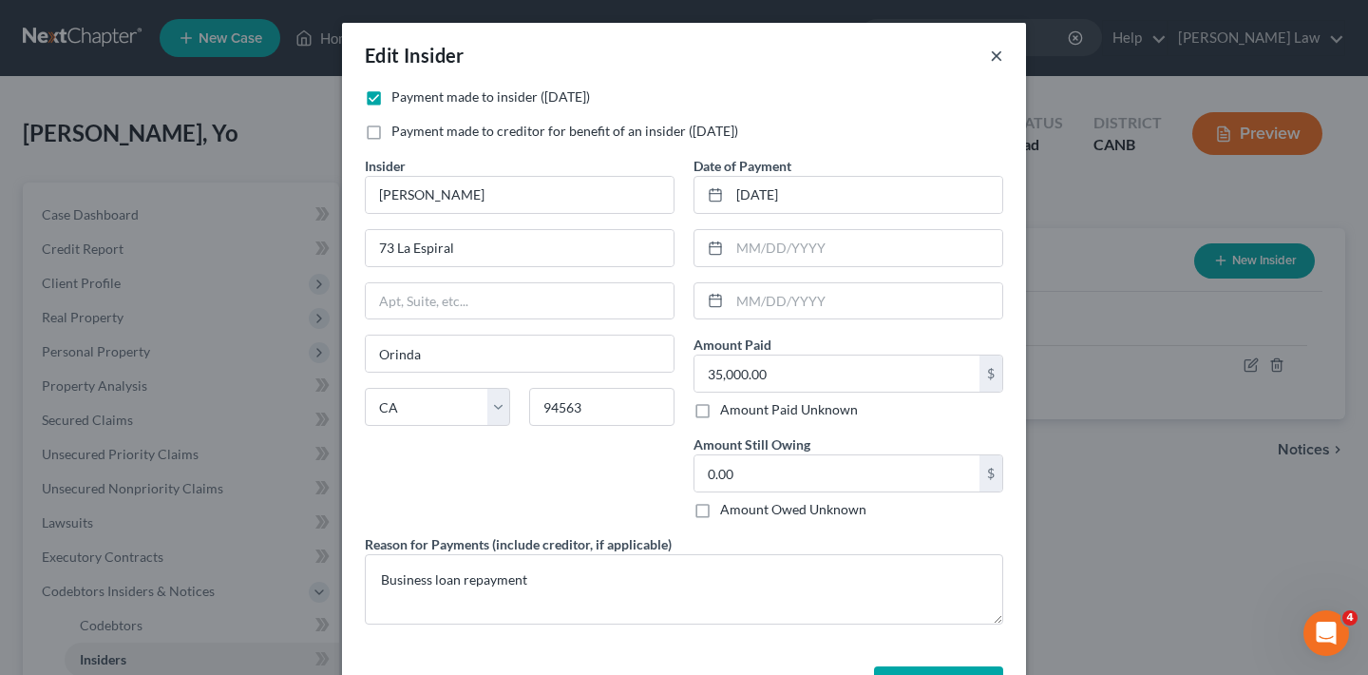
click at [990, 54] on button "×" at bounding box center [996, 55] width 13 height 23
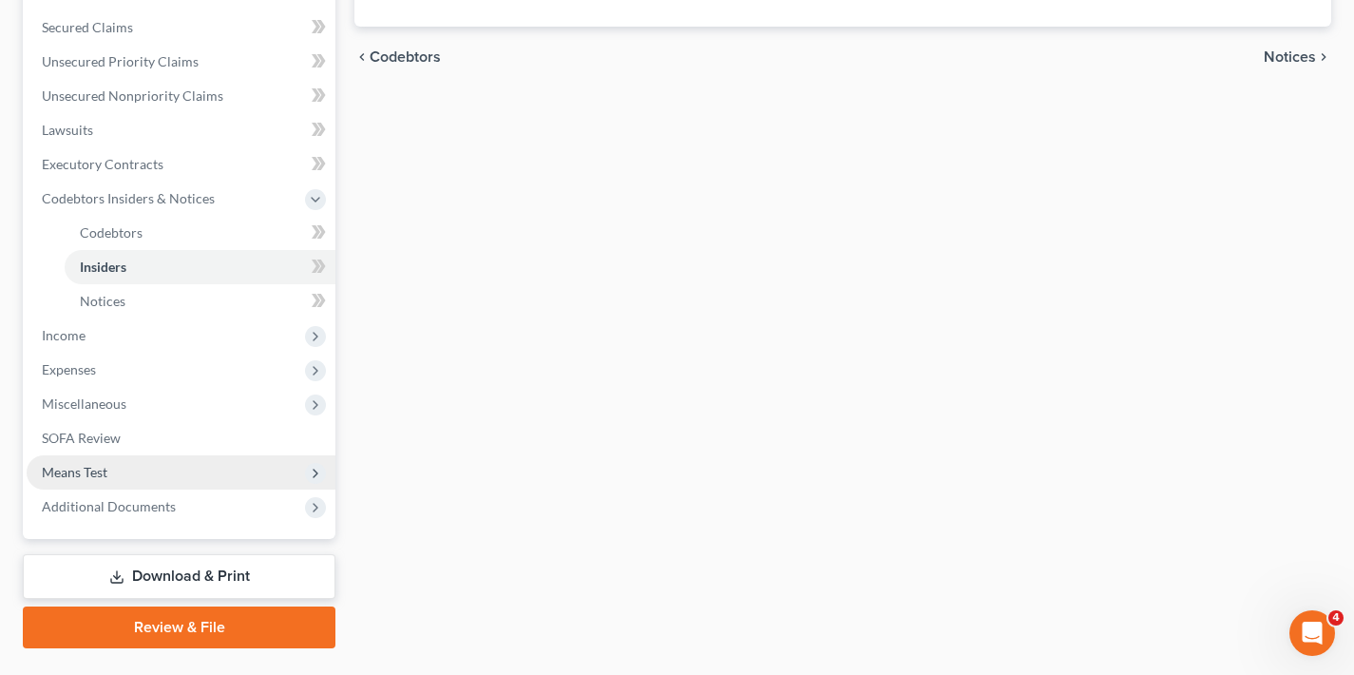
scroll to position [424, 0]
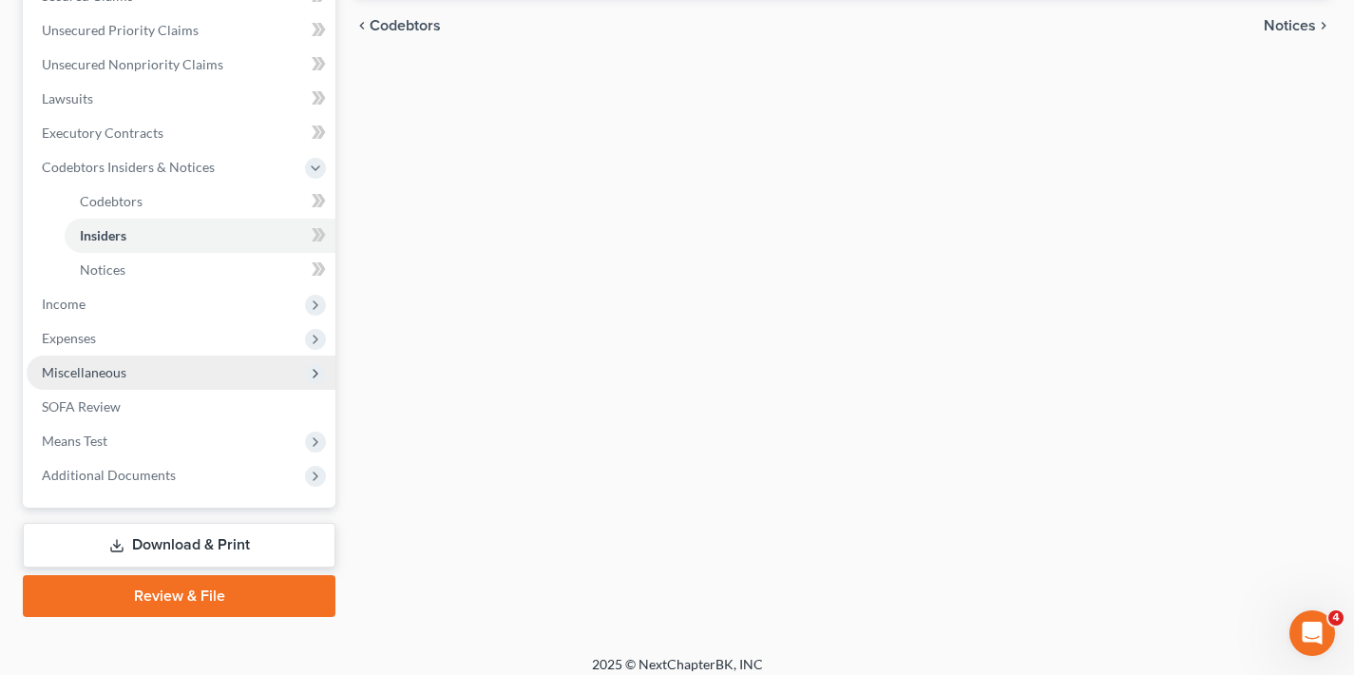
click at [139, 369] on span "Miscellaneous" at bounding box center [181, 372] width 309 height 34
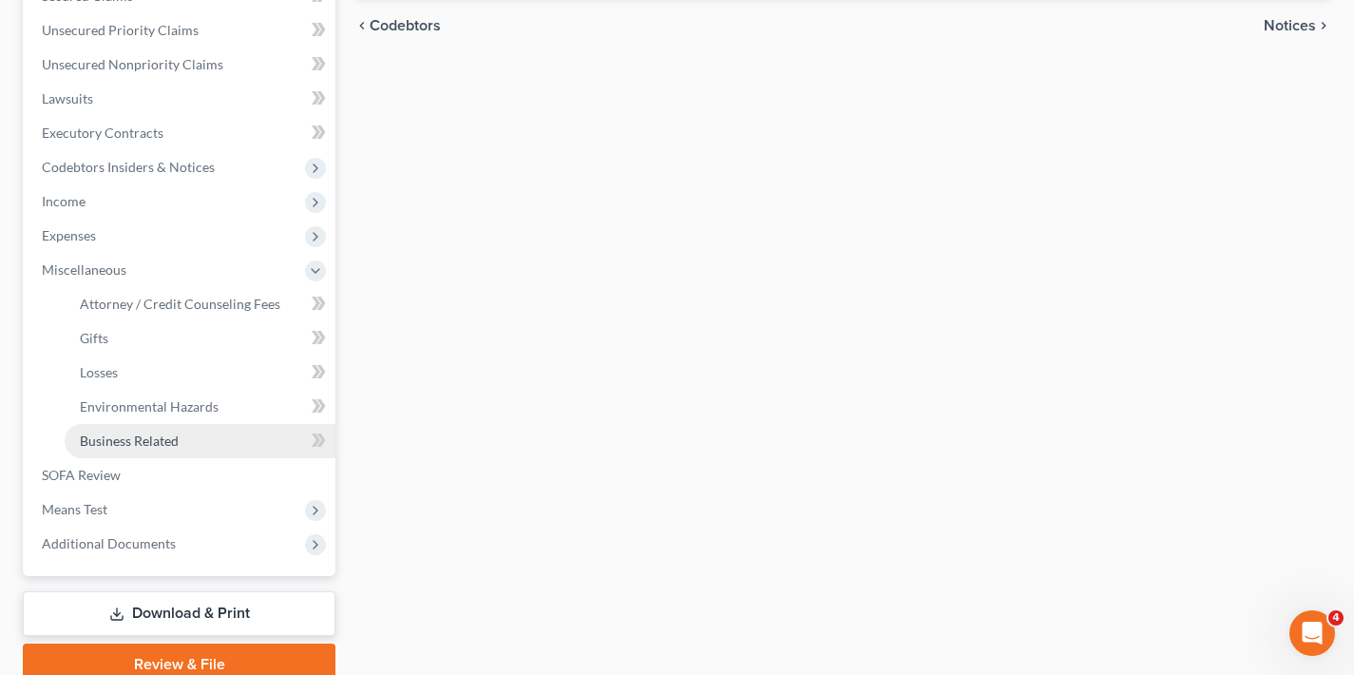
click at [176, 440] on span "Business Related" at bounding box center [129, 440] width 99 height 16
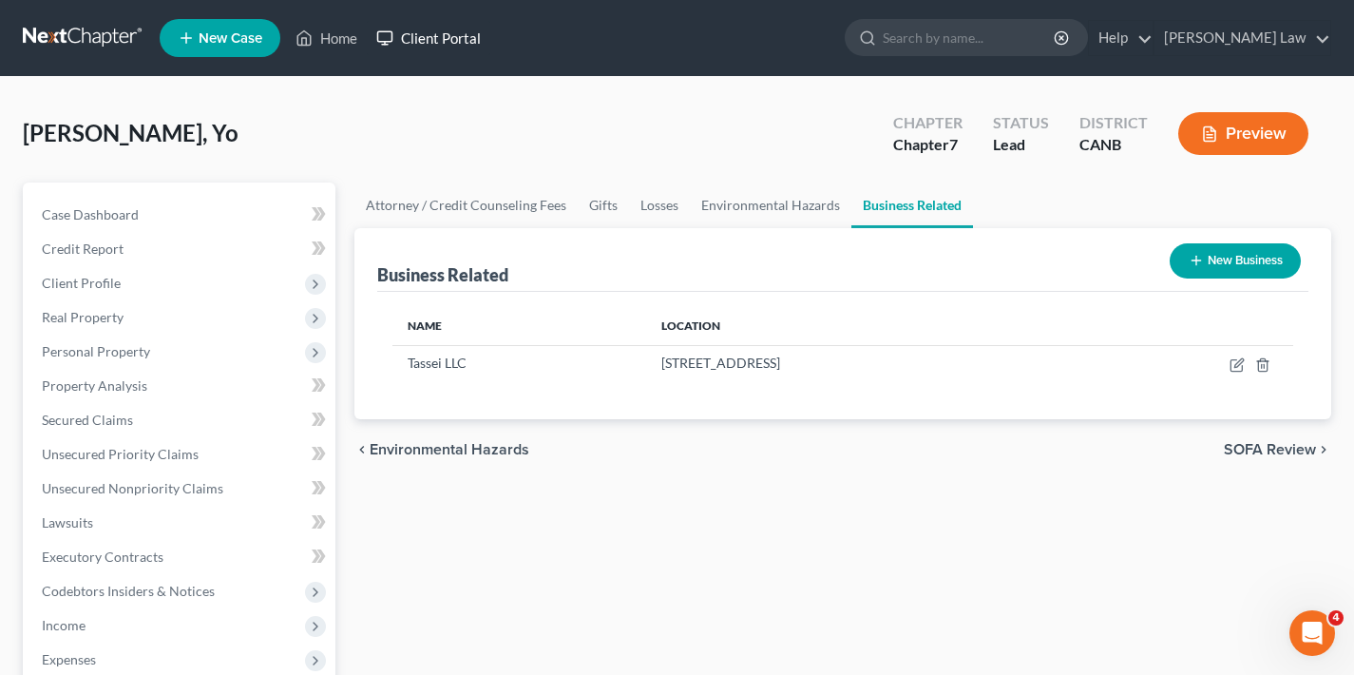
click at [456, 44] on link "Client Portal" at bounding box center [429, 38] width 124 height 34
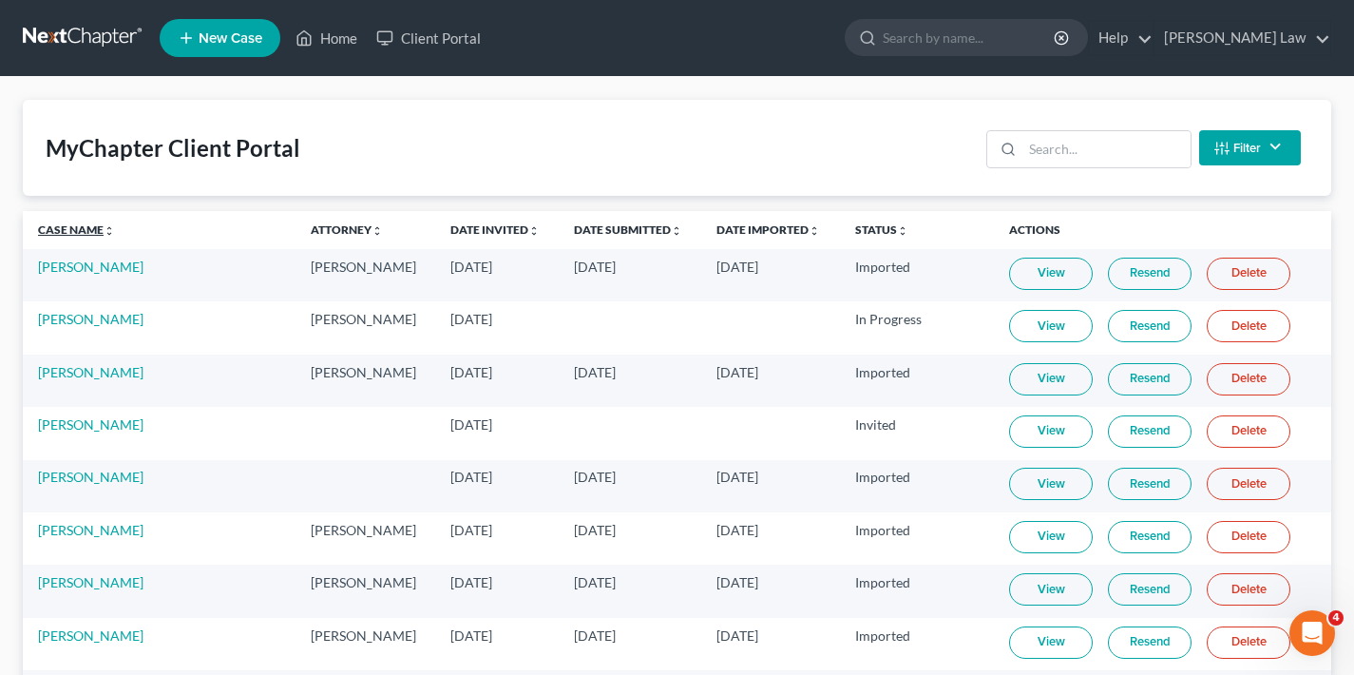
click at [57, 229] on link "Case Name unfold_more expand_more expand_less" at bounding box center [76, 229] width 77 height 14
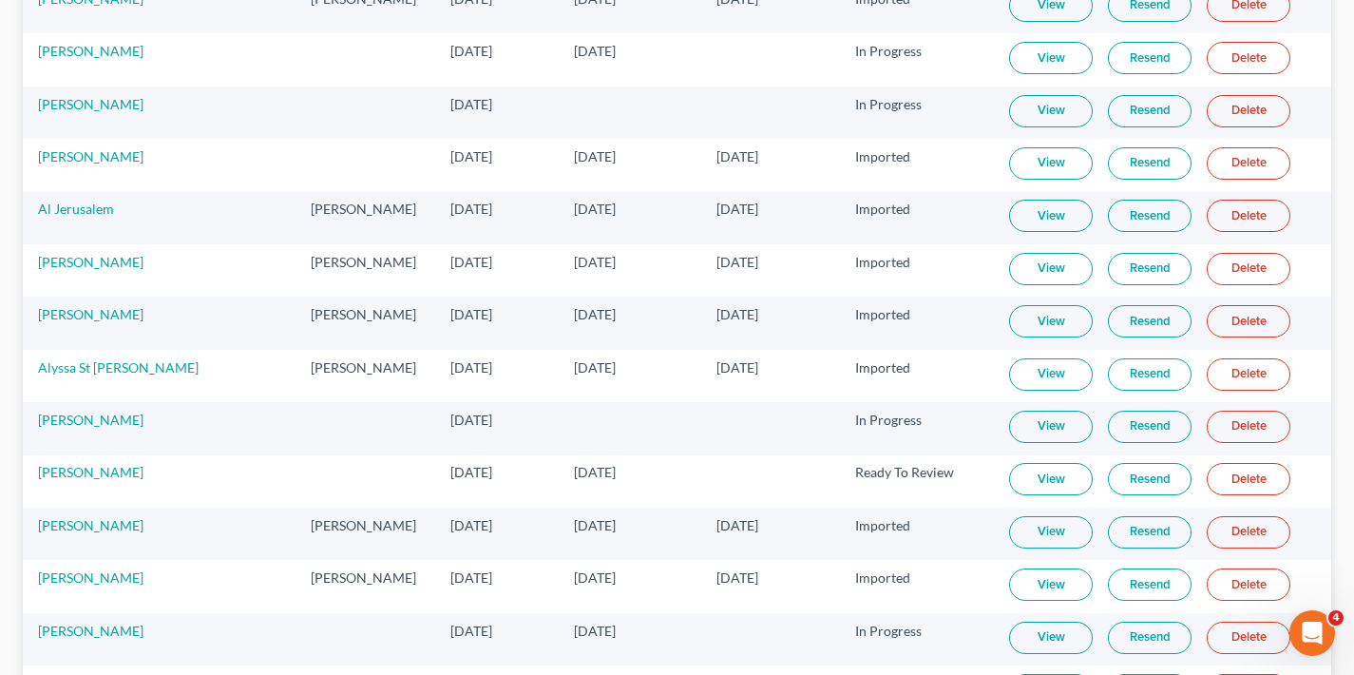
scroll to position [121, 0]
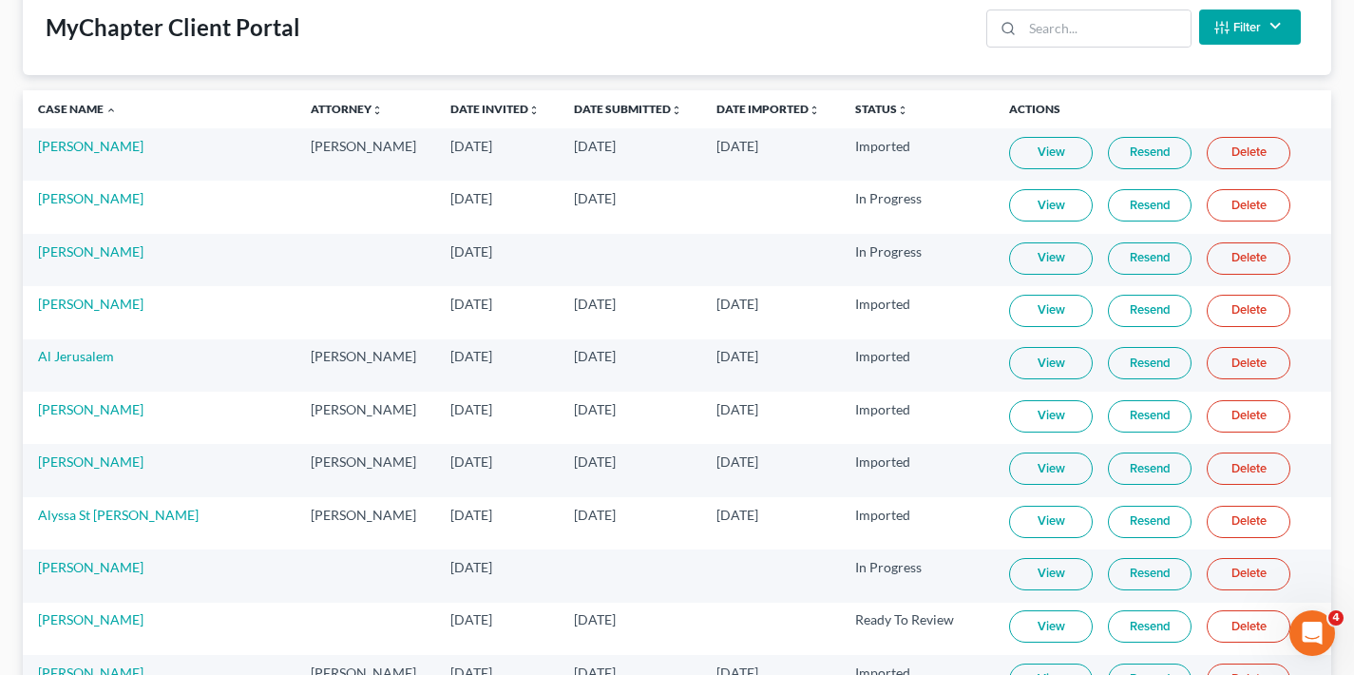
click at [1034, 259] on link "View" at bounding box center [1051, 258] width 84 height 32
